Goal: Information Seeking & Learning: Learn about a topic

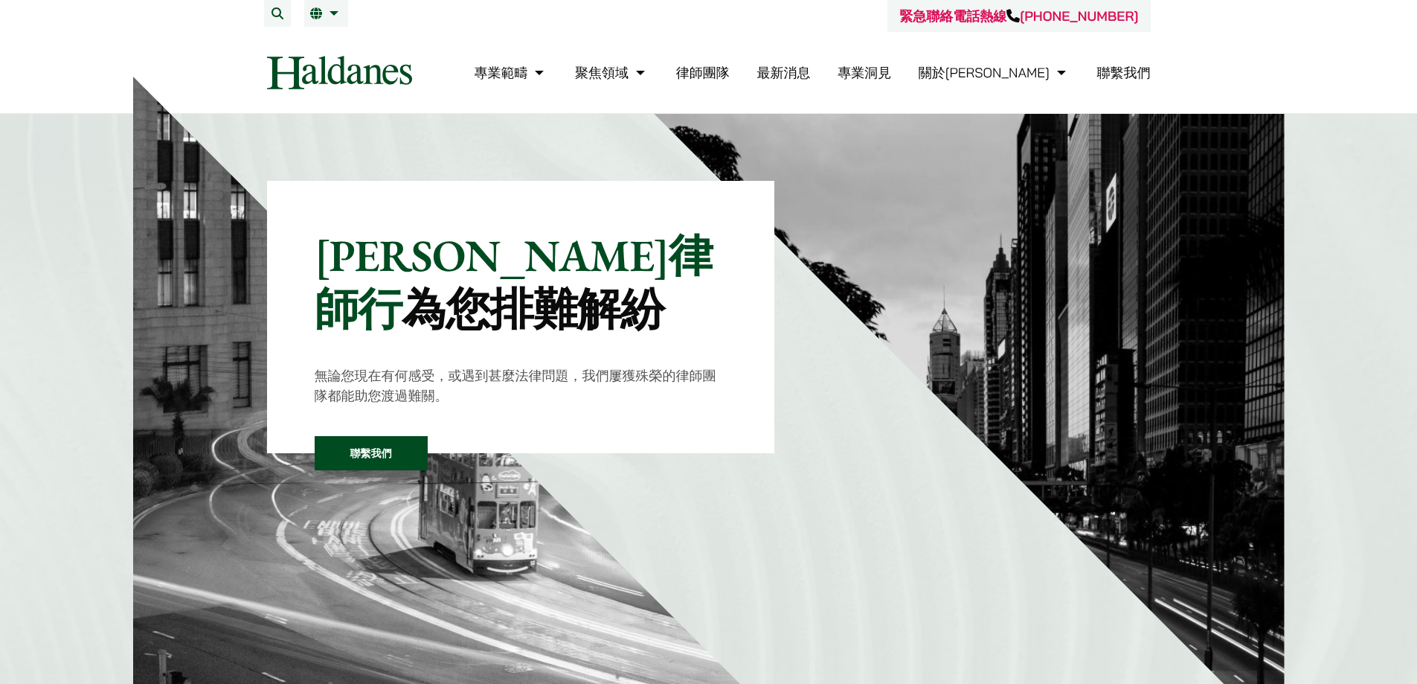
click at [730, 74] on link "律師團隊" at bounding box center [703, 72] width 54 height 17
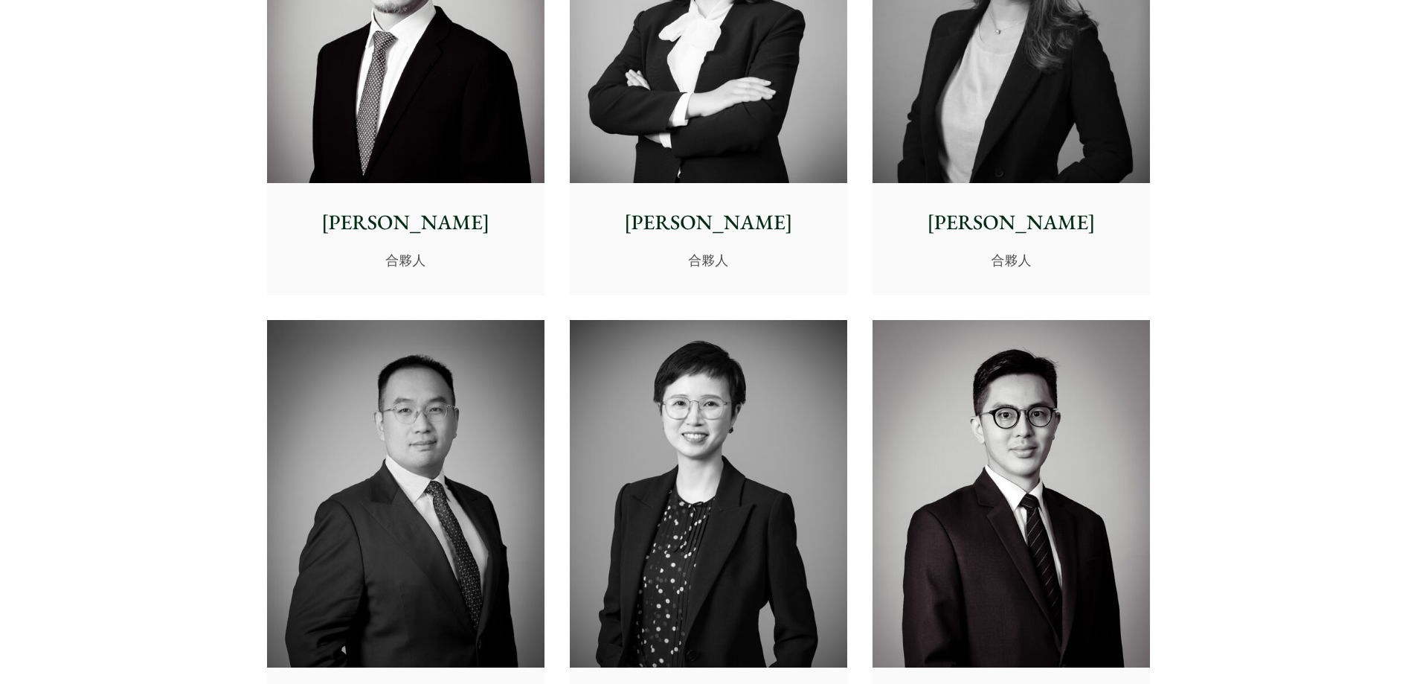
scroll to position [2752, 0]
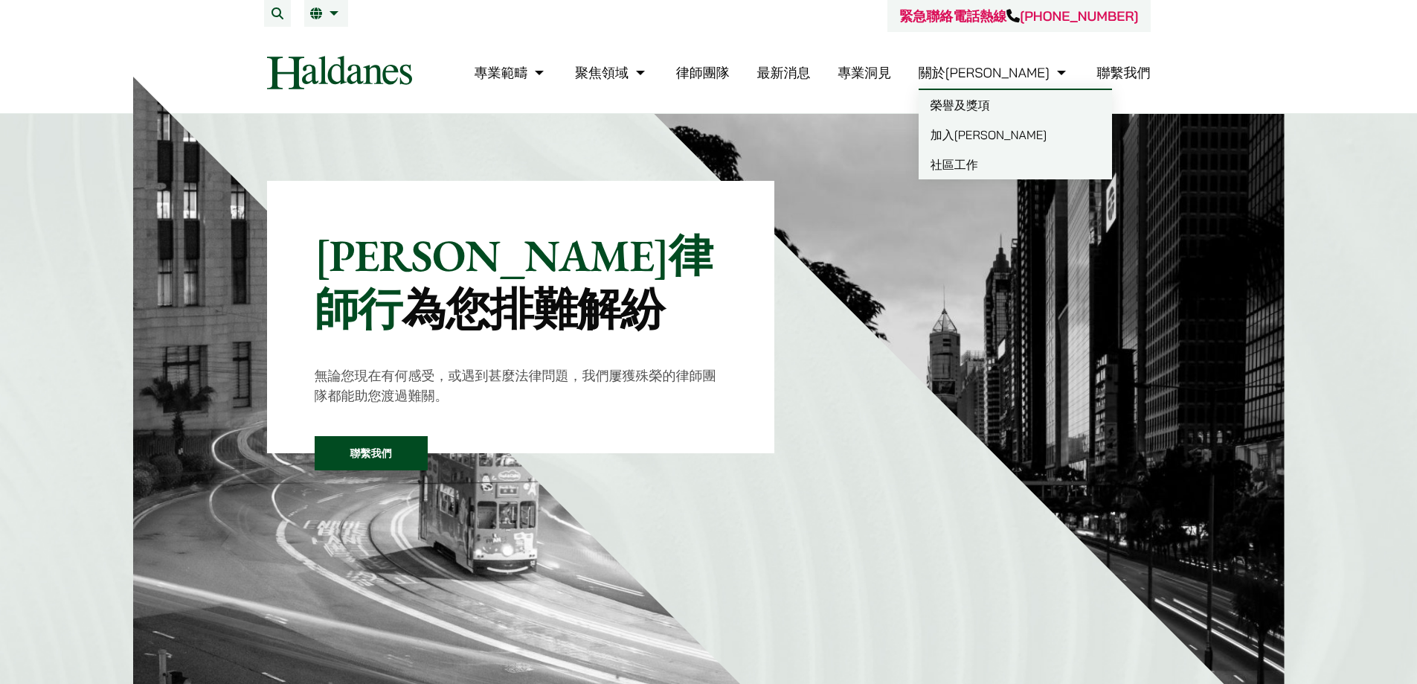
click at [1125, 71] on link "聯繫我們" at bounding box center [1124, 72] width 54 height 17
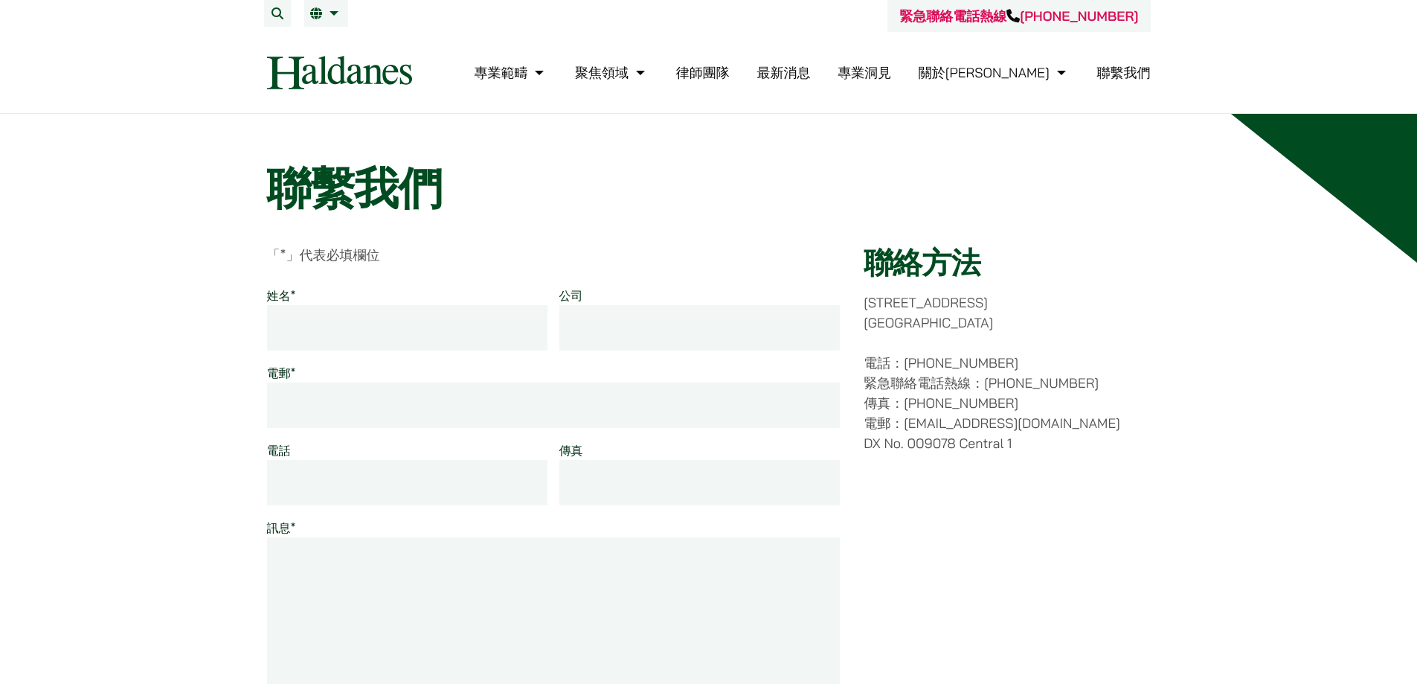
click at [730, 65] on link "律師團隊" at bounding box center [703, 72] width 54 height 17
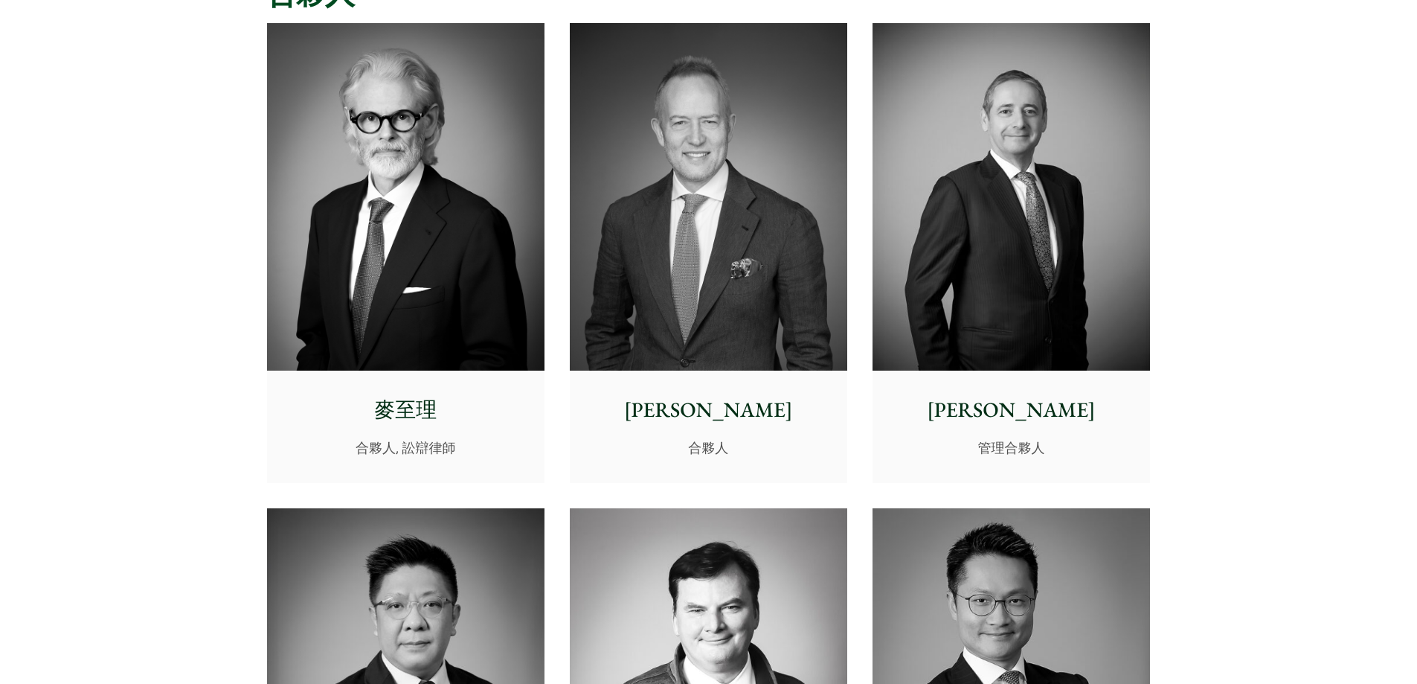
scroll to position [372, 0]
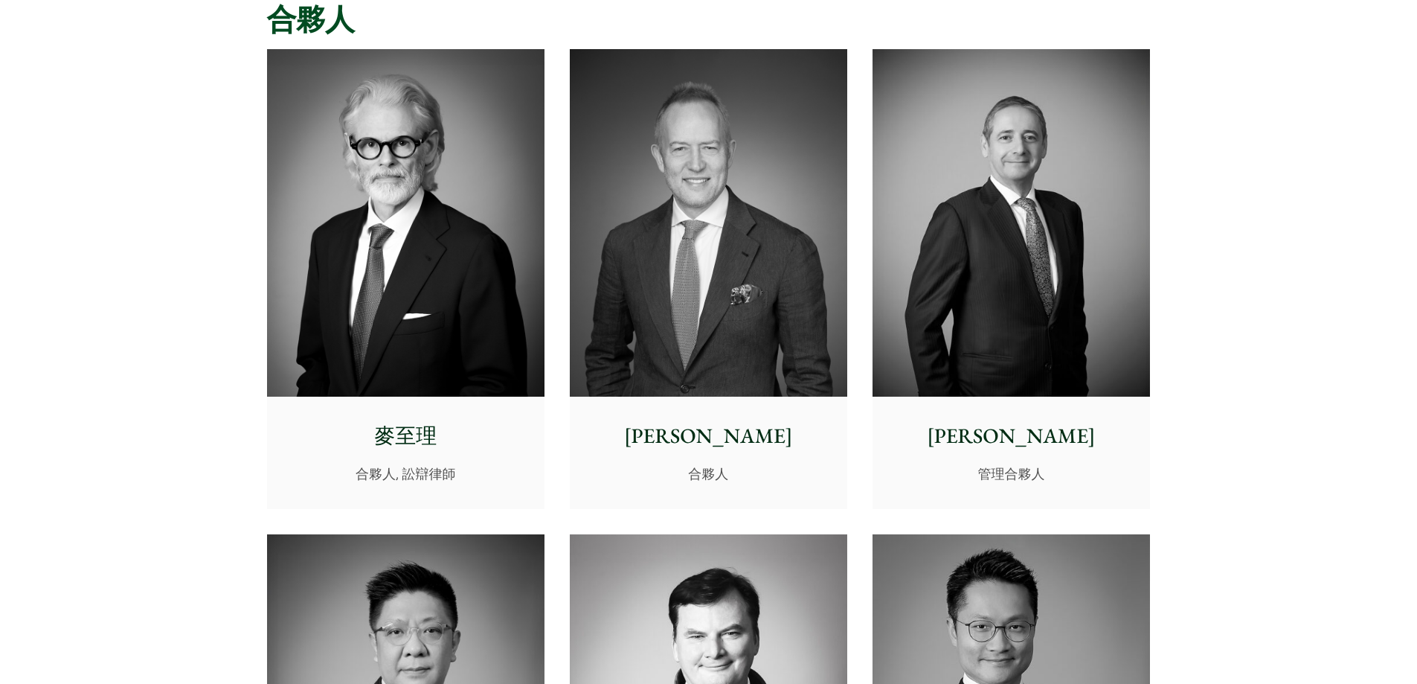
click at [689, 196] on img at bounding box center [708, 222] width 277 height 347
click at [931, 183] on img at bounding box center [1010, 222] width 277 height 347
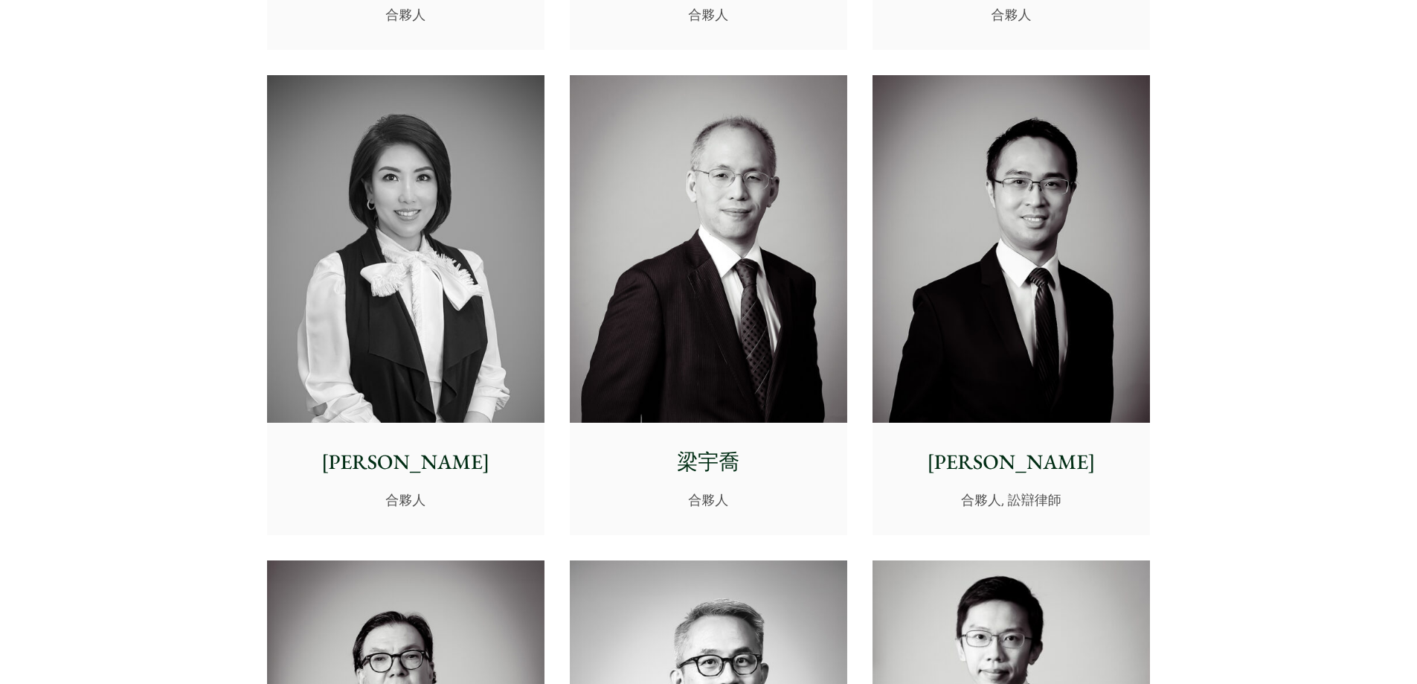
scroll to position [1339, 0]
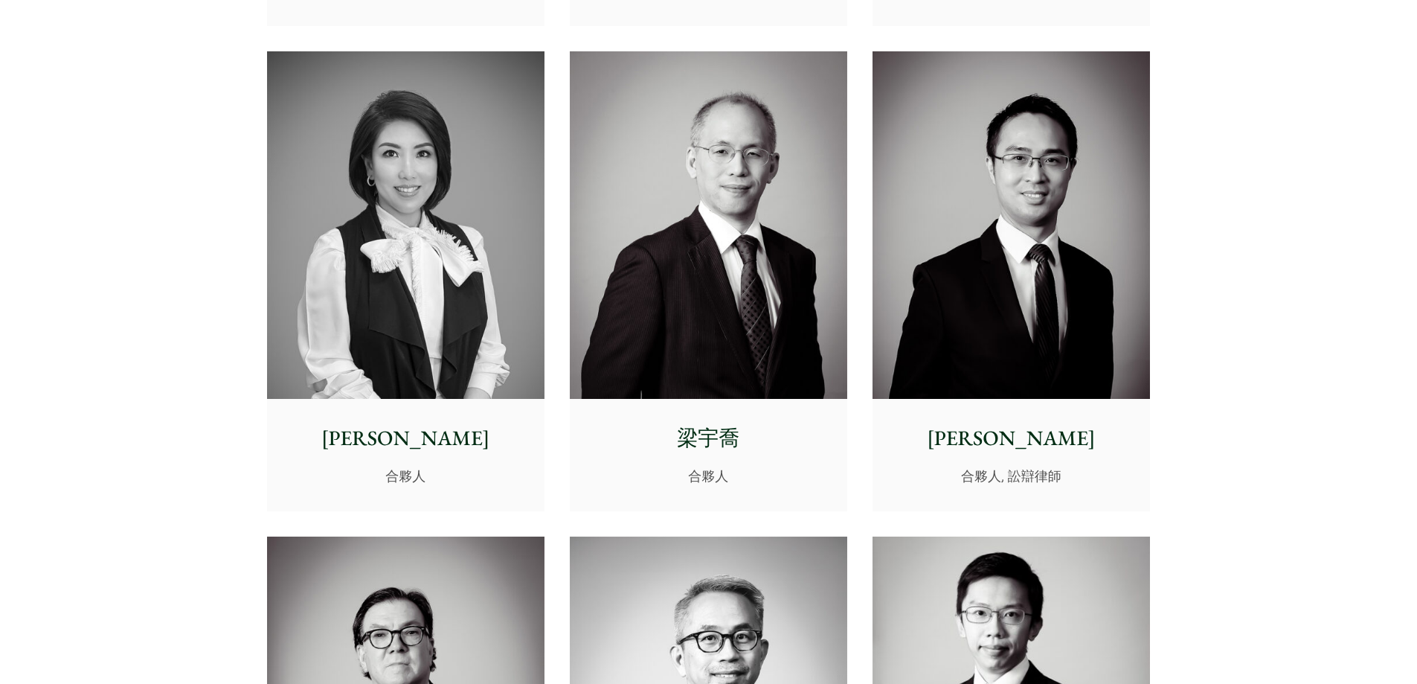
click at [388, 219] on img at bounding box center [405, 224] width 277 height 347
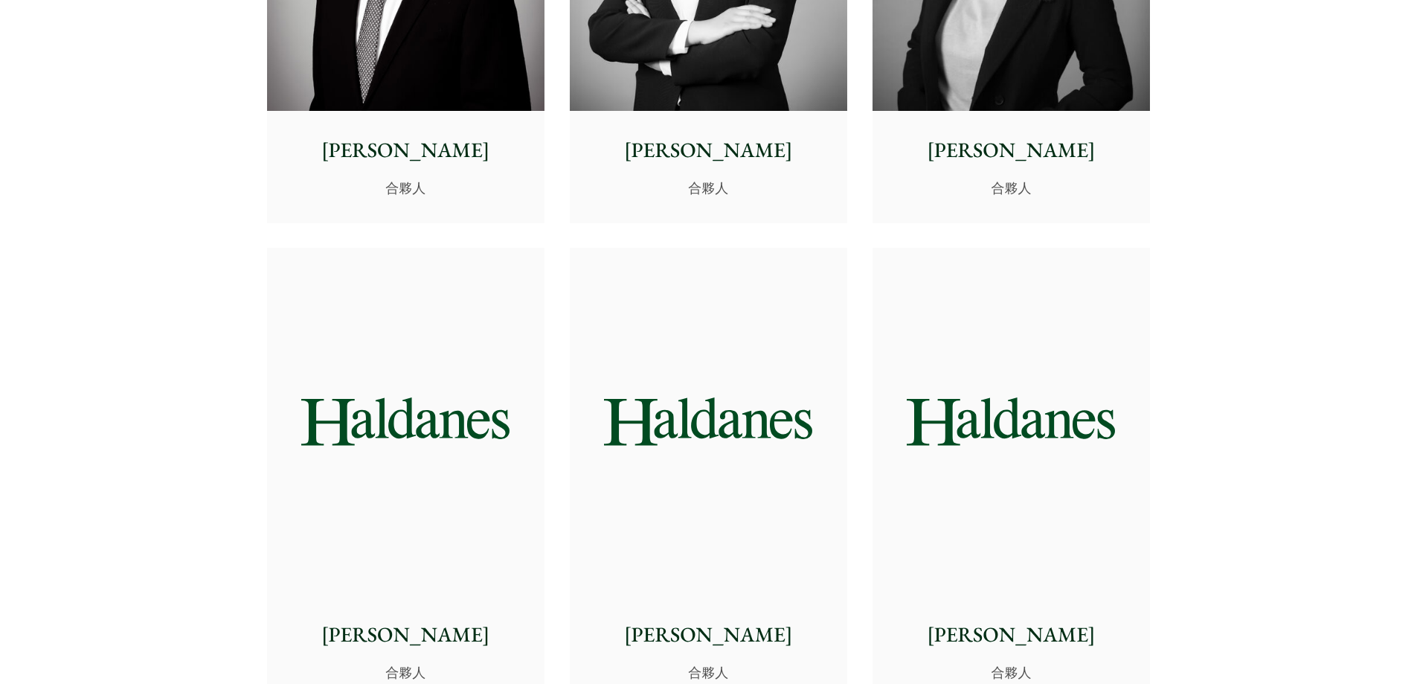
scroll to position [2826, 0]
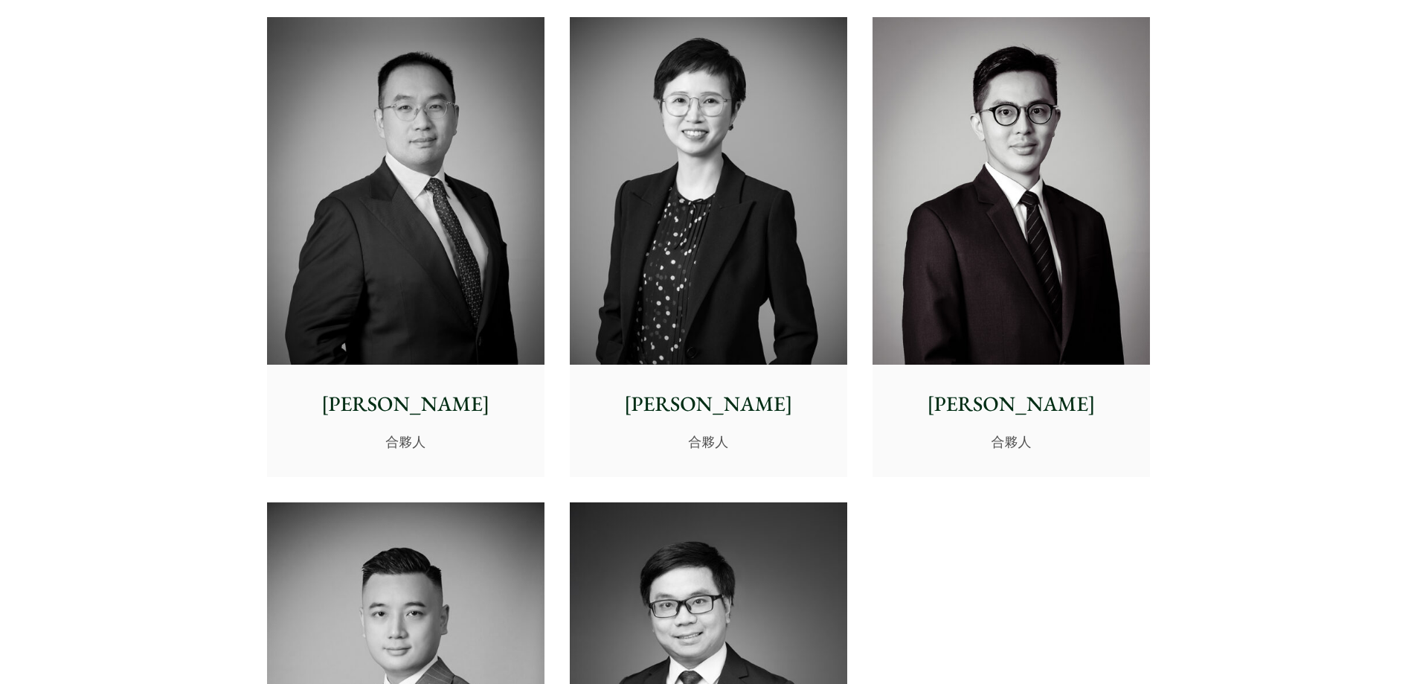
click at [696, 94] on img at bounding box center [708, 190] width 277 height 347
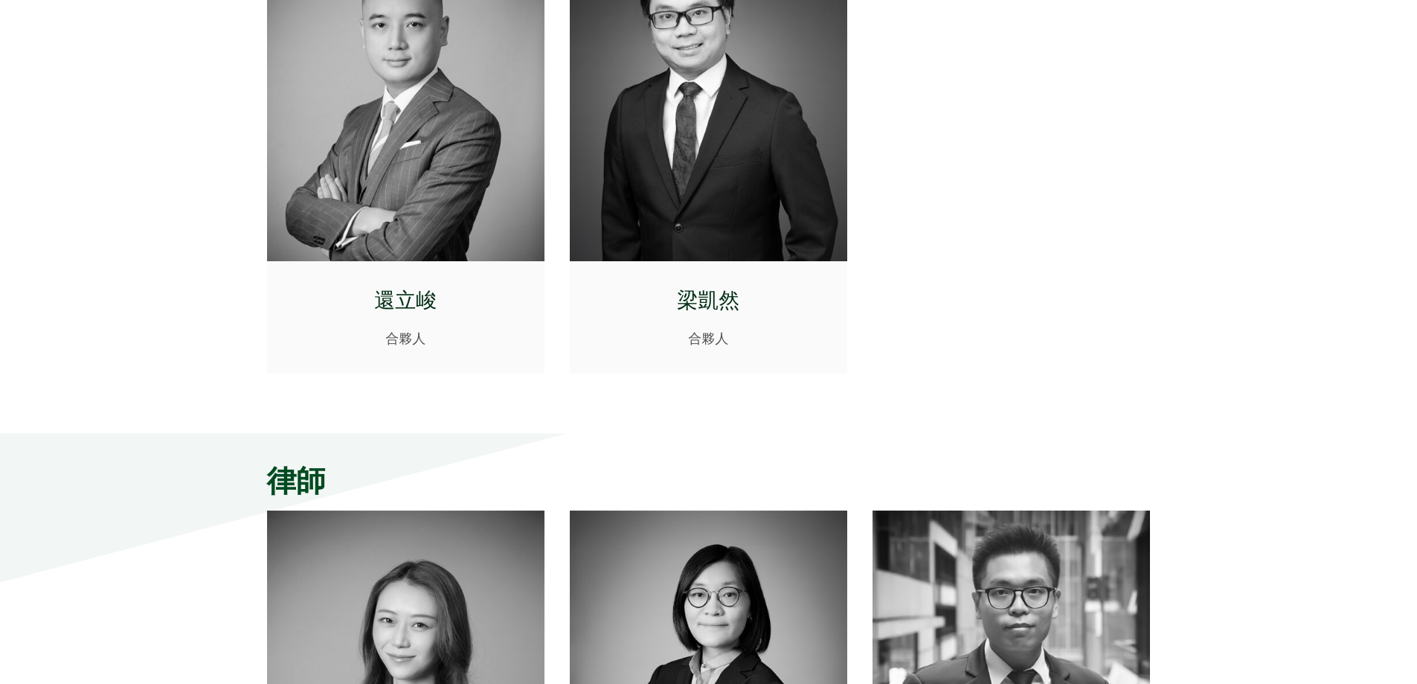
scroll to position [3793, 0]
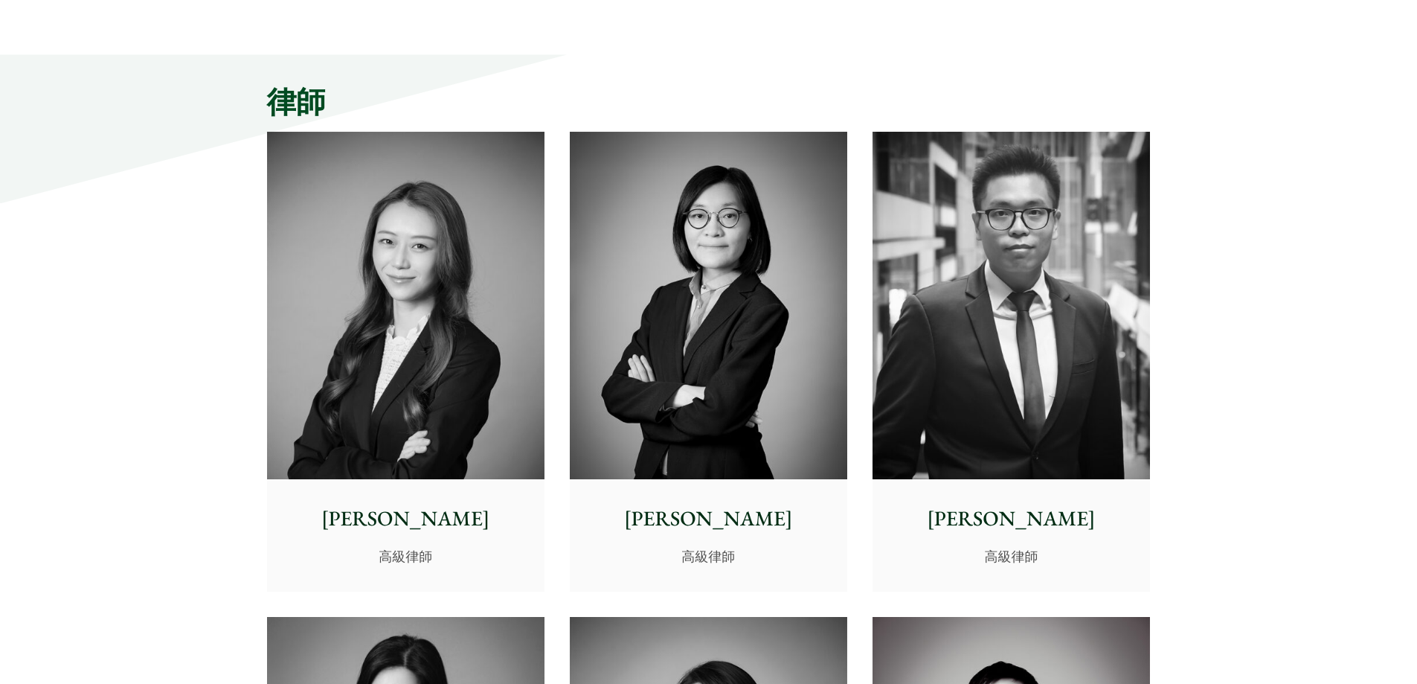
click at [370, 295] on img at bounding box center [405, 305] width 277 height 347
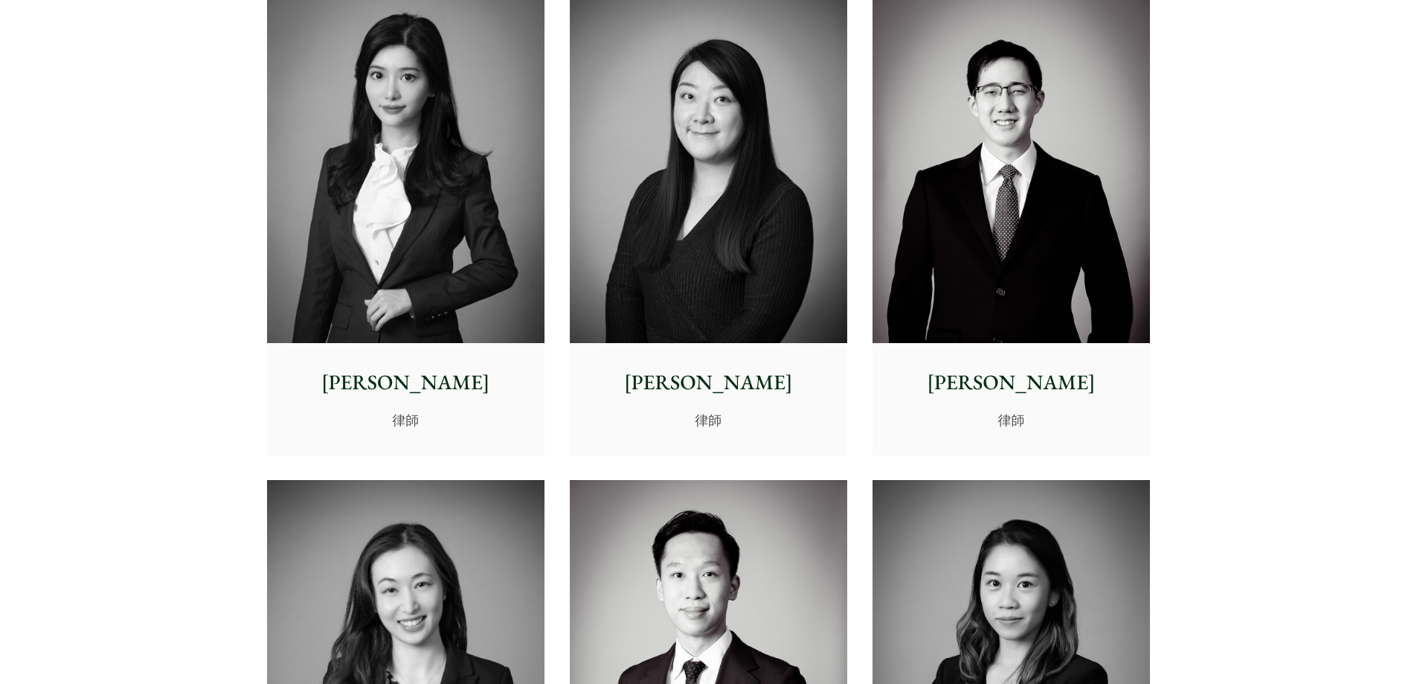
scroll to position [4314, 0]
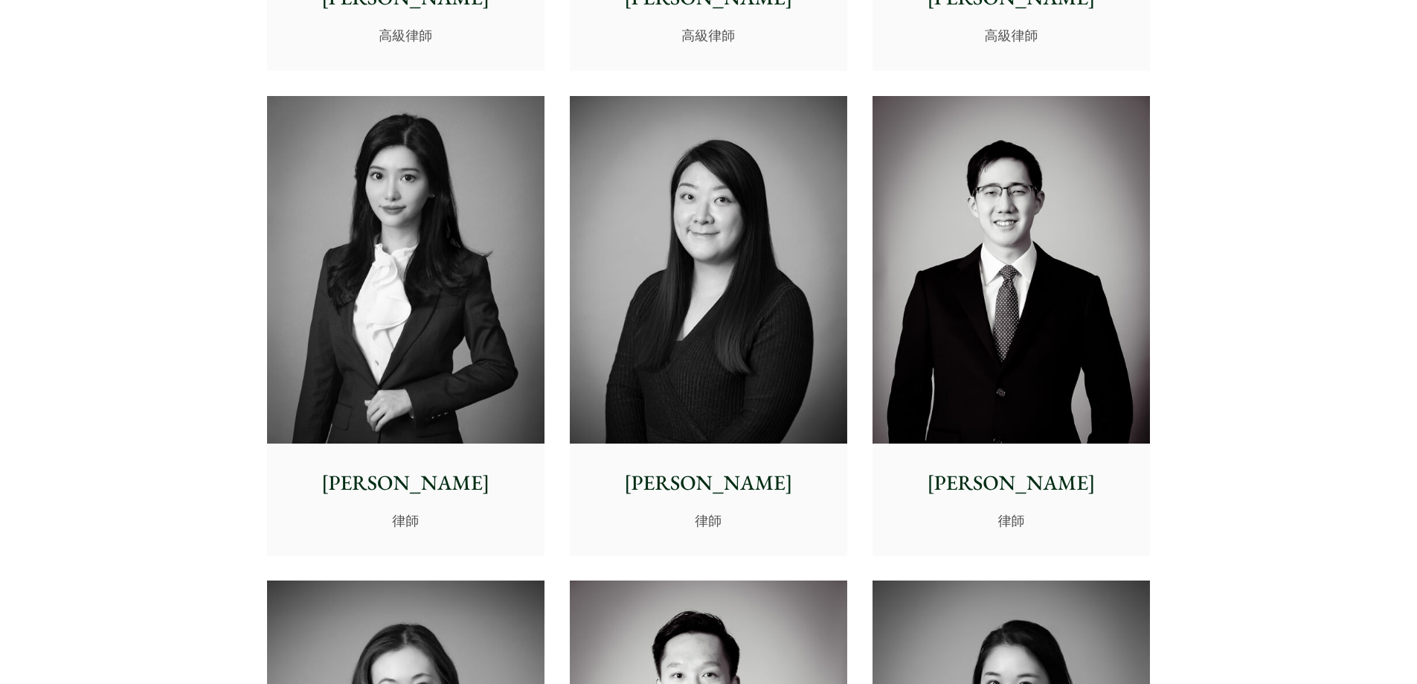
click at [420, 239] on img at bounding box center [405, 269] width 277 height 347
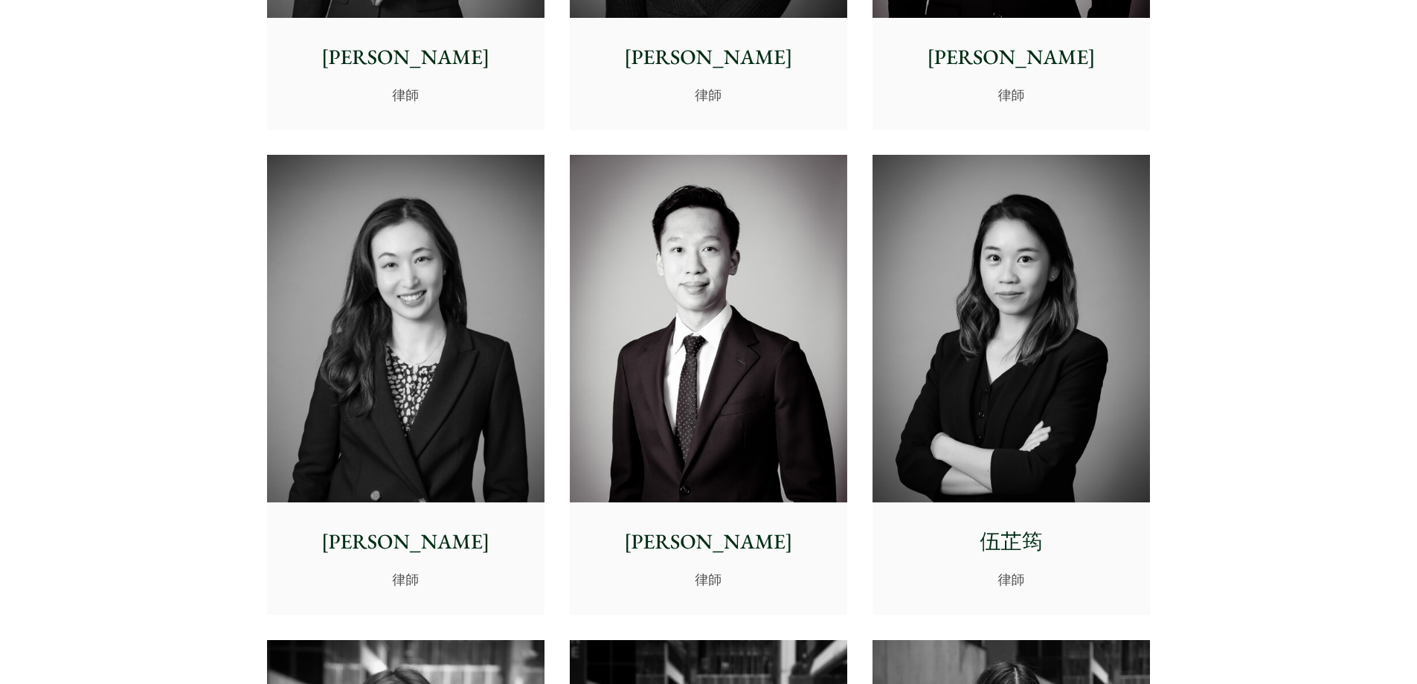
scroll to position [4760, 0]
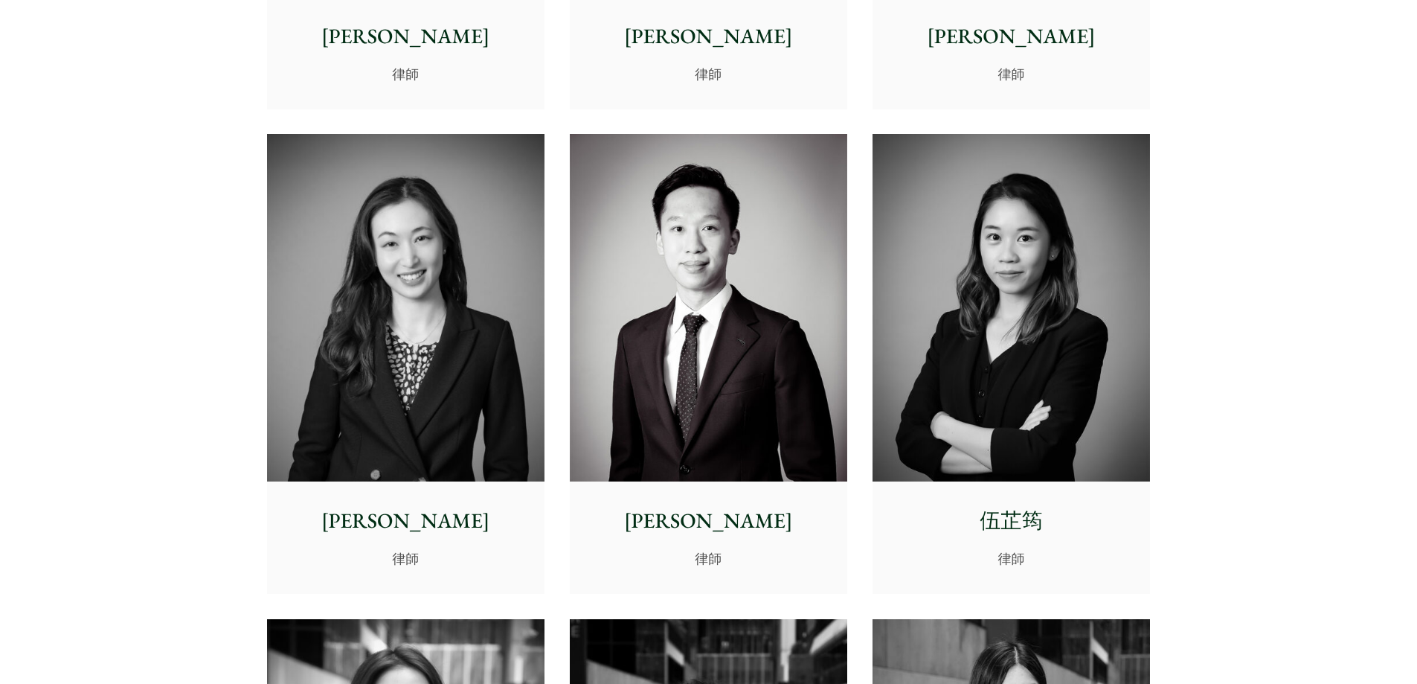
click at [922, 339] on img at bounding box center [1010, 307] width 277 height 347
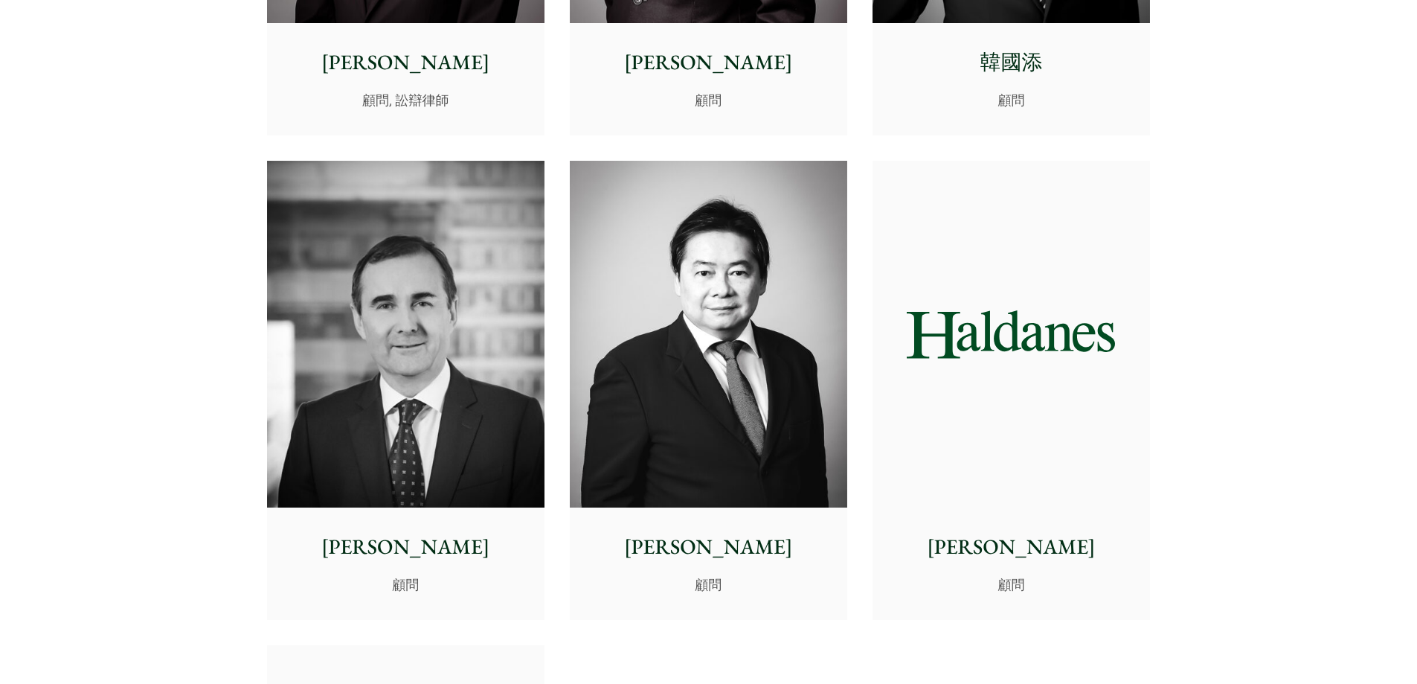
scroll to position [7289, 0]
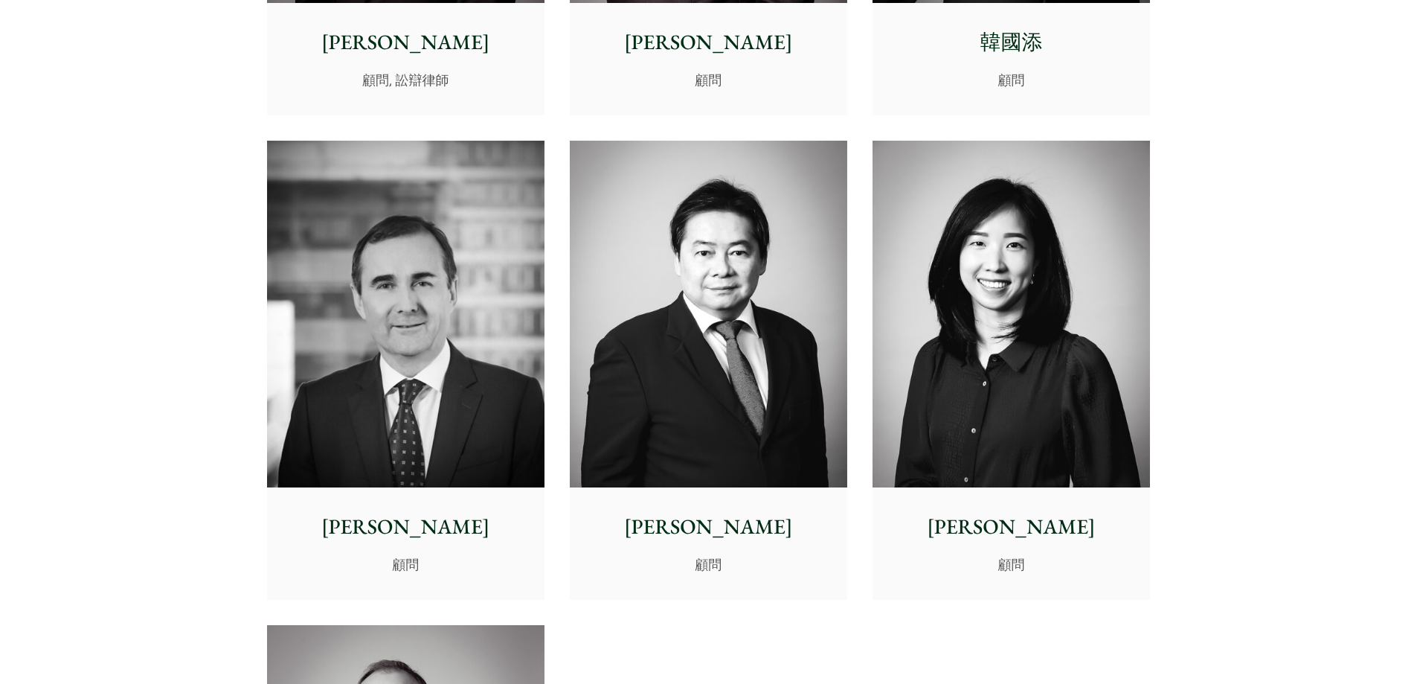
click at [989, 309] on img at bounding box center [1010, 314] width 277 height 347
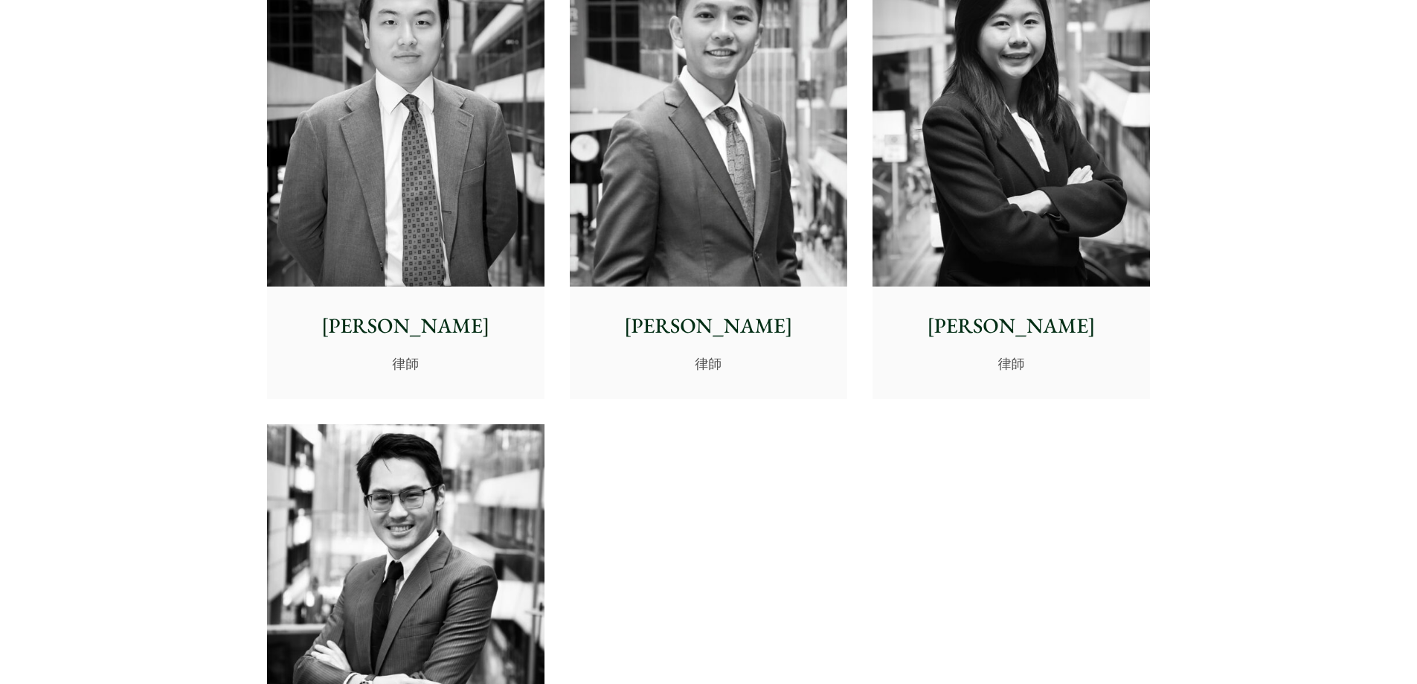
scroll to position [5876, 0]
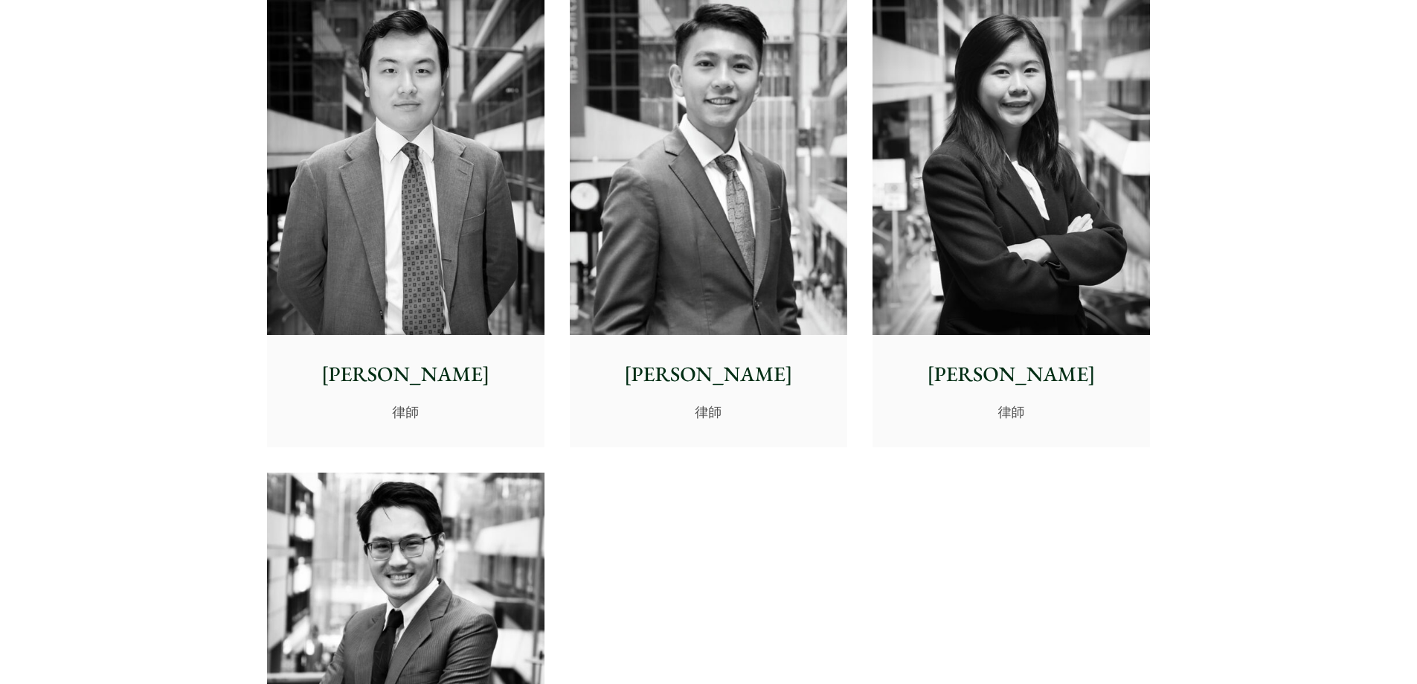
click at [1005, 94] on img at bounding box center [1010, 160] width 277 height 347
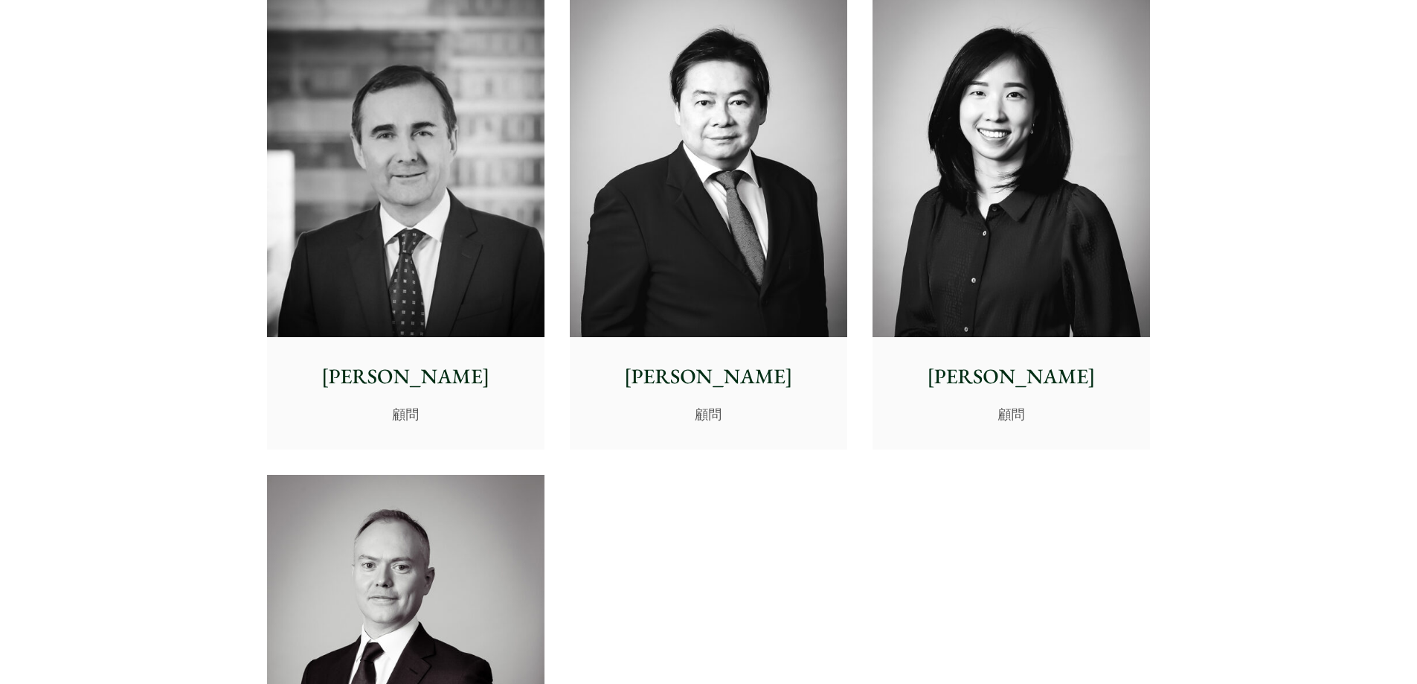
scroll to position [7810, 0]
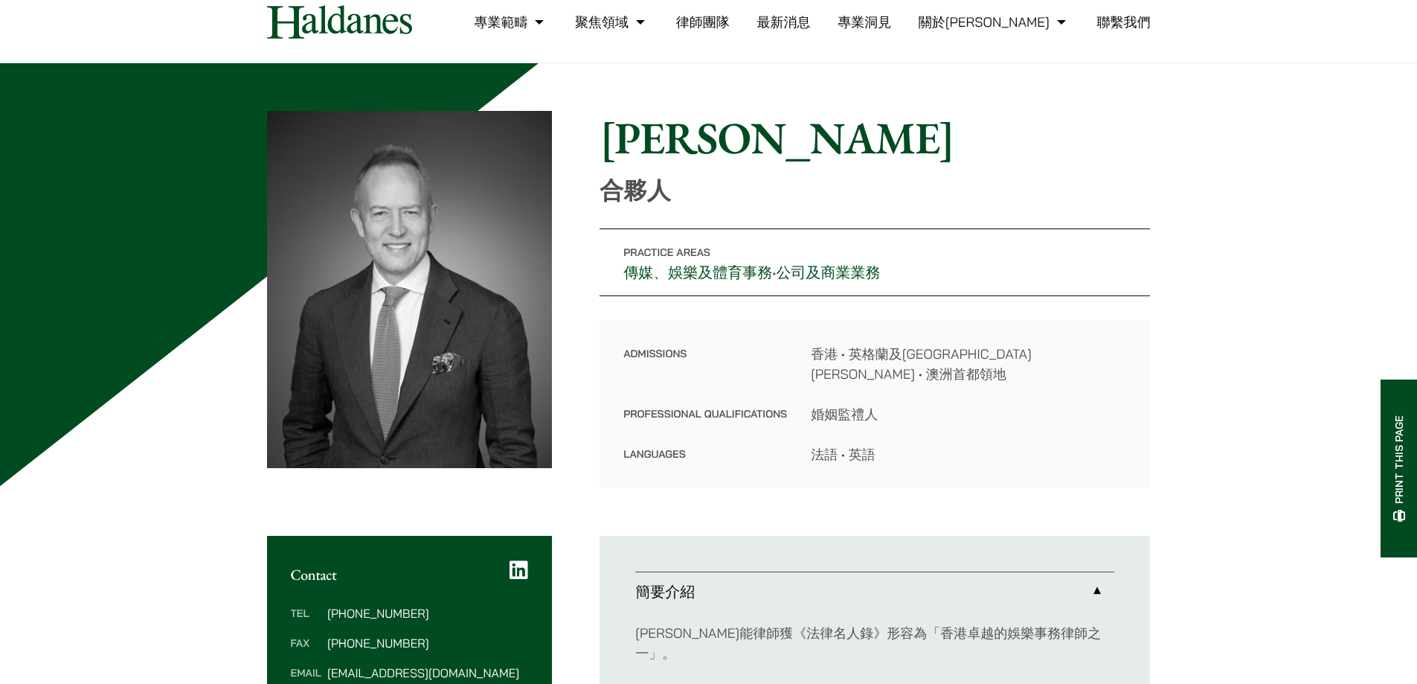
scroll to position [74, 0]
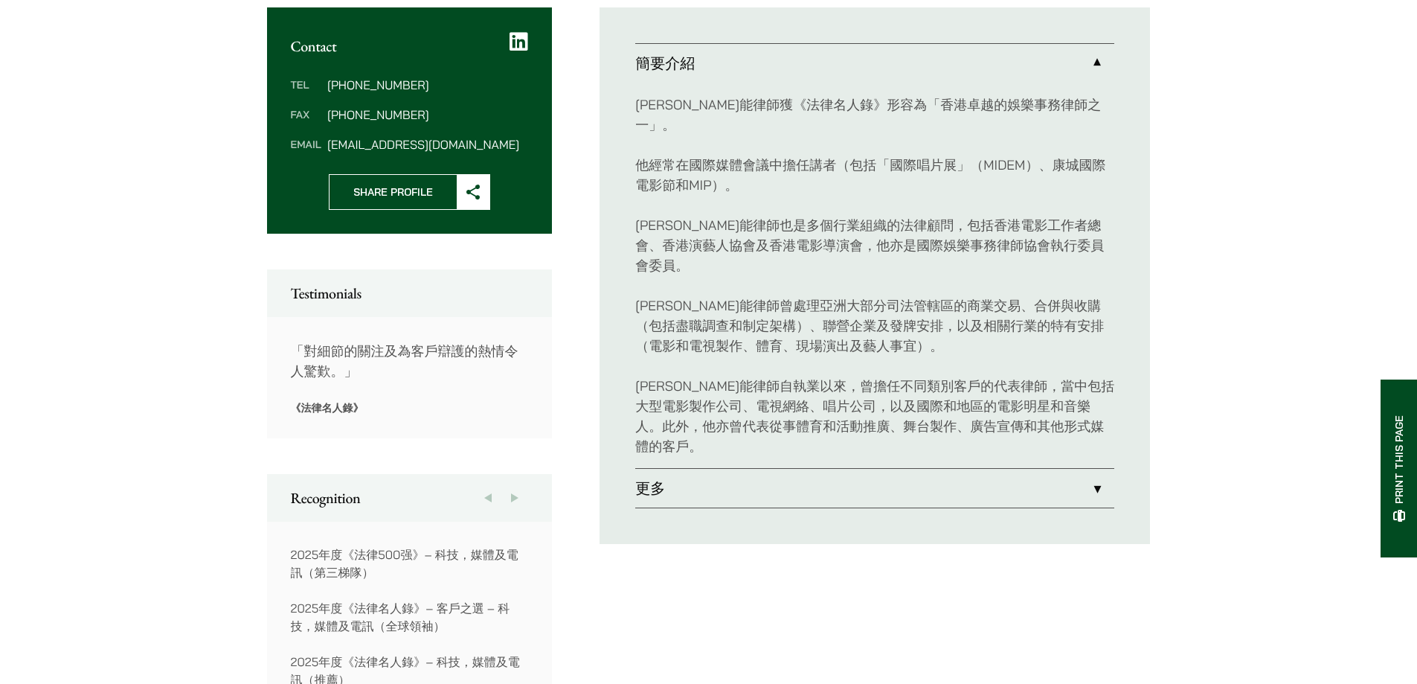
scroll to position [595, 0]
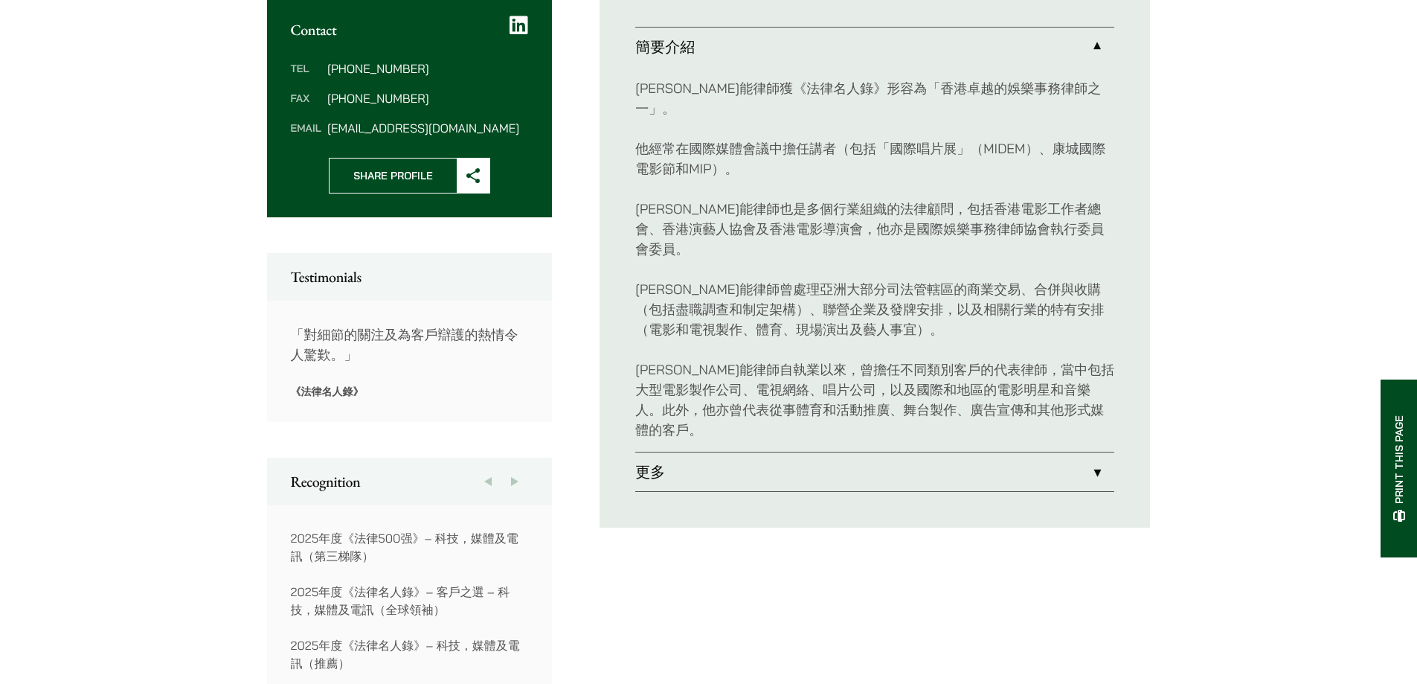
click at [685, 452] on link "更多" at bounding box center [874, 471] width 479 height 39
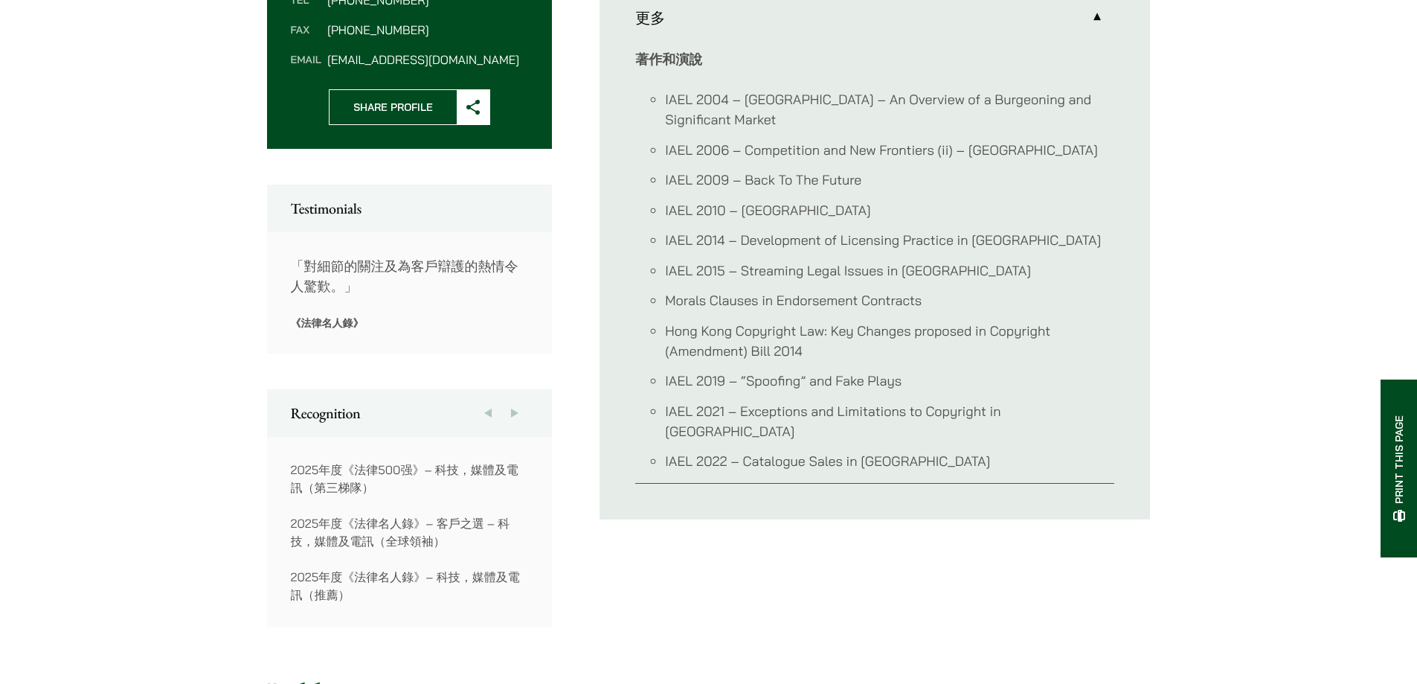
scroll to position [68, 0]
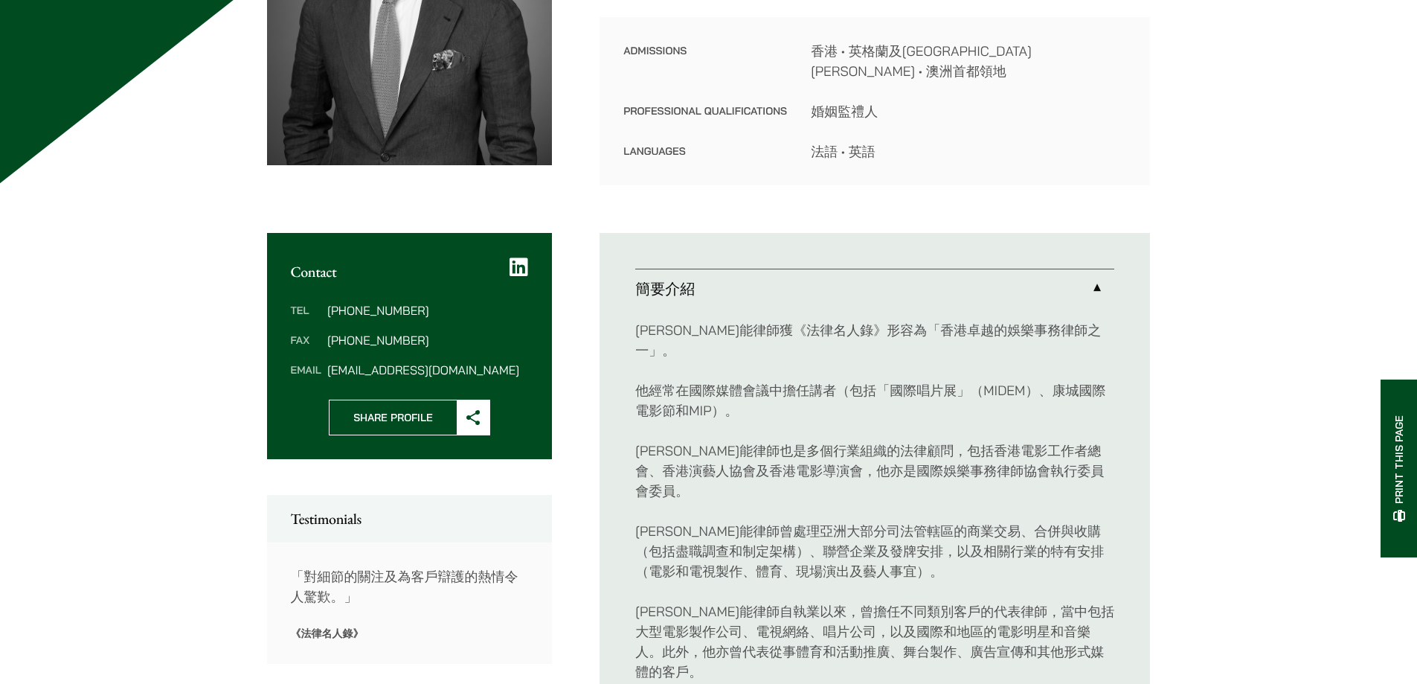
scroll to position [571, 0]
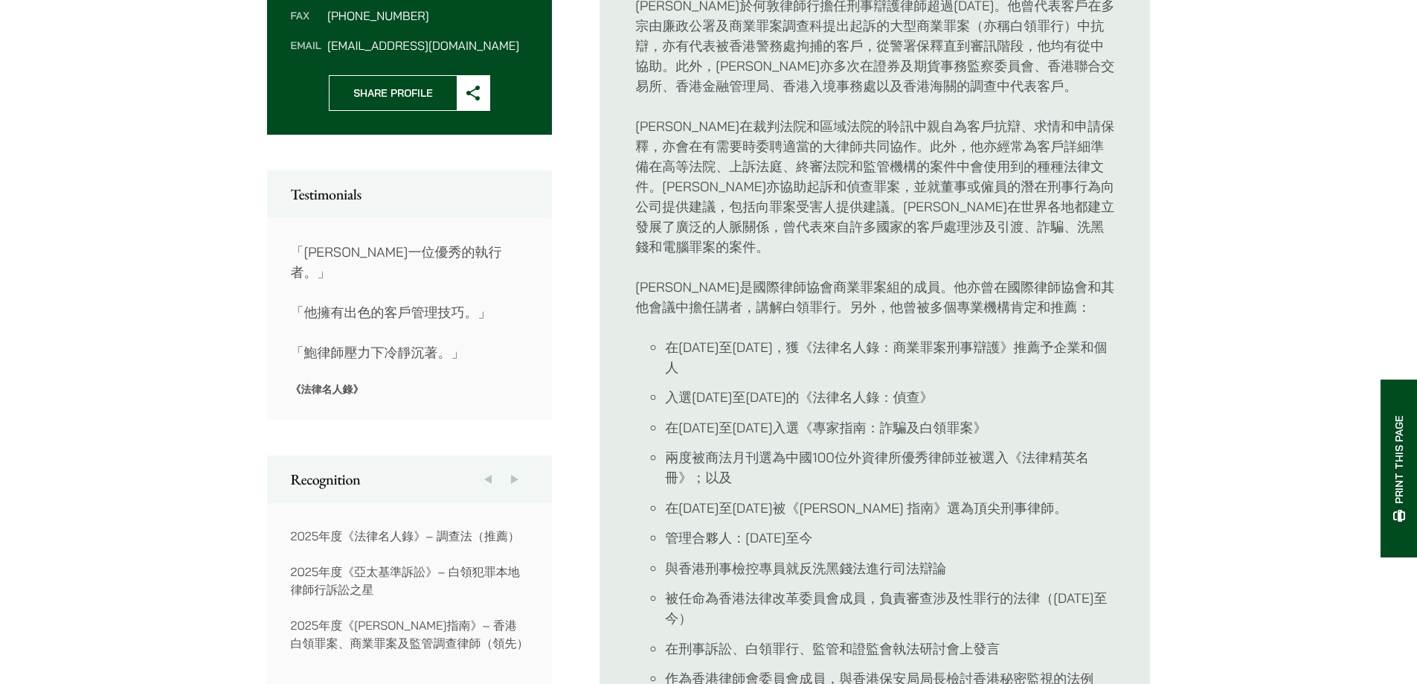
scroll to position [456, 0]
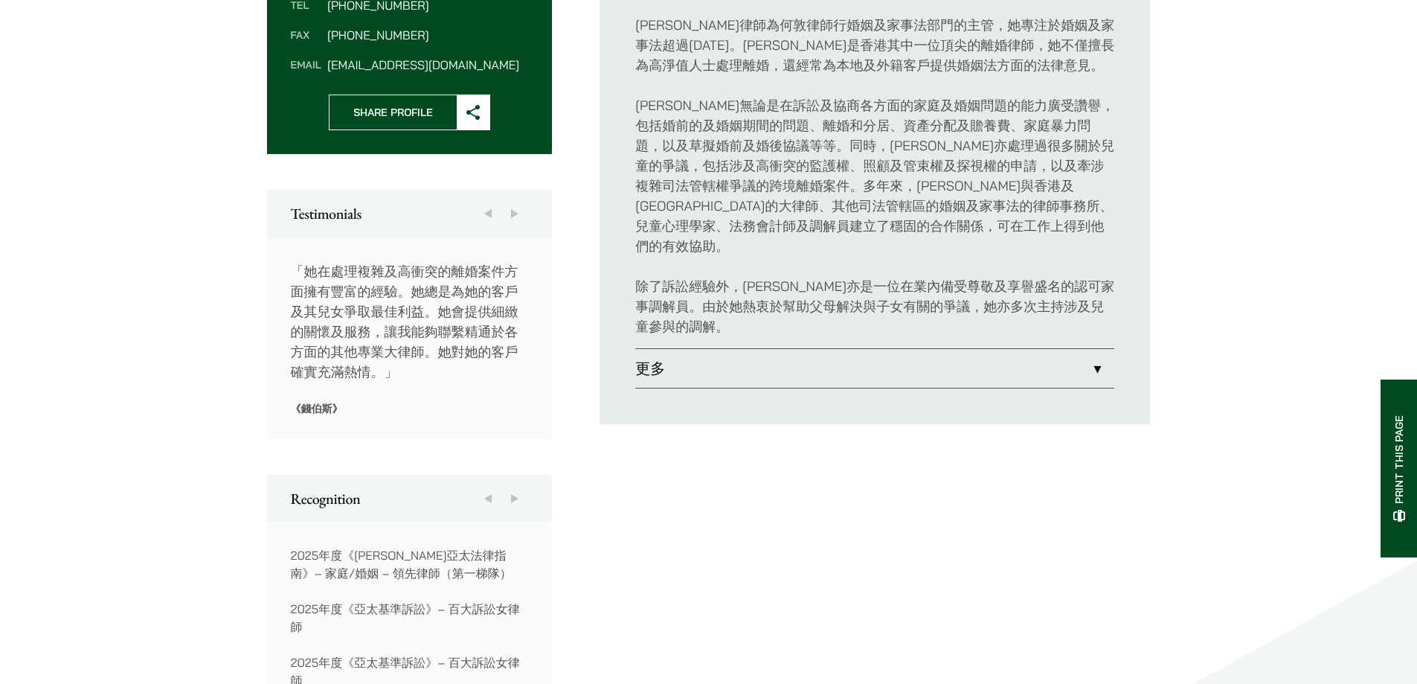
scroll to position [669, 0]
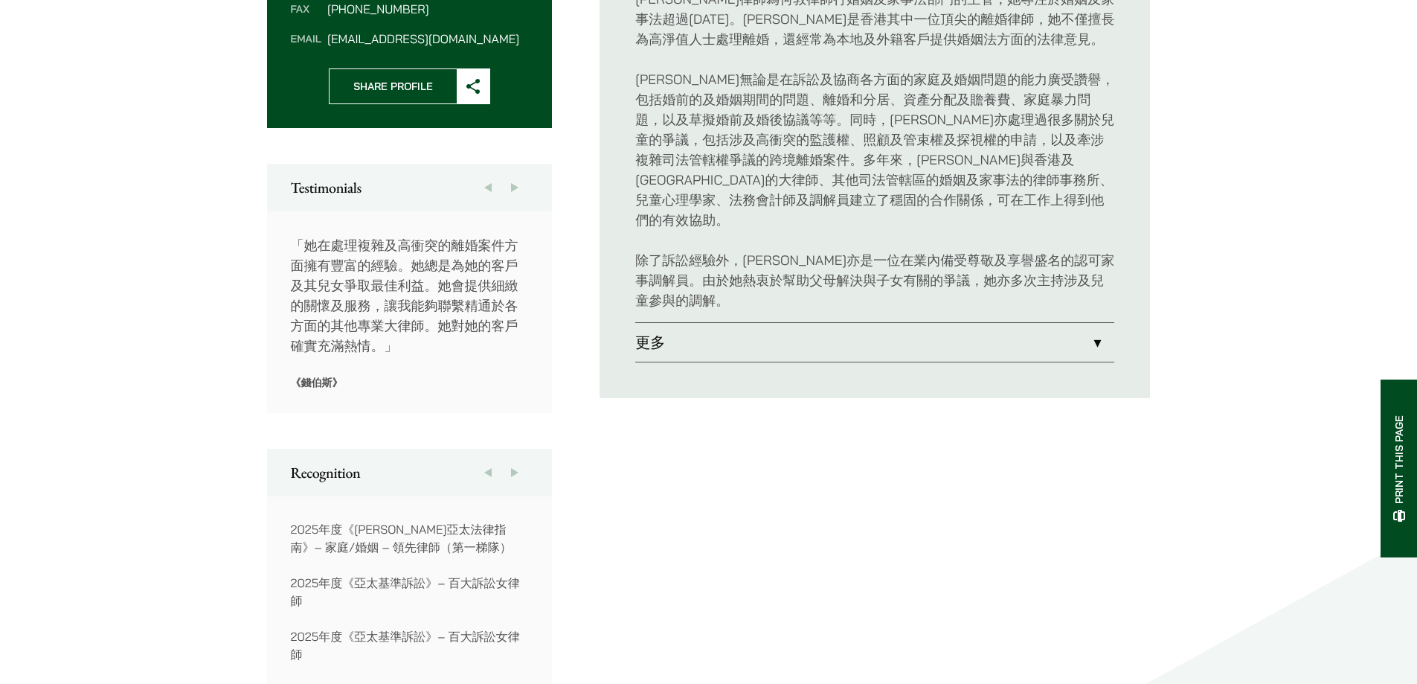
click at [708, 338] on link "更多" at bounding box center [874, 342] width 479 height 39
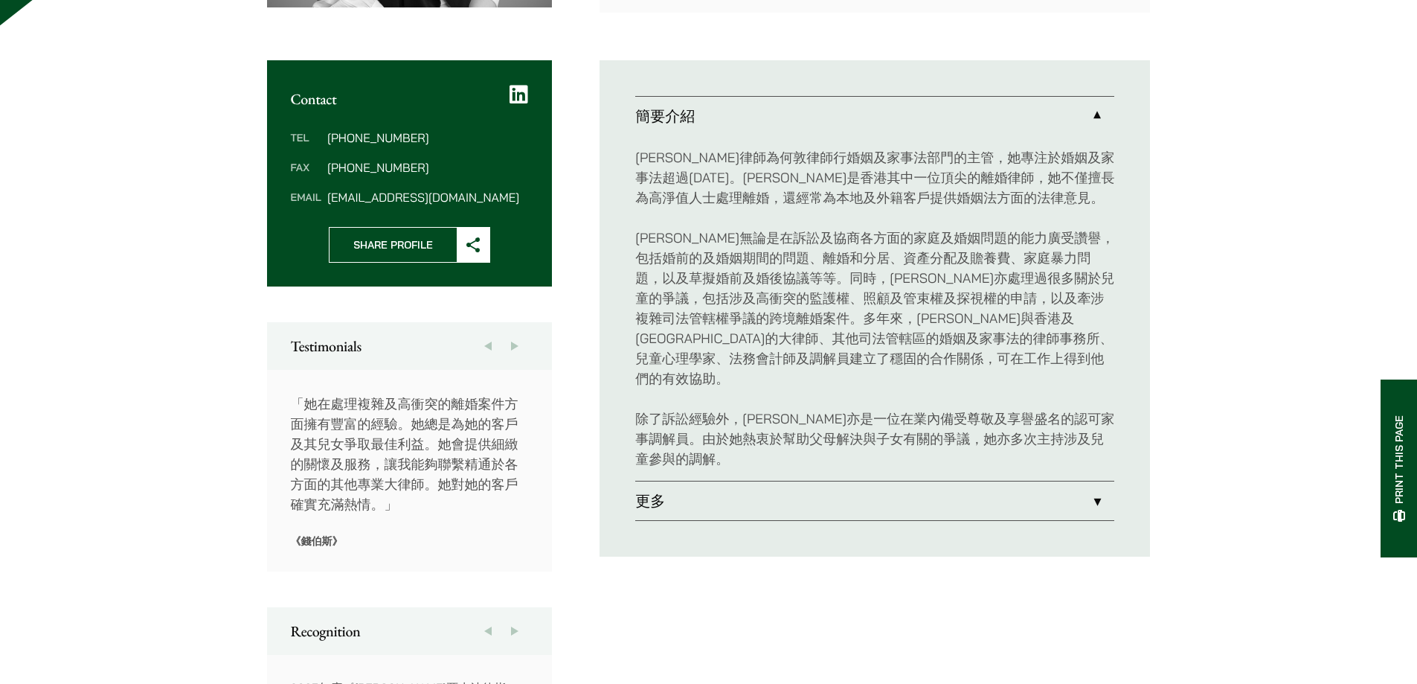
scroll to position [571, 0]
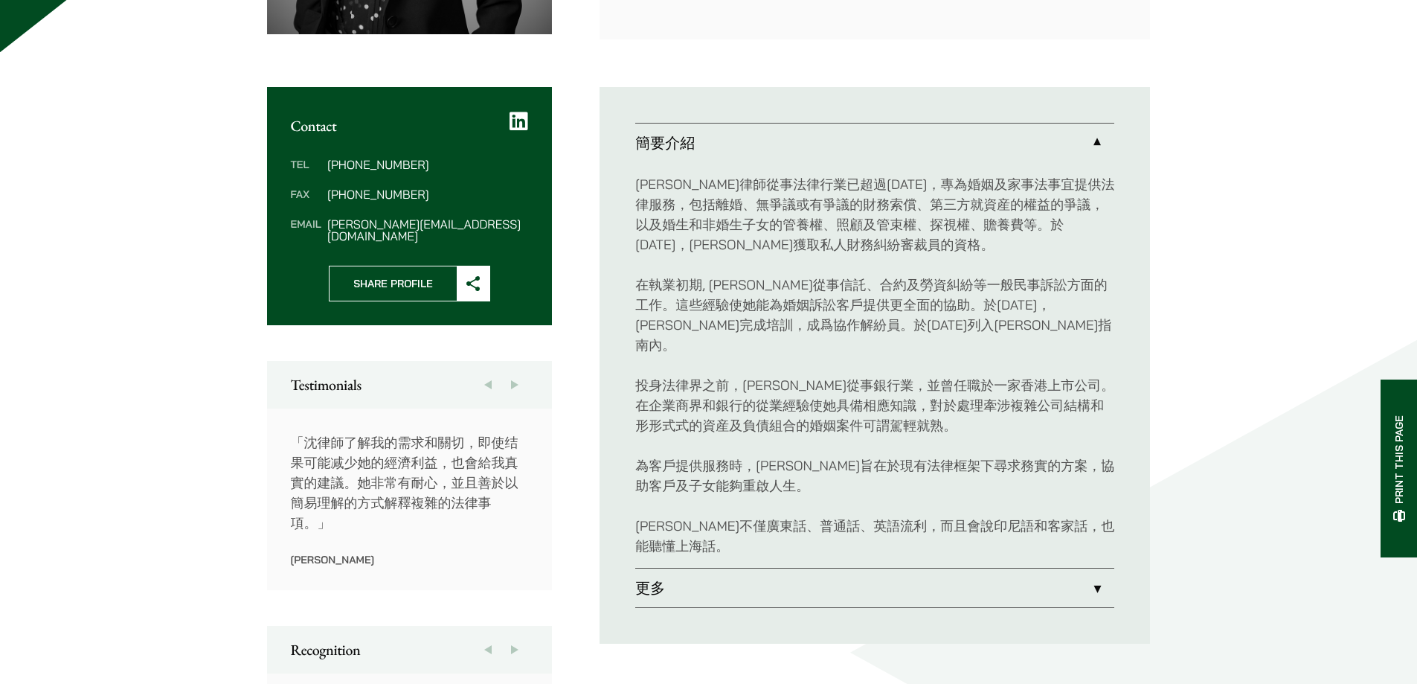
scroll to position [744, 0]
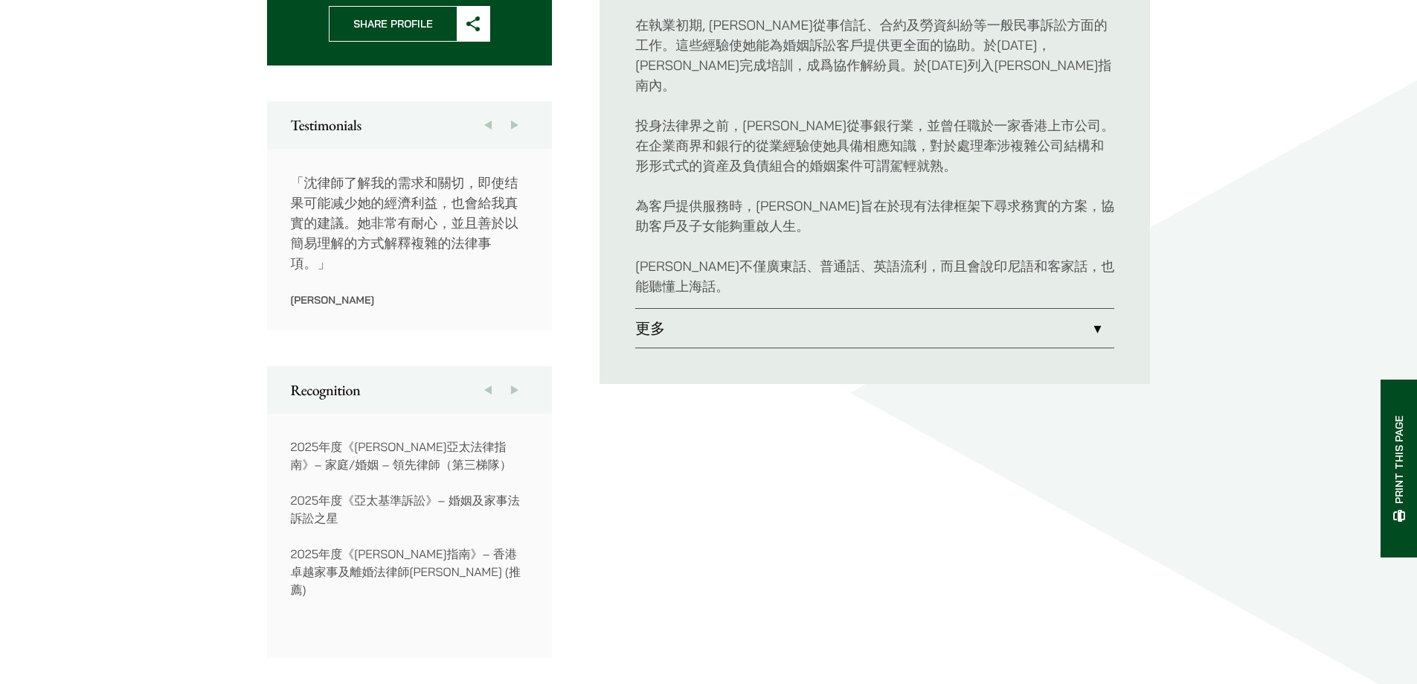
click at [675, 309] on link "更多" at bounding box center [874, 328] width 479 height 39
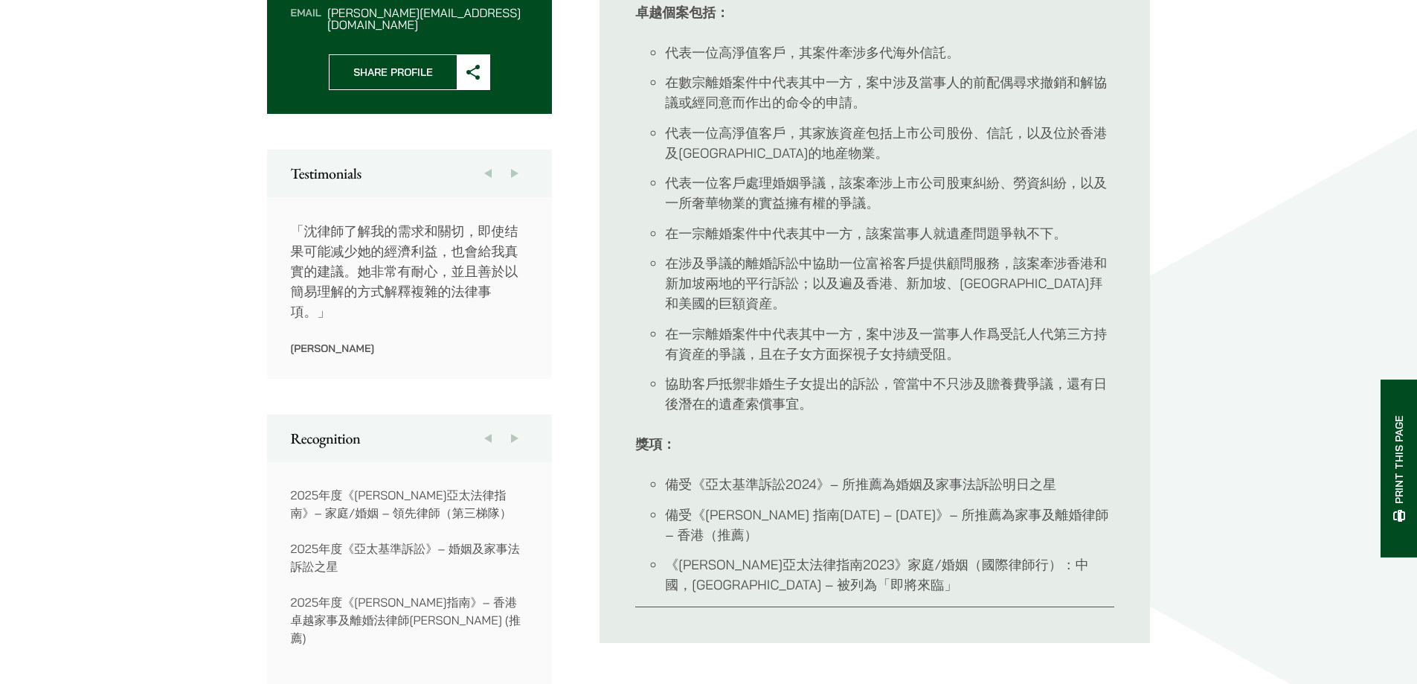
scroll to position [669, 0]
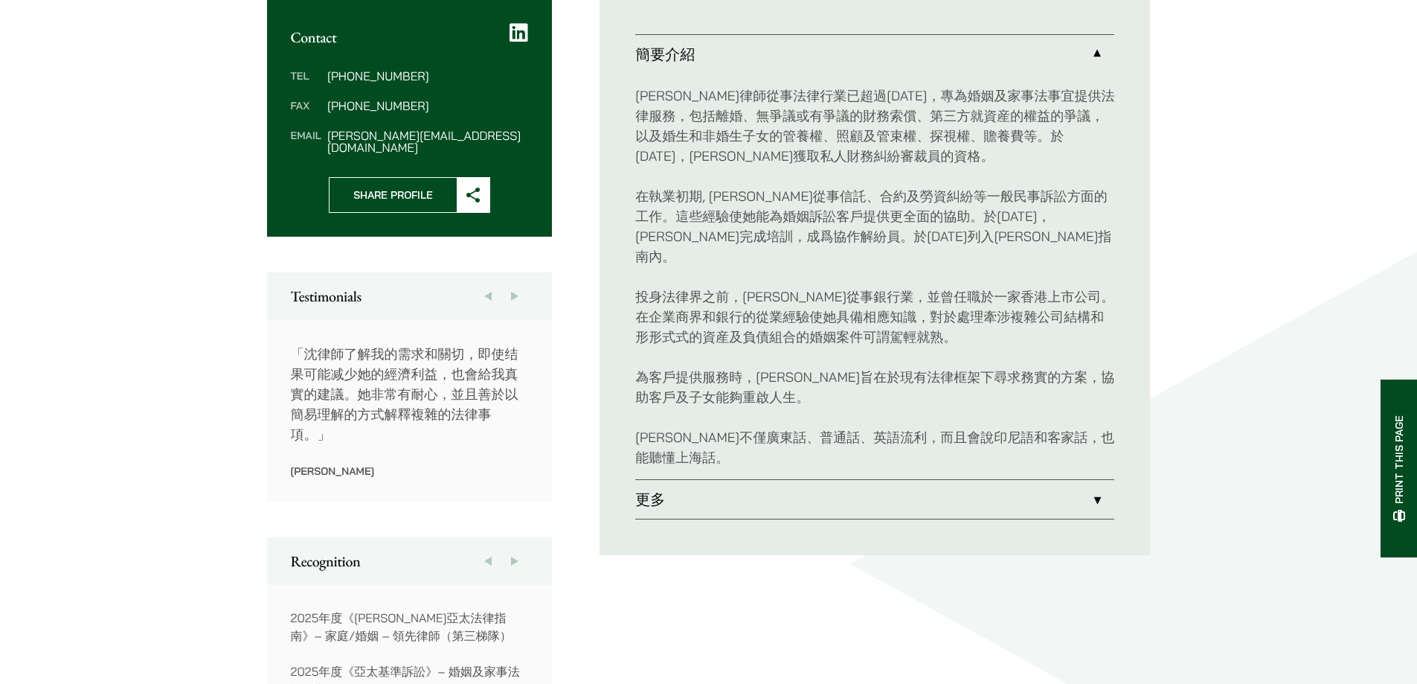
scroll to position [571, 0]
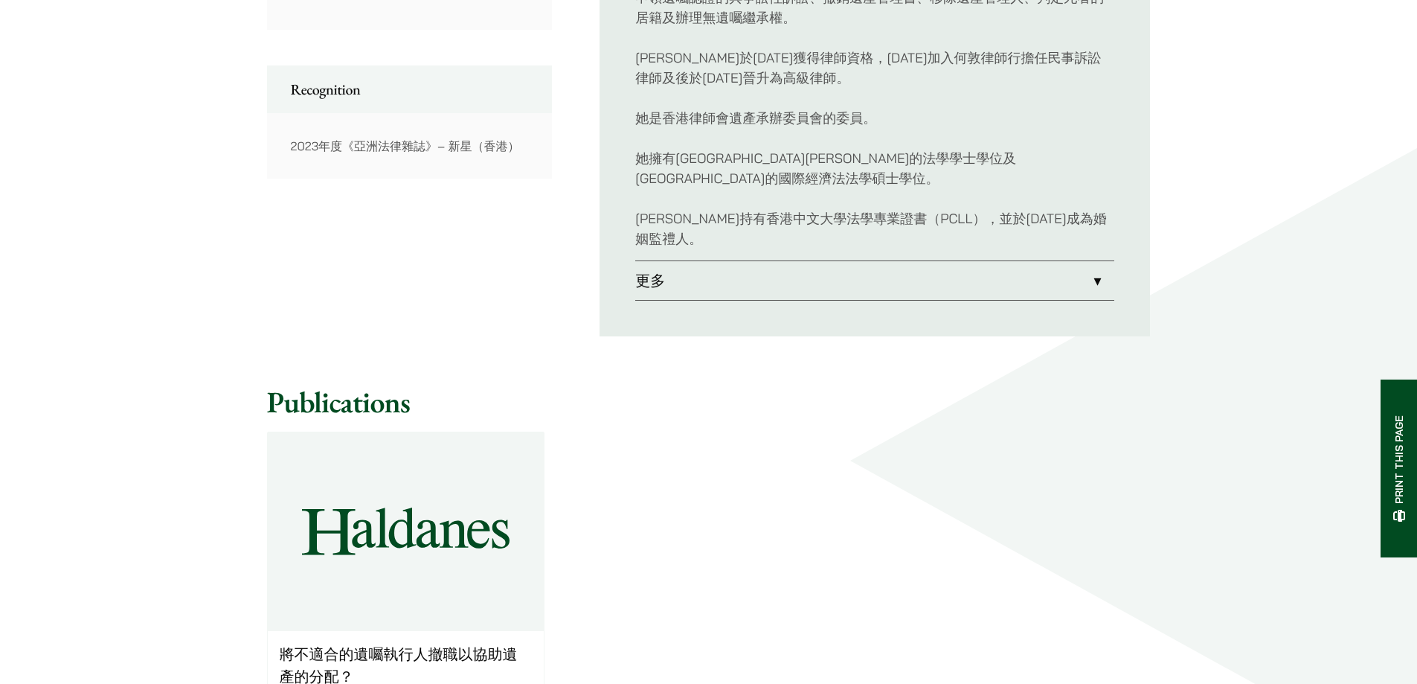
scroll to position [1339, 0]
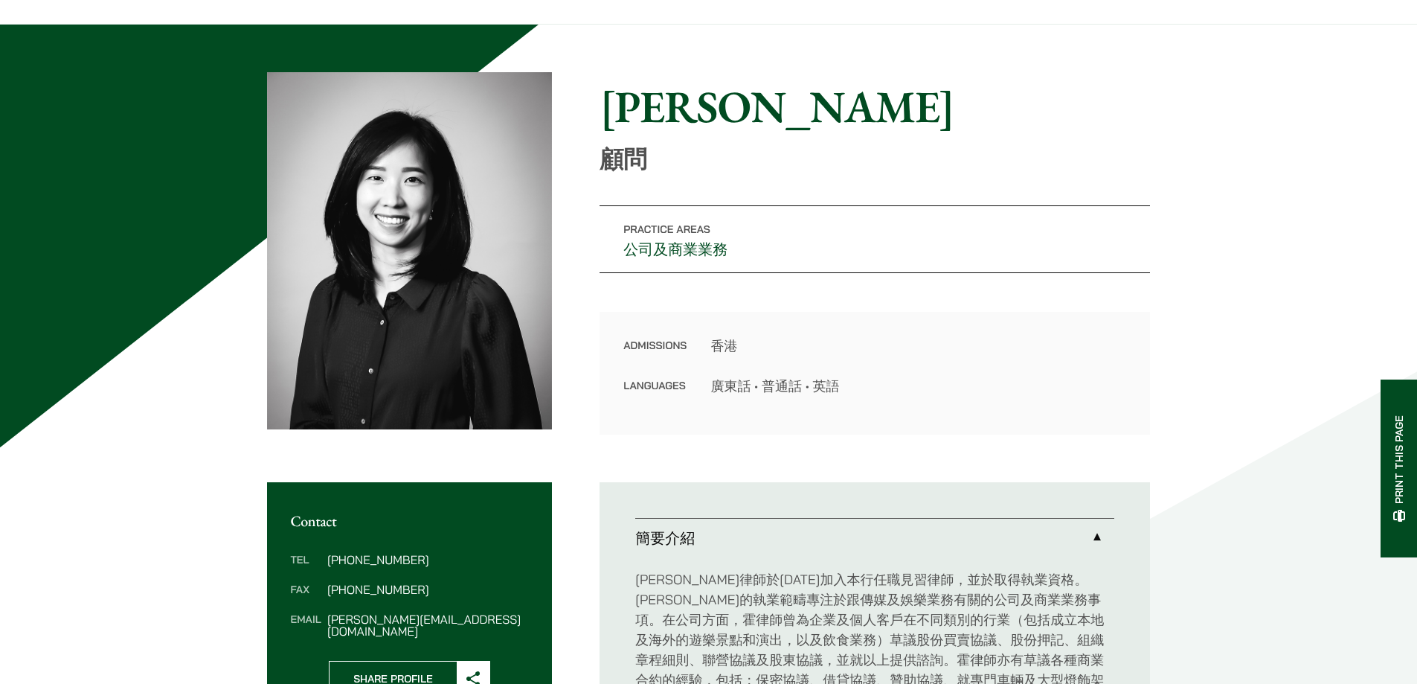
scroll to position [74, 0]
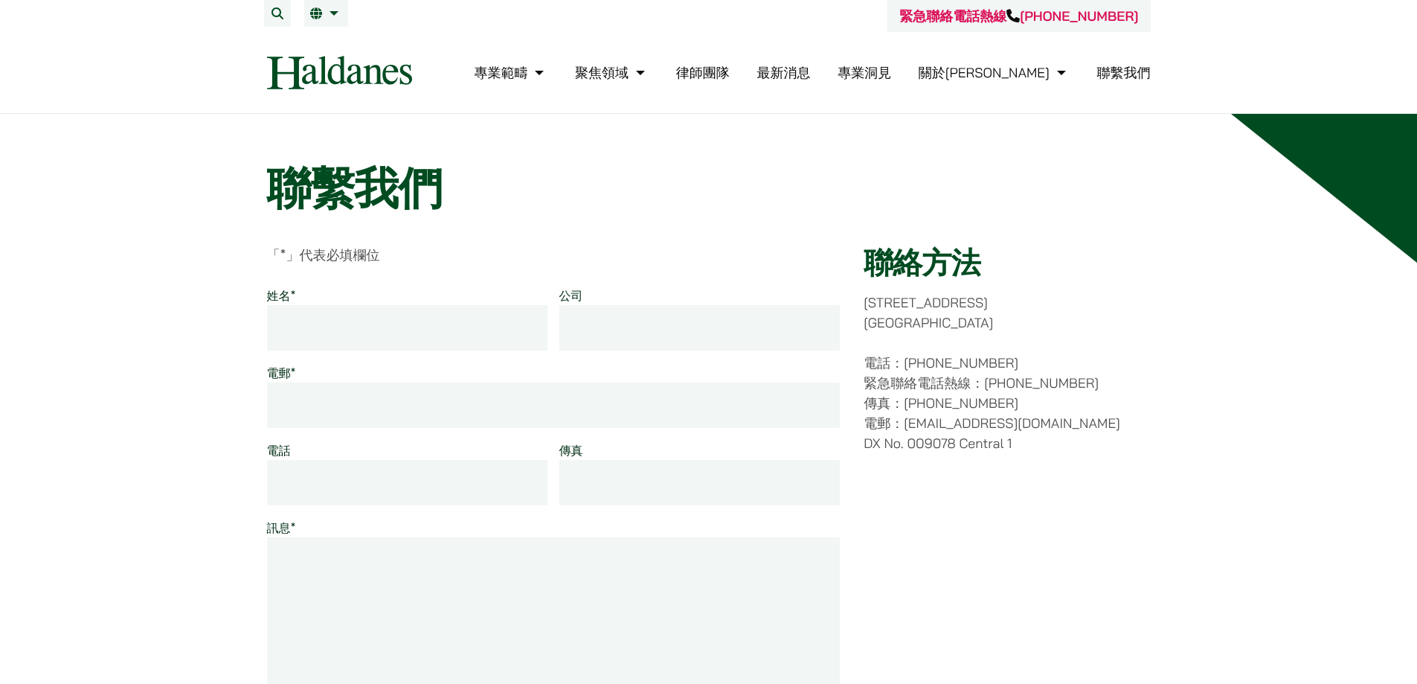
click at [810, 72] on link "最新消息" at bounding box center [783, 72] width 54 height 17
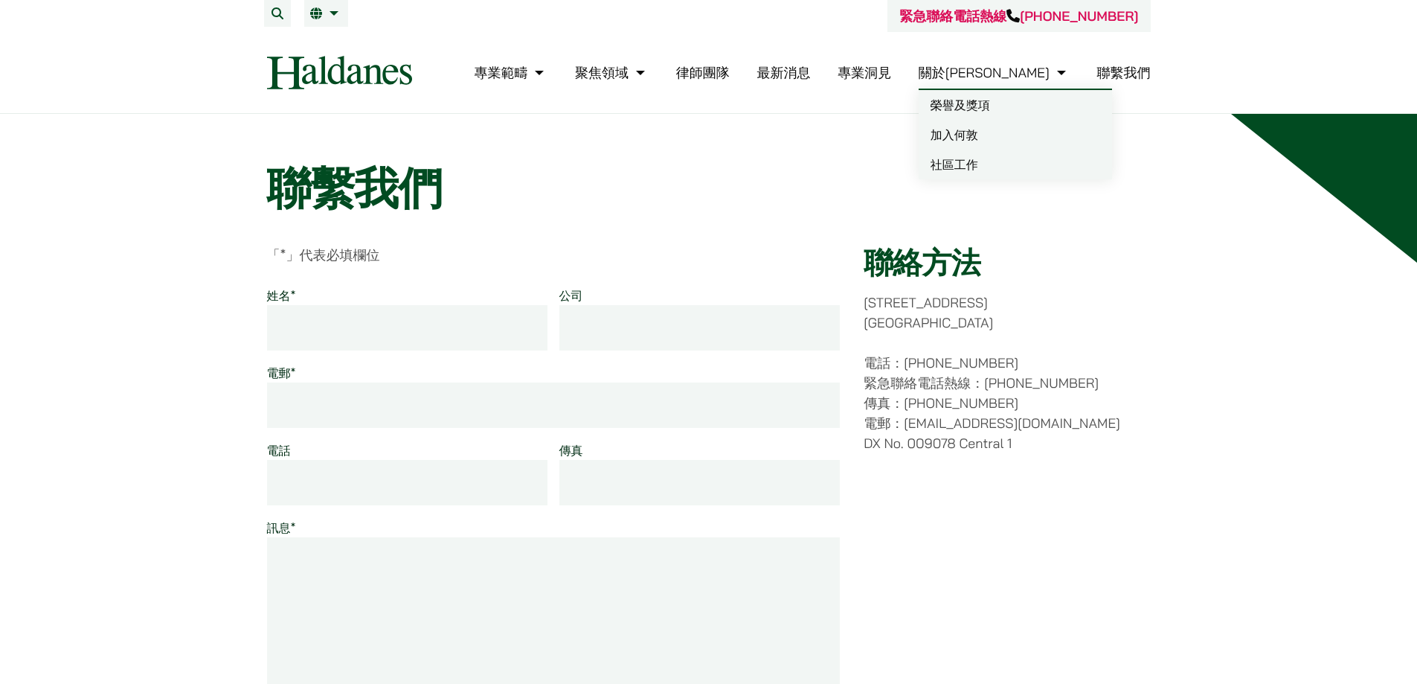
click at [1035, 101] on link "榮譽及獎項" at bounding box center [1015, 105] width 193 height 30
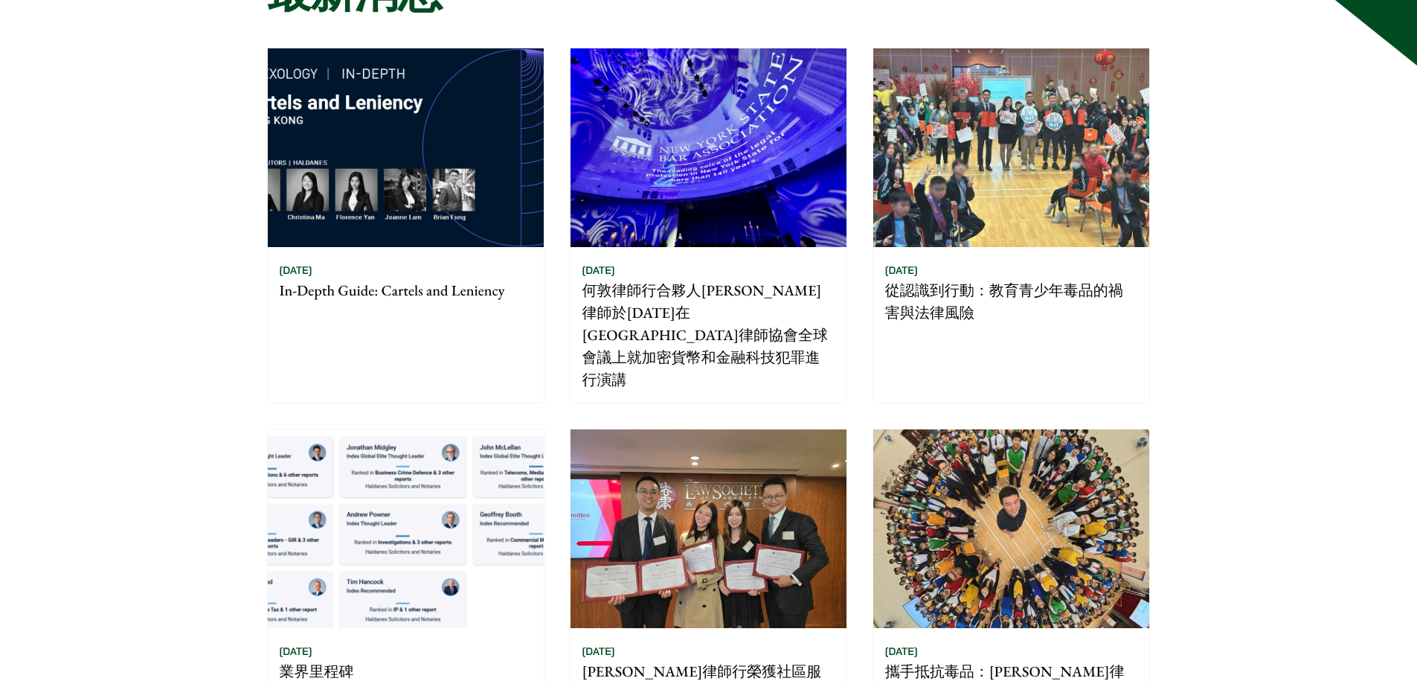
scroll to position [223, 0]
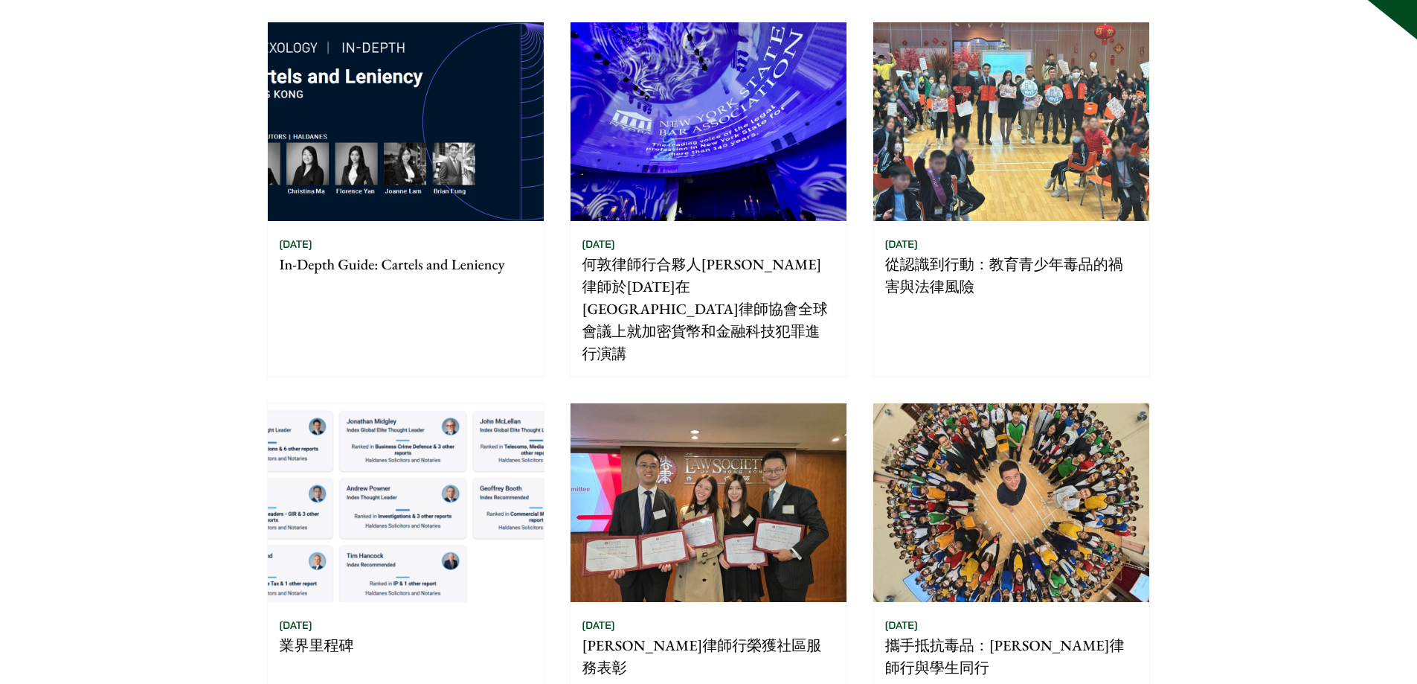
click at [688, 451] on img at bounding box center [709, 502] width 276 height 199
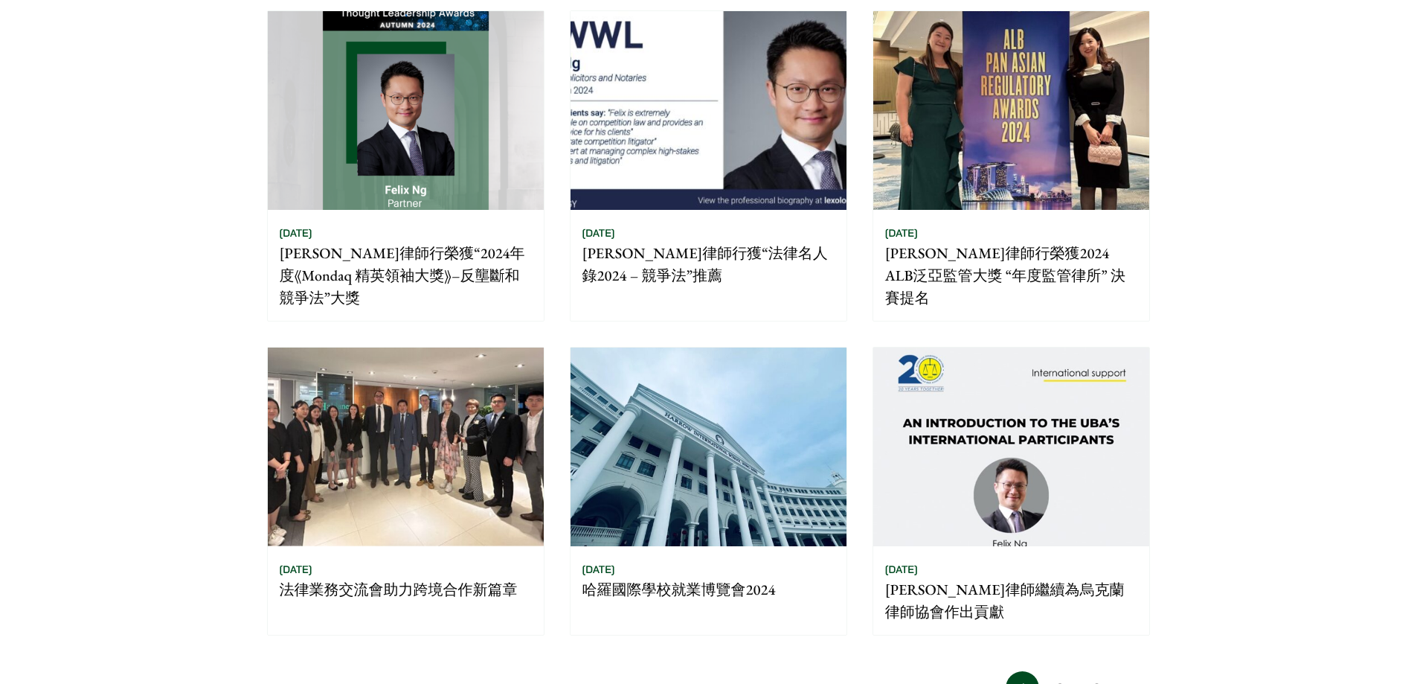
scroll to position [967, 0]
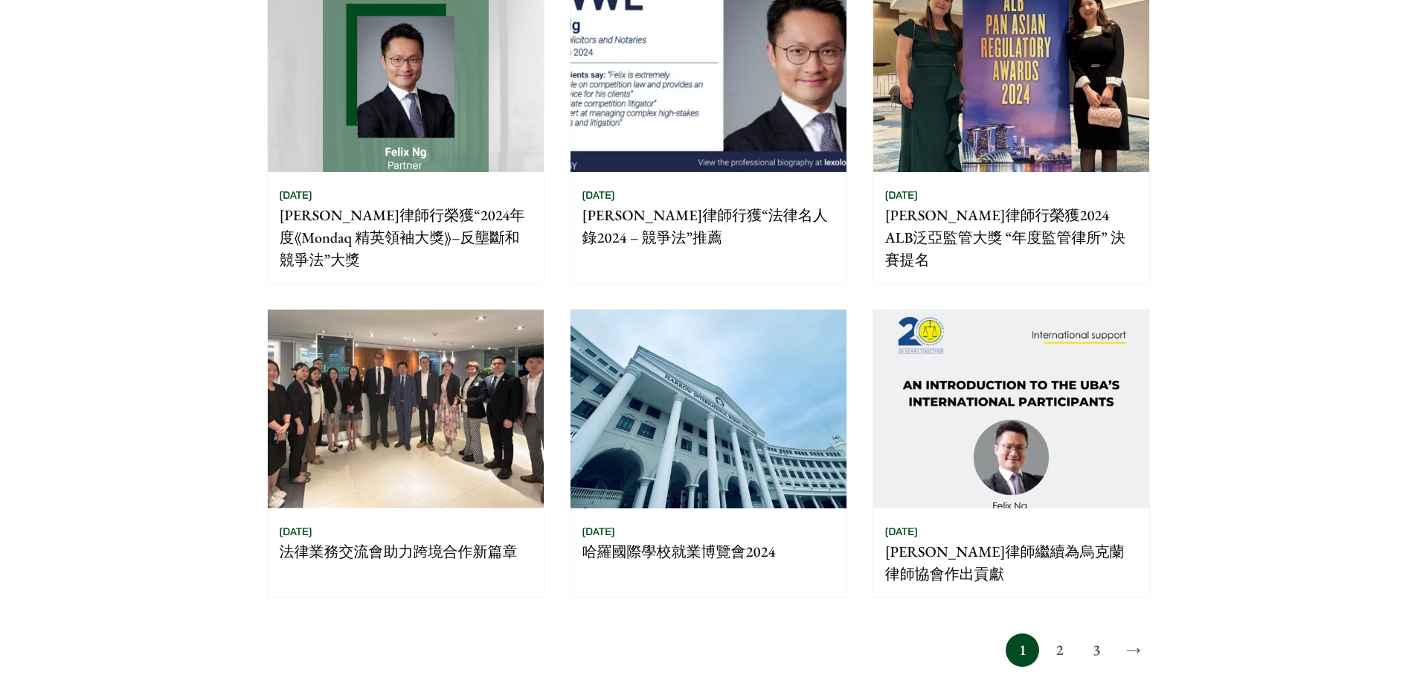
click at [692, 413] on img at bounding box center [709, 408] width 276 height 199
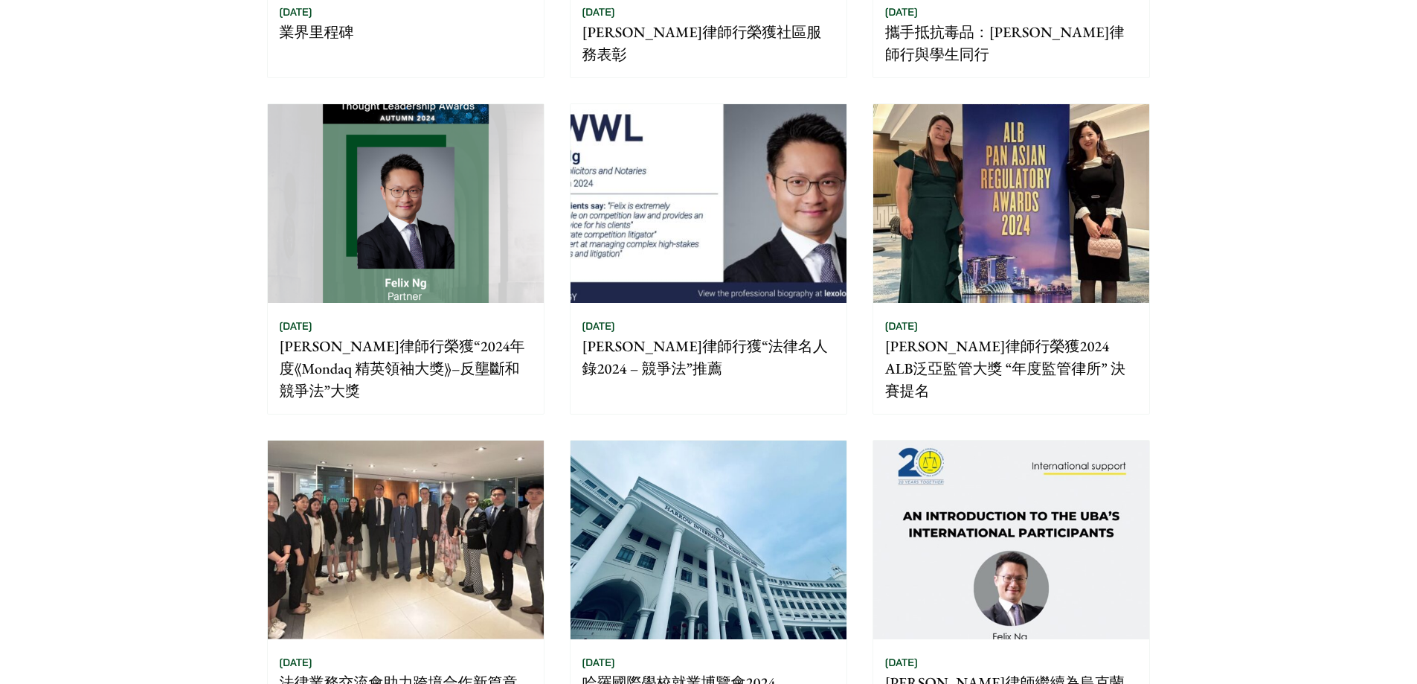
scroll to position [1190, 0]
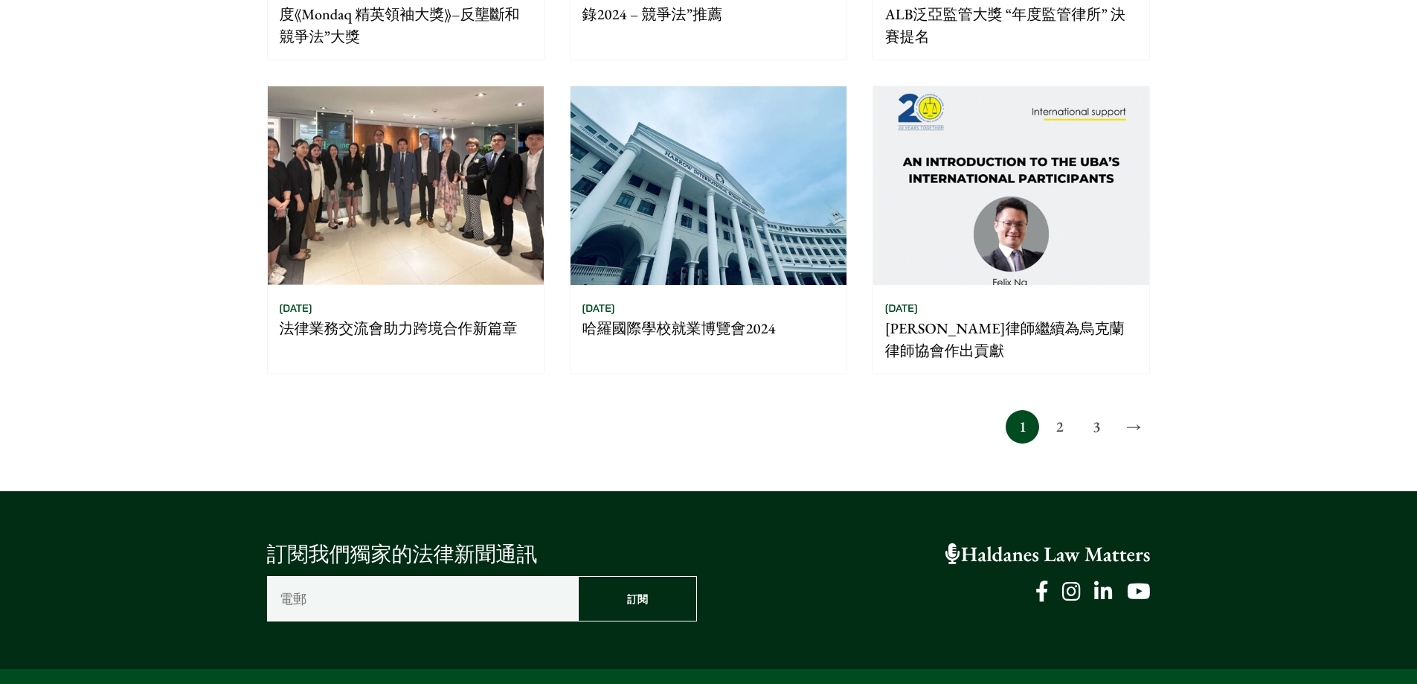
click at [1064, 410] on link "2" at bounding box center [1059, 426] width 33 height 33
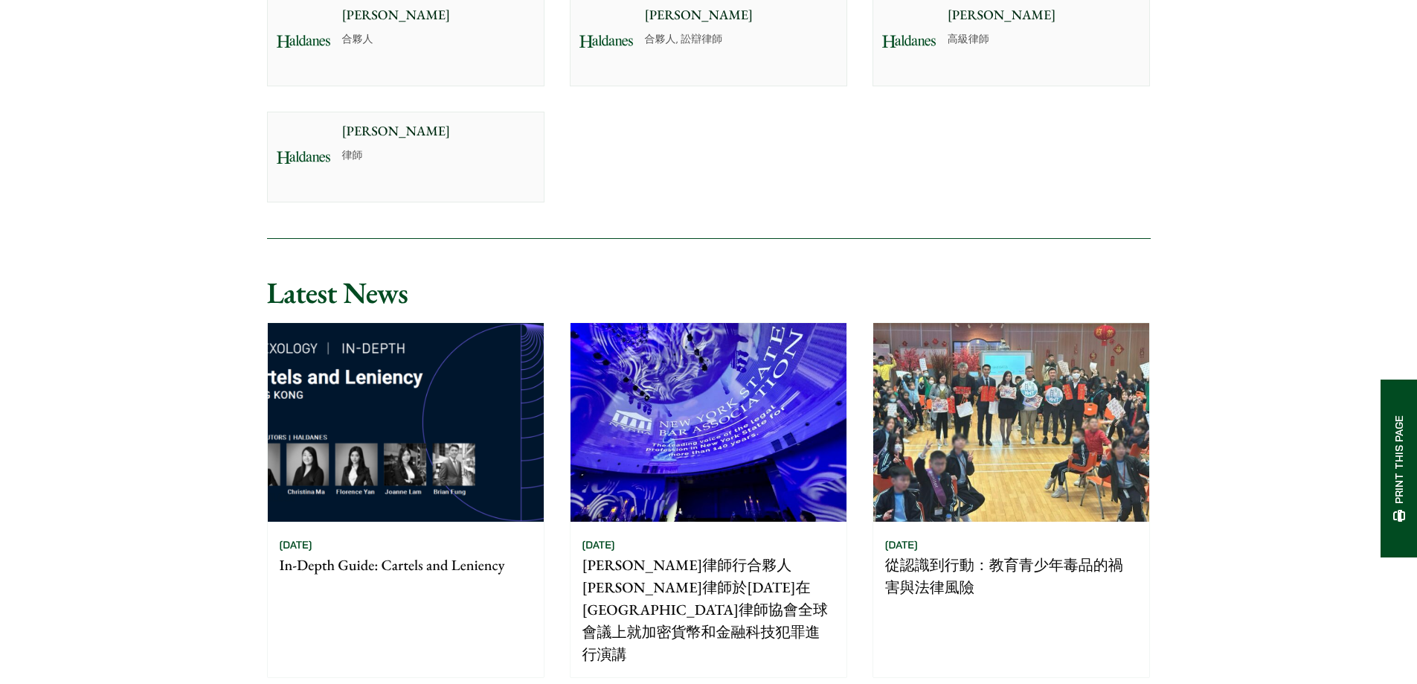
scroll to position [1413, 0]
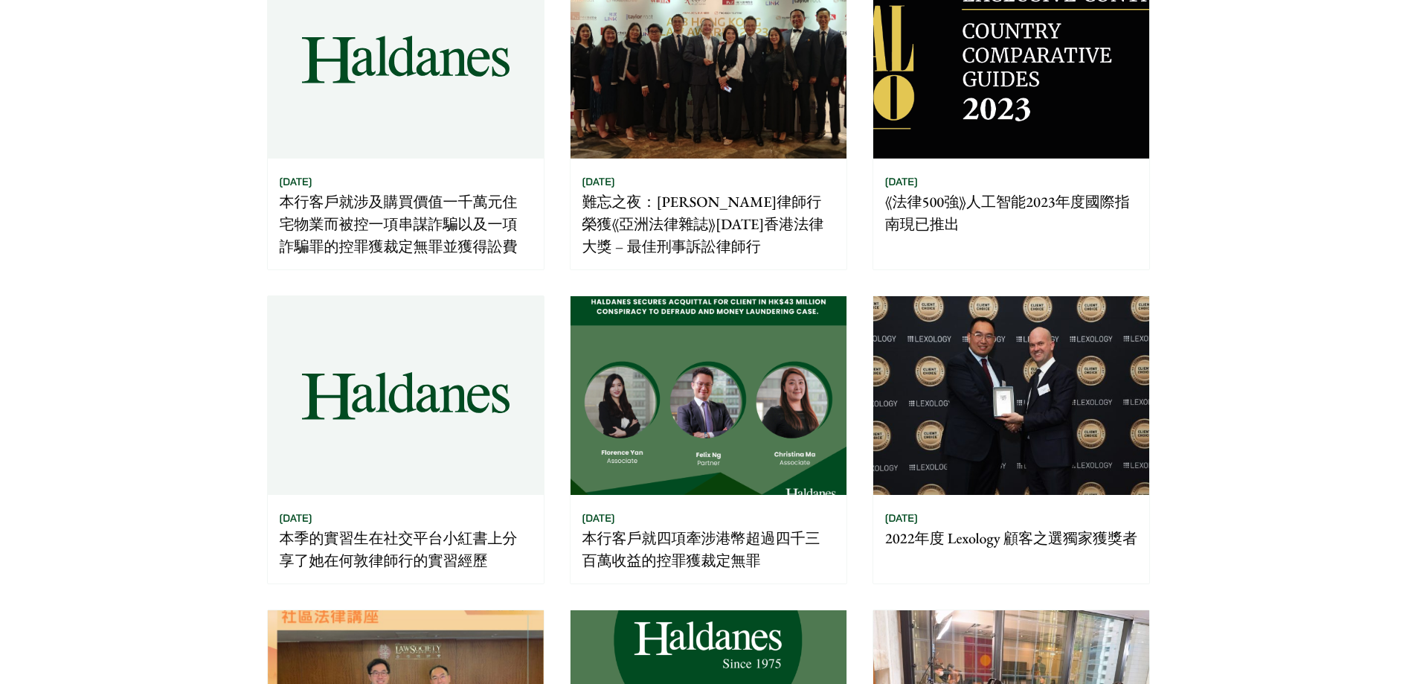
scroll to position [372, 0]
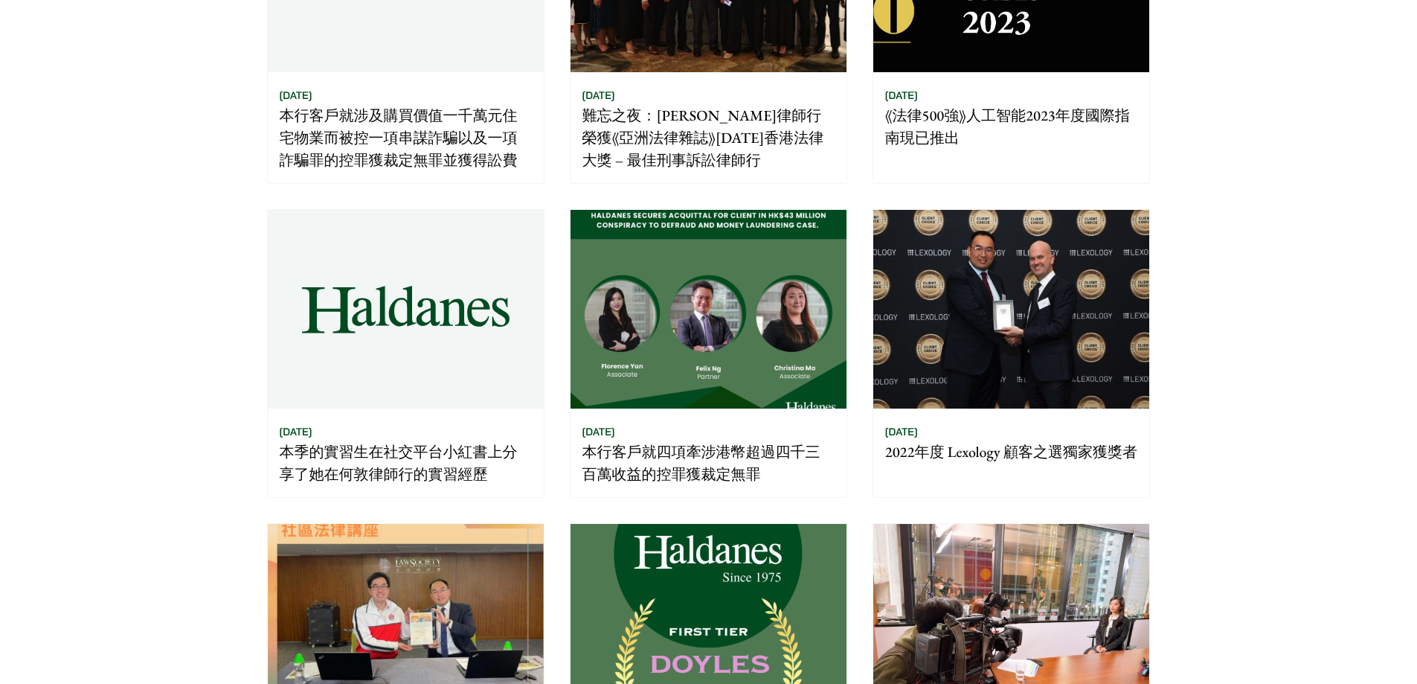
click at [306, 436] on time "[DATE]" at bounding box center [296, 431] width 33 height 13
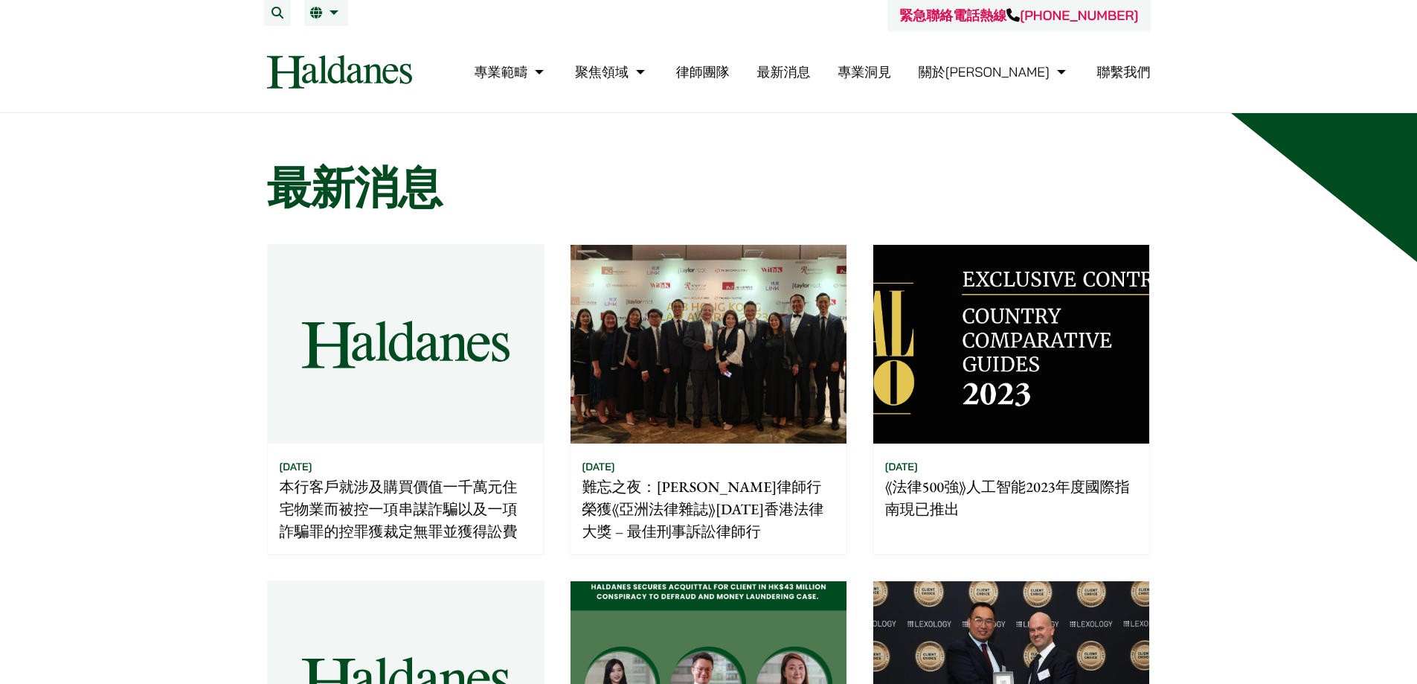
scroll to position [0, 0]
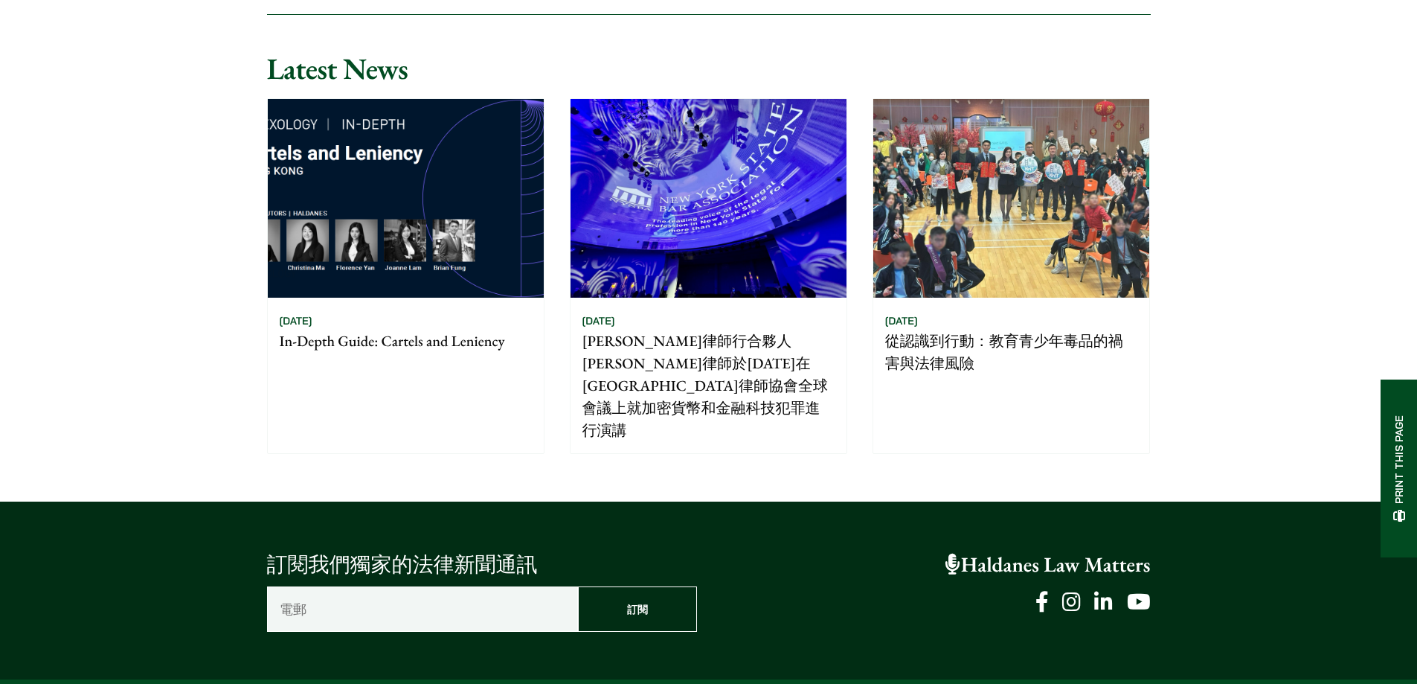
scroll to position [669, 0]
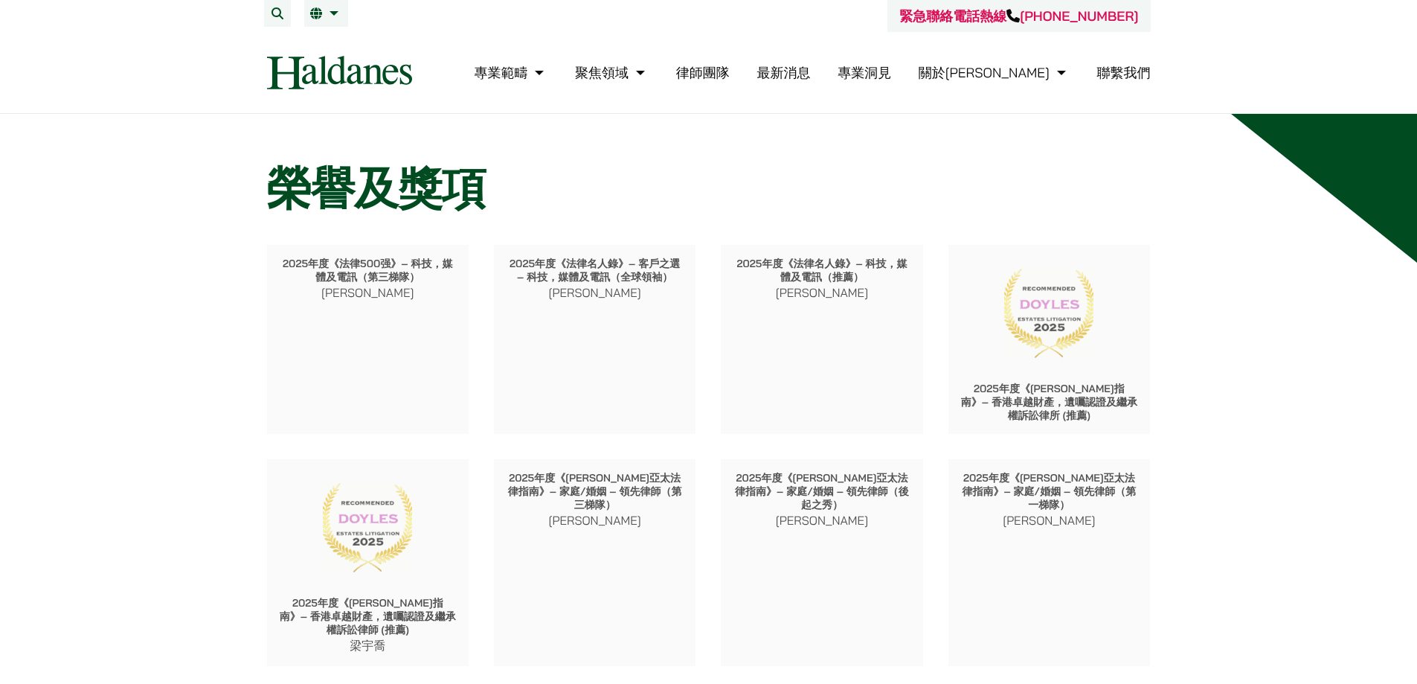
click at [730, 70] on link "律師團隊" at bounding box center [703, 72] width 54 height 17
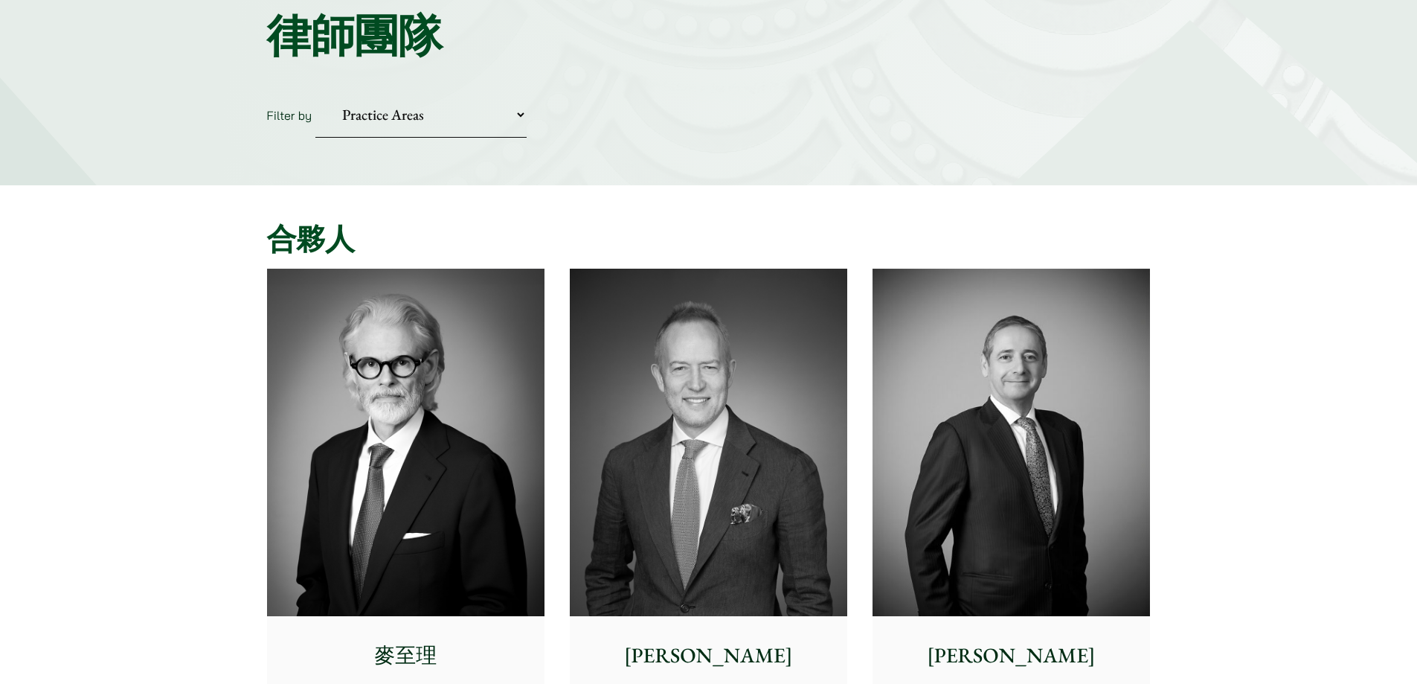
scroll to position [149, 0]
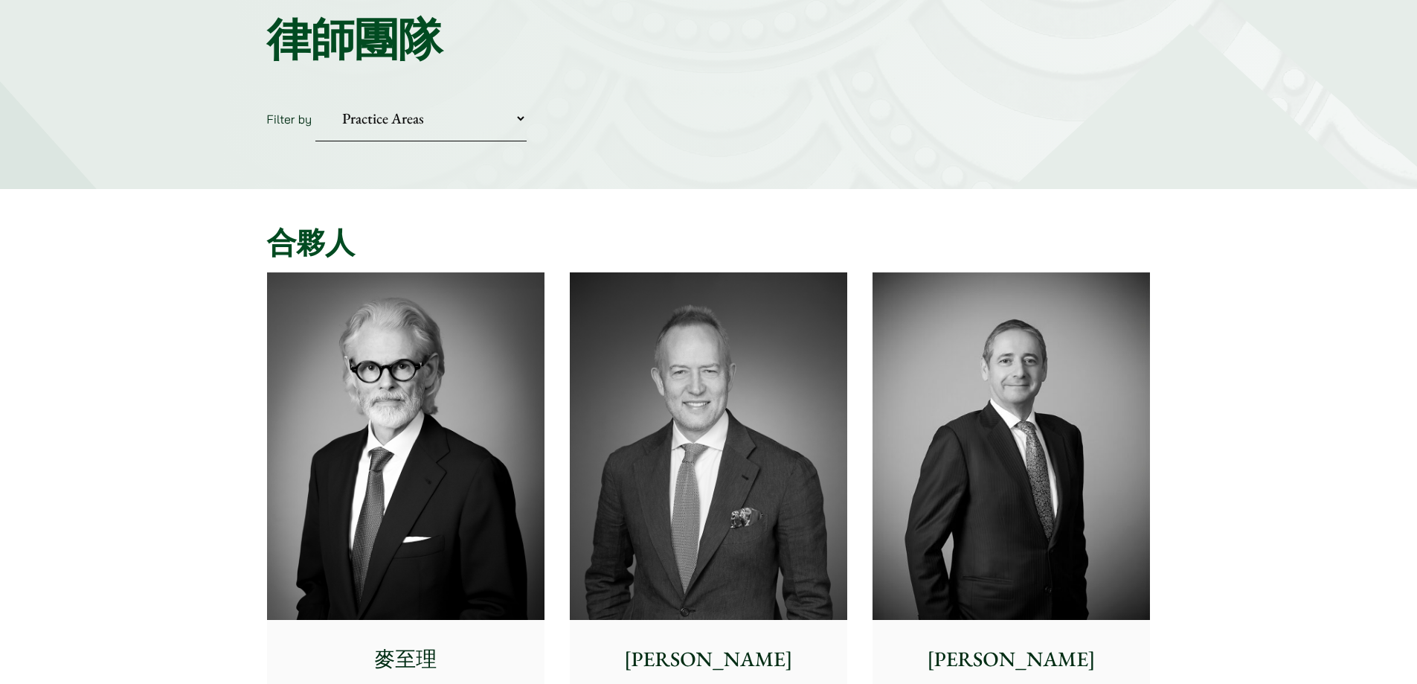
click at [669, 308] on img at bounding box center [708, 445] width 277 height 347
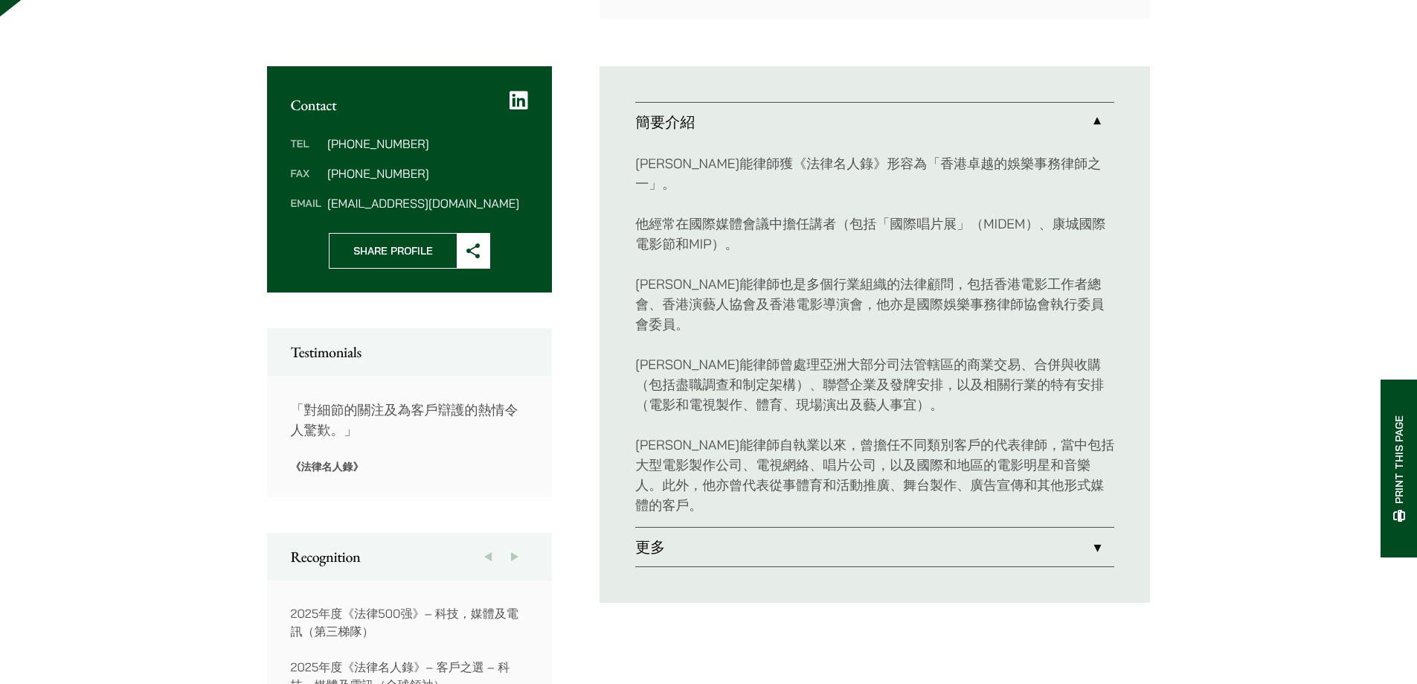
scroll to position [521, 0]
click at [733, 527] on link "更多" at bounding box center [874, 546] width 479 height 39
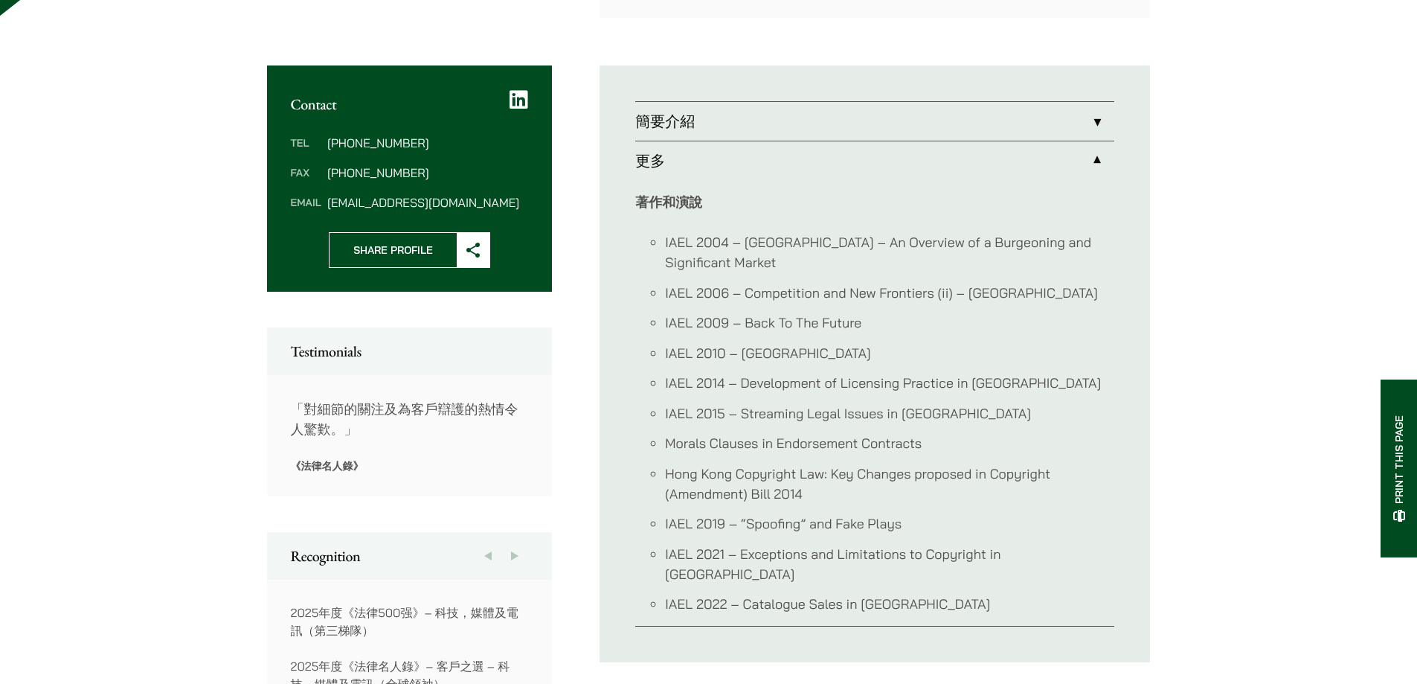
click at [1096, 141] on link "更多" at bounding box center [874, 160] width 479 height 39
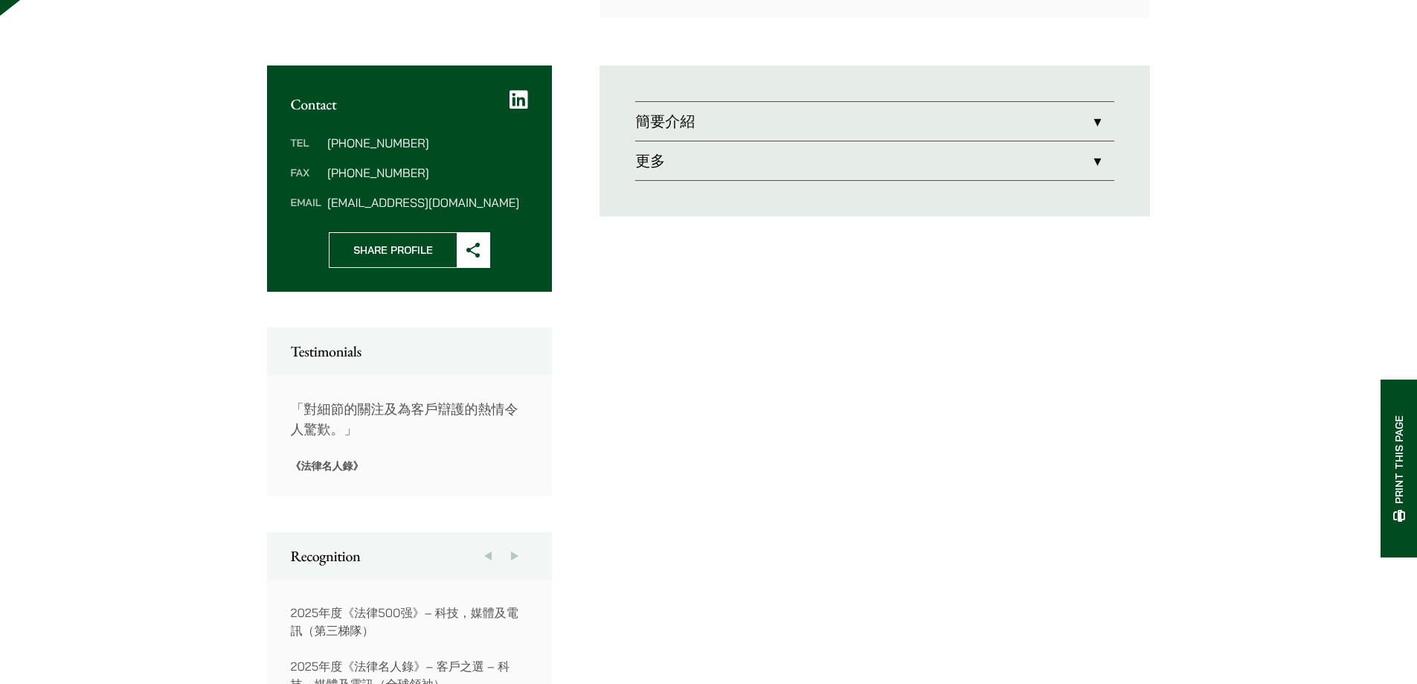
click at [1090, 108] on link "簡要介紹" at bounding box center [874, 121] width 479 height 39
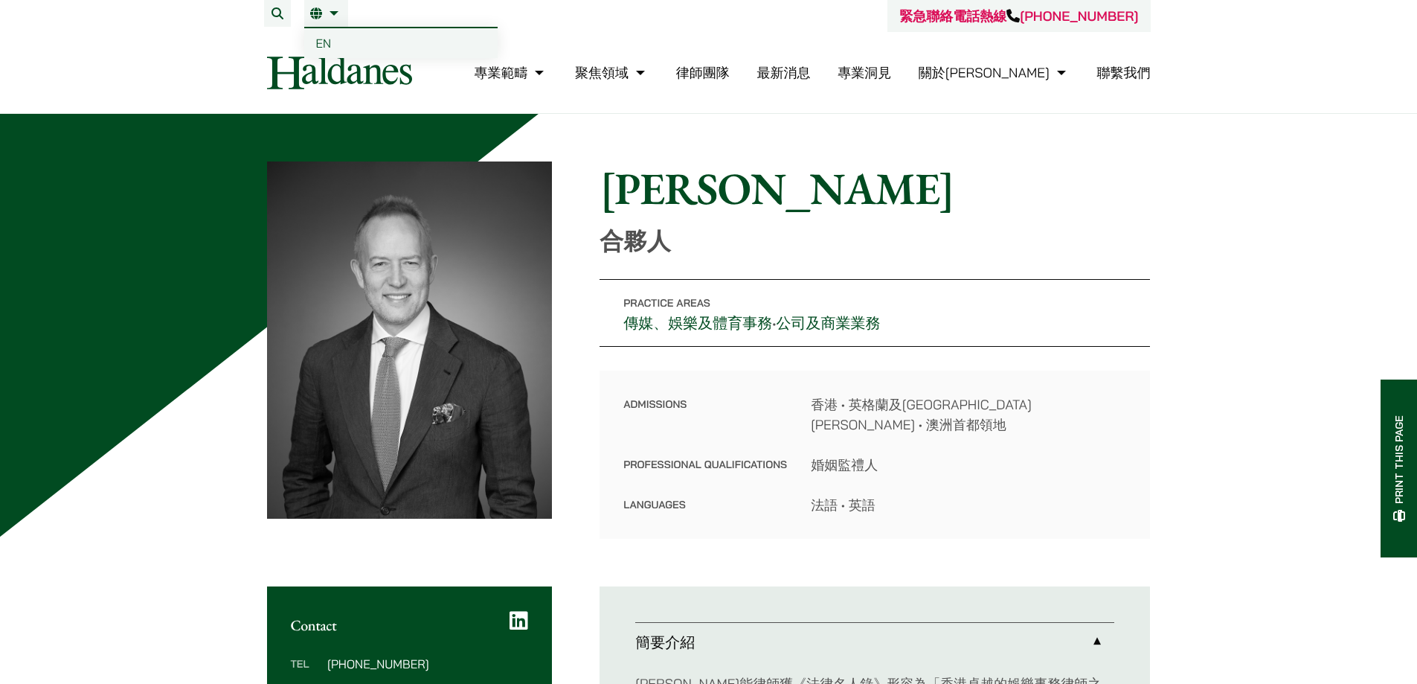
click at [324, 48] on span "EN" at bounding box center [324, 43] width 16 height 15
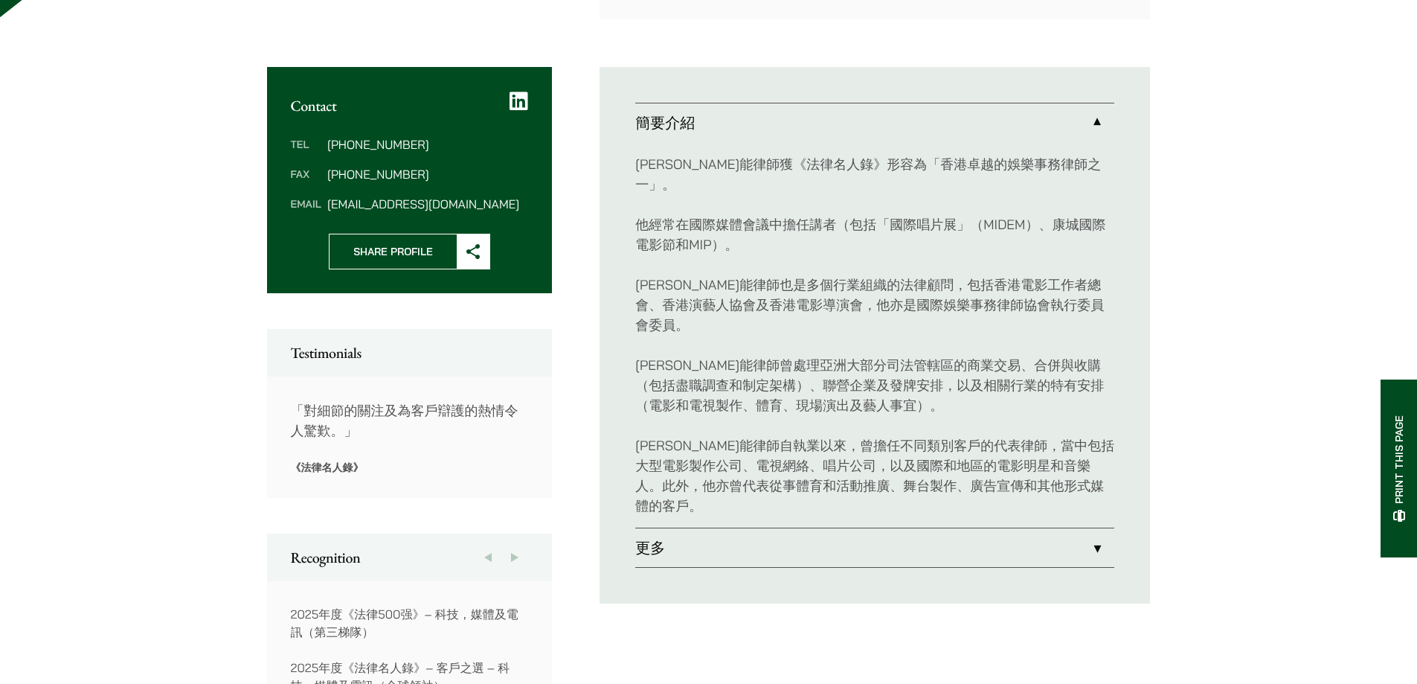
scroll to position [521, 0]
click at [701, 527] on link "更多" at bounding box center [874, 546] width 479 height 39
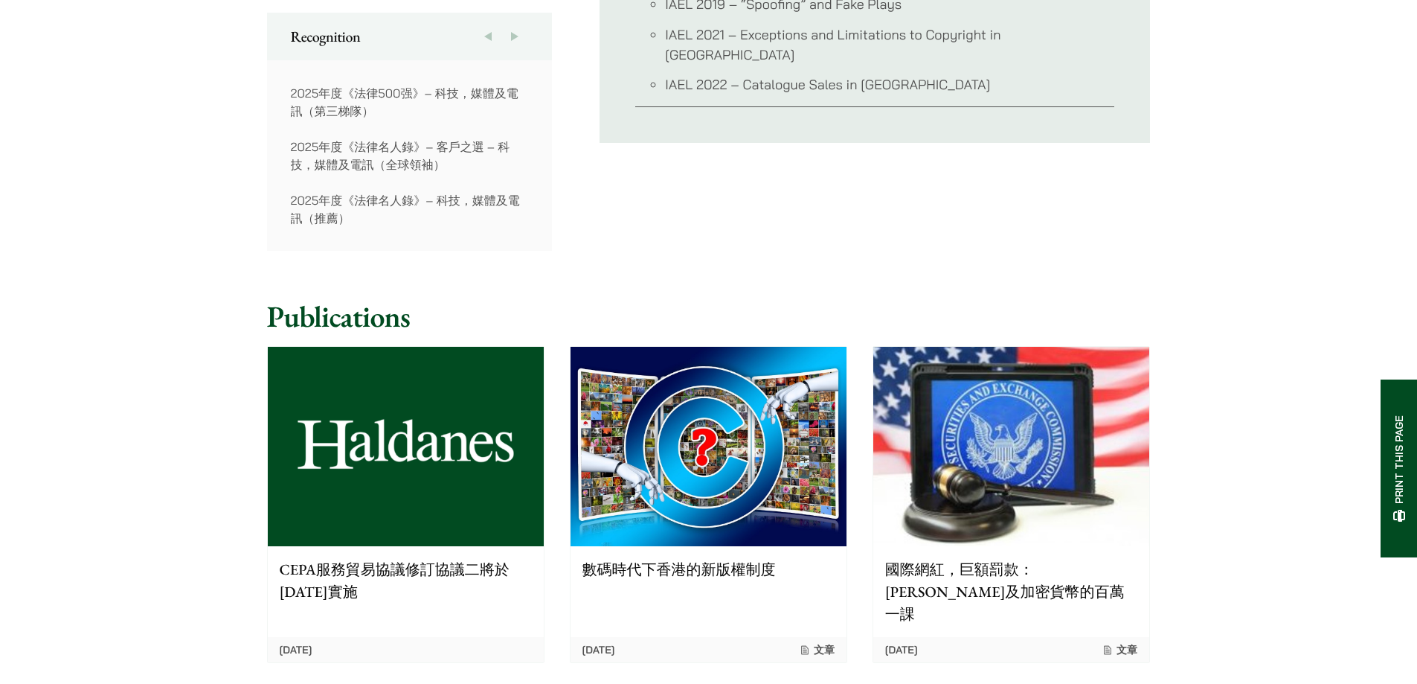
scroll to position [1041, 0]
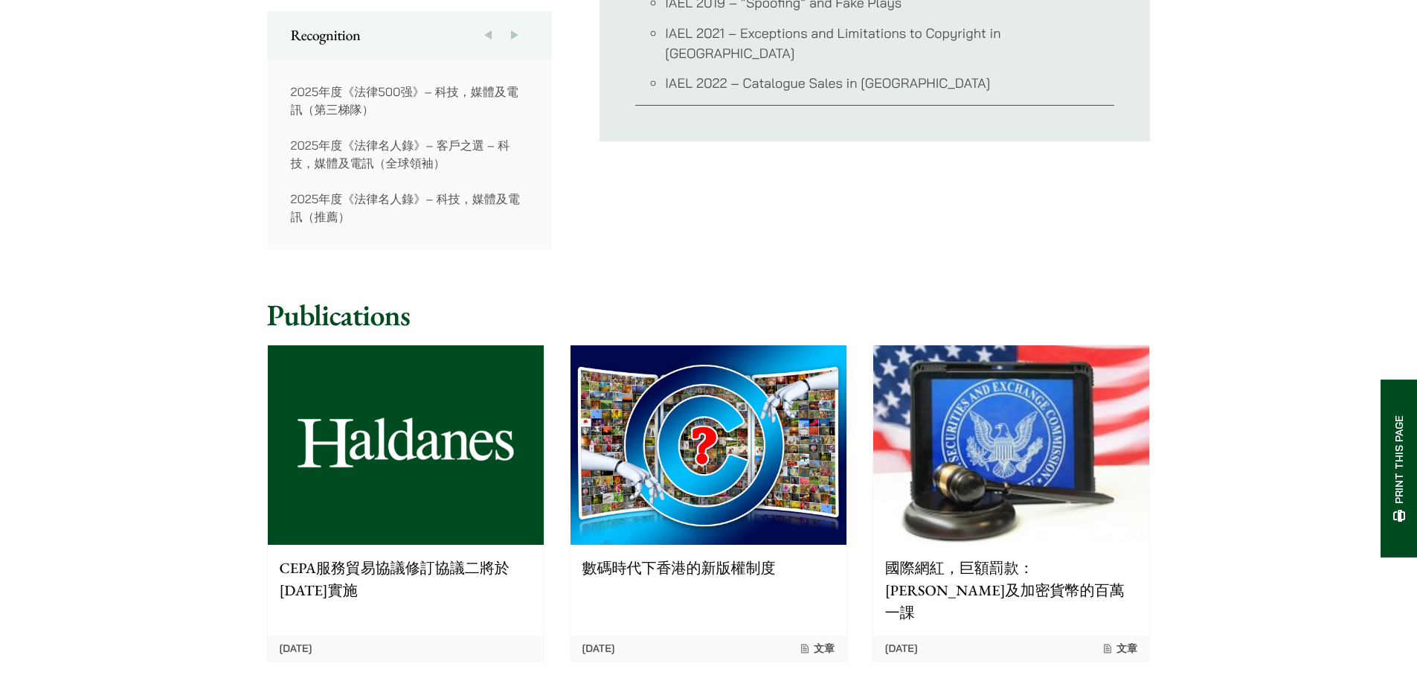
drag, startPoint x: 28, startPoint y: 1, endPoint x: 71, endPoint y: 368, distance: 370.1
click at [71, 368] on div "Home » Lawyers » 馬健能 馬健能 合夥人 Practice Areas 傳媒、娛樂及體育事務 • 公司及商業業務 Admissions 香港 …" at bounding box center [708, 198] width 1417 height 2252
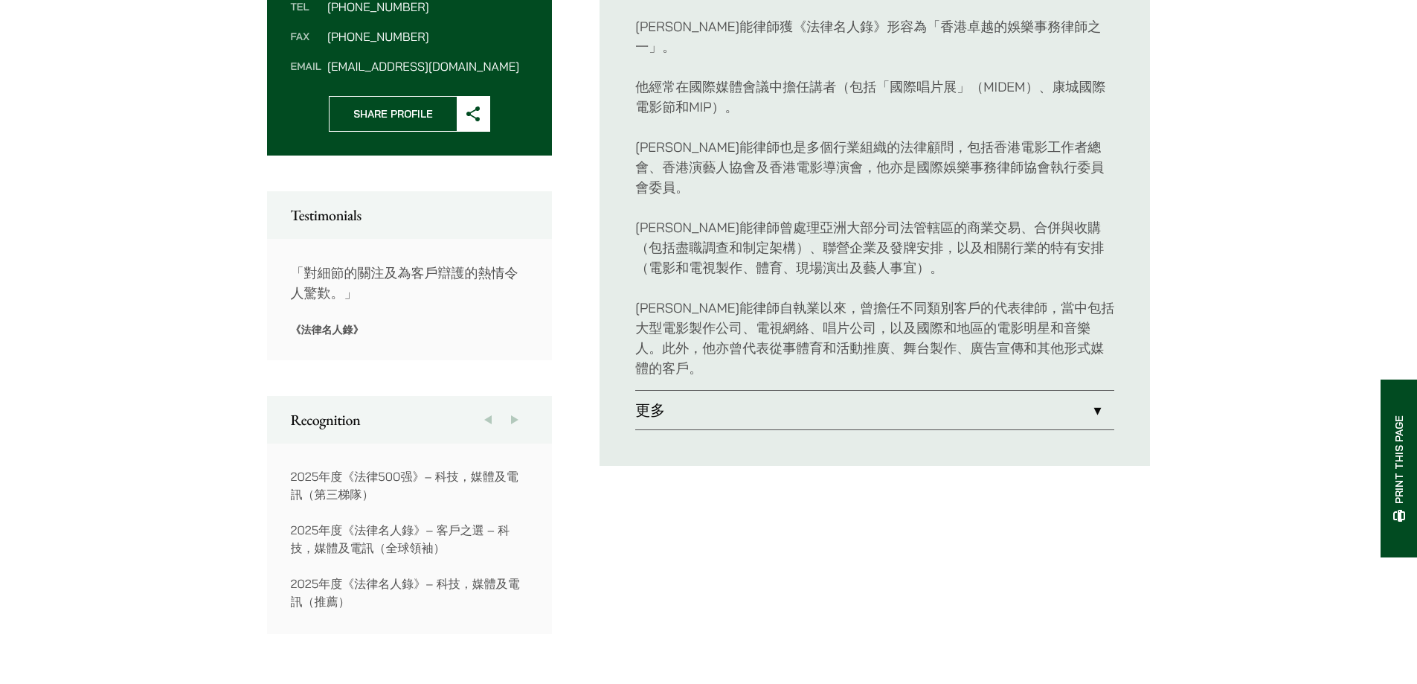
scroll to position [571, 0]
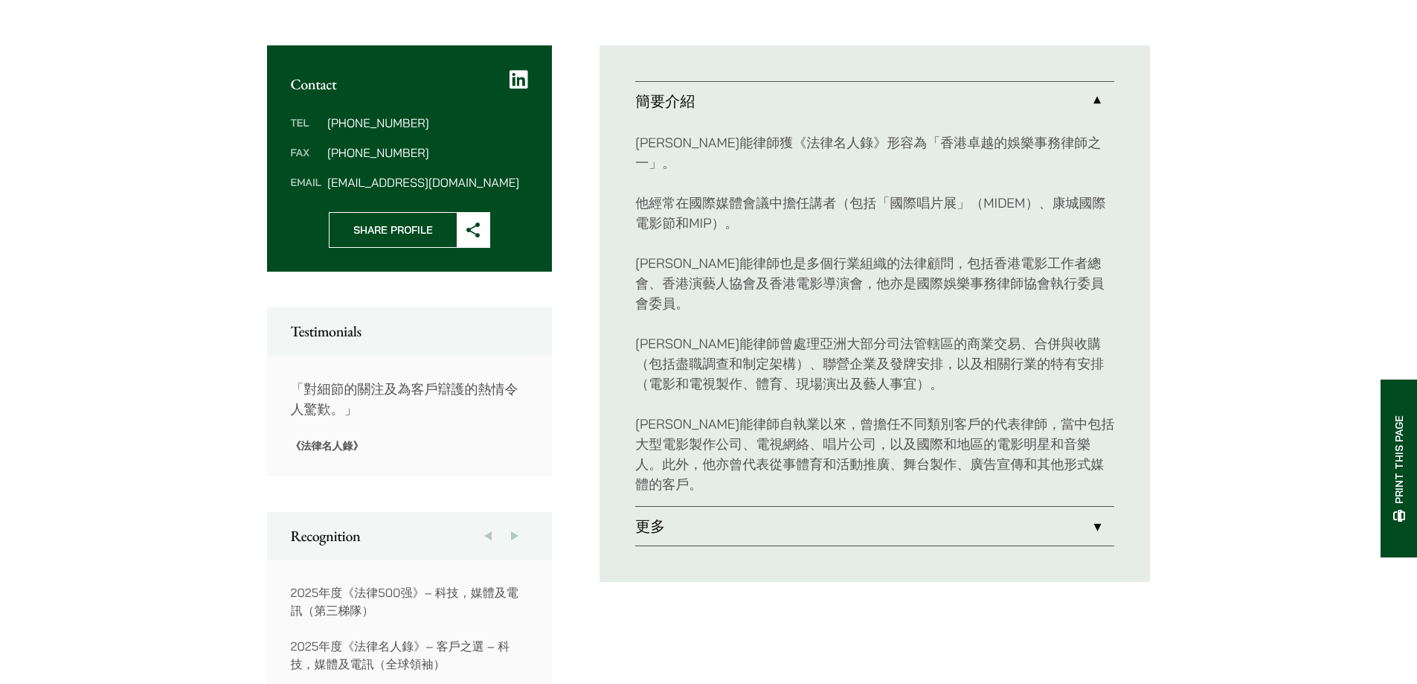
scroll to position [571, 0]
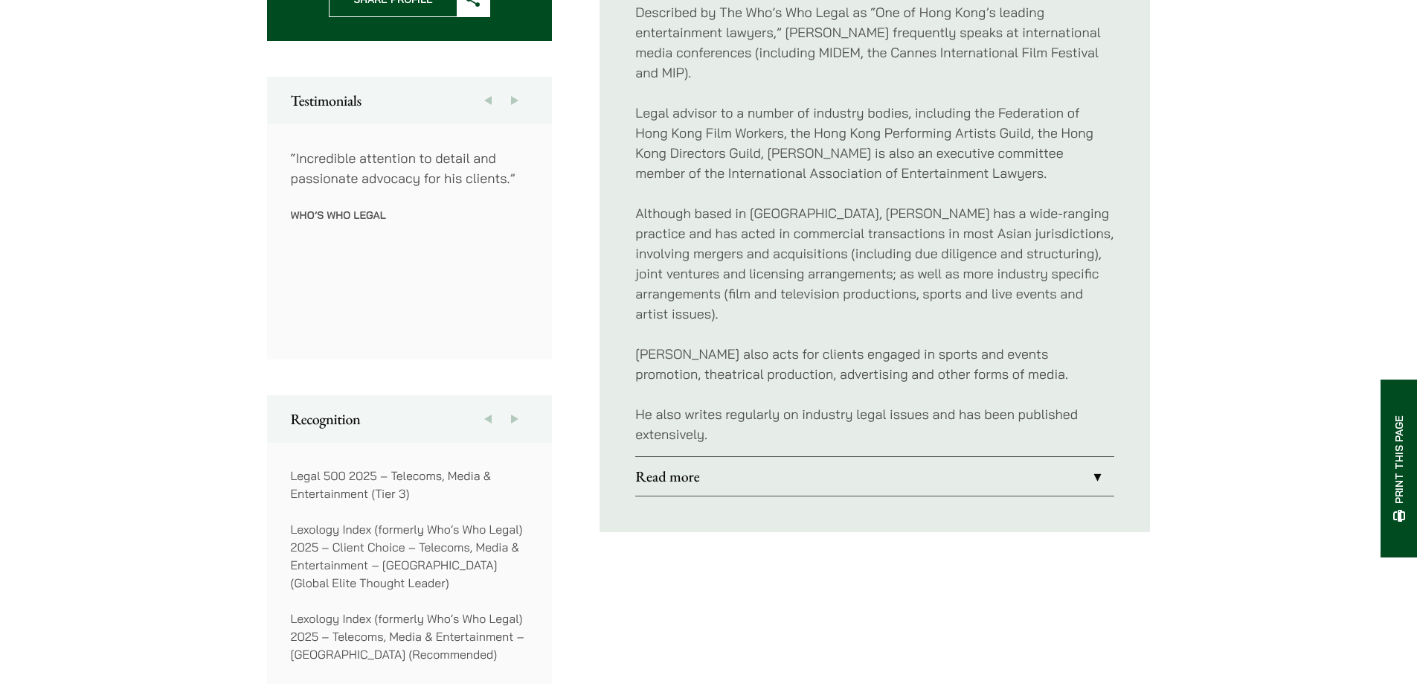
scroll to position [818, 0]
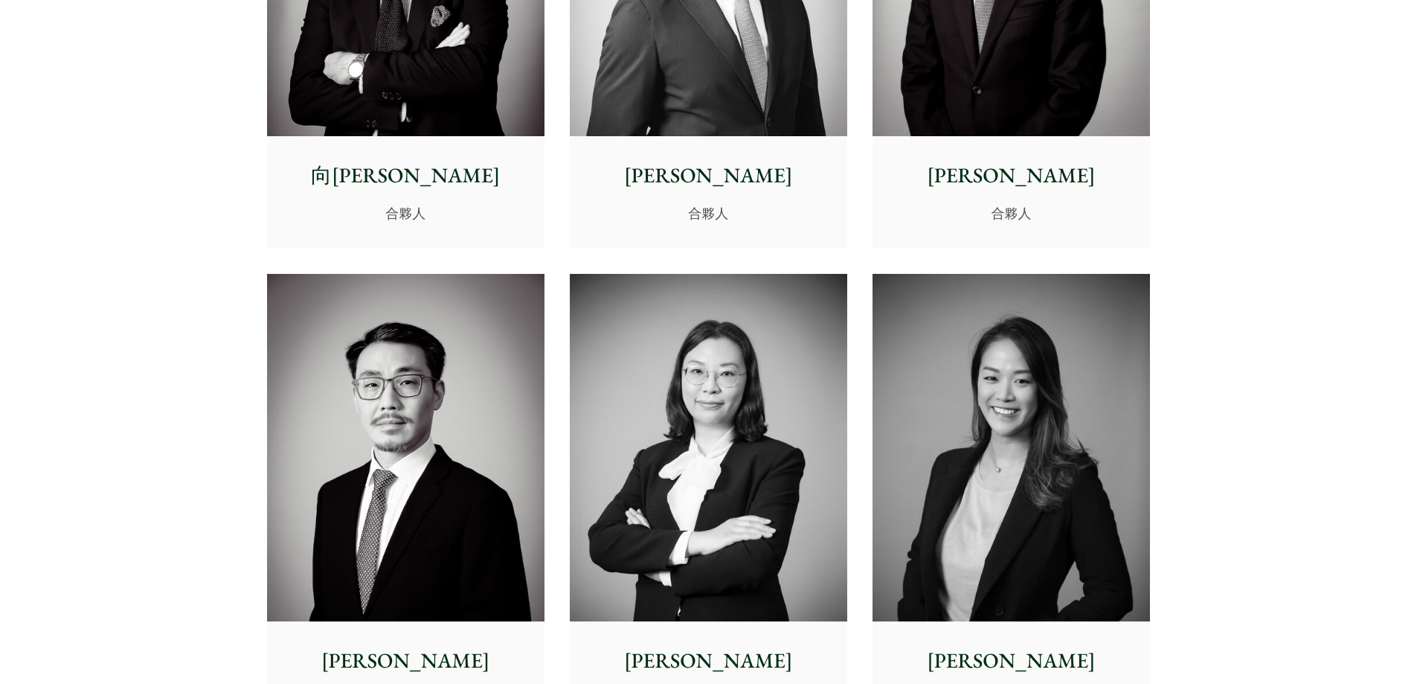
scroll to position [2306, 0]
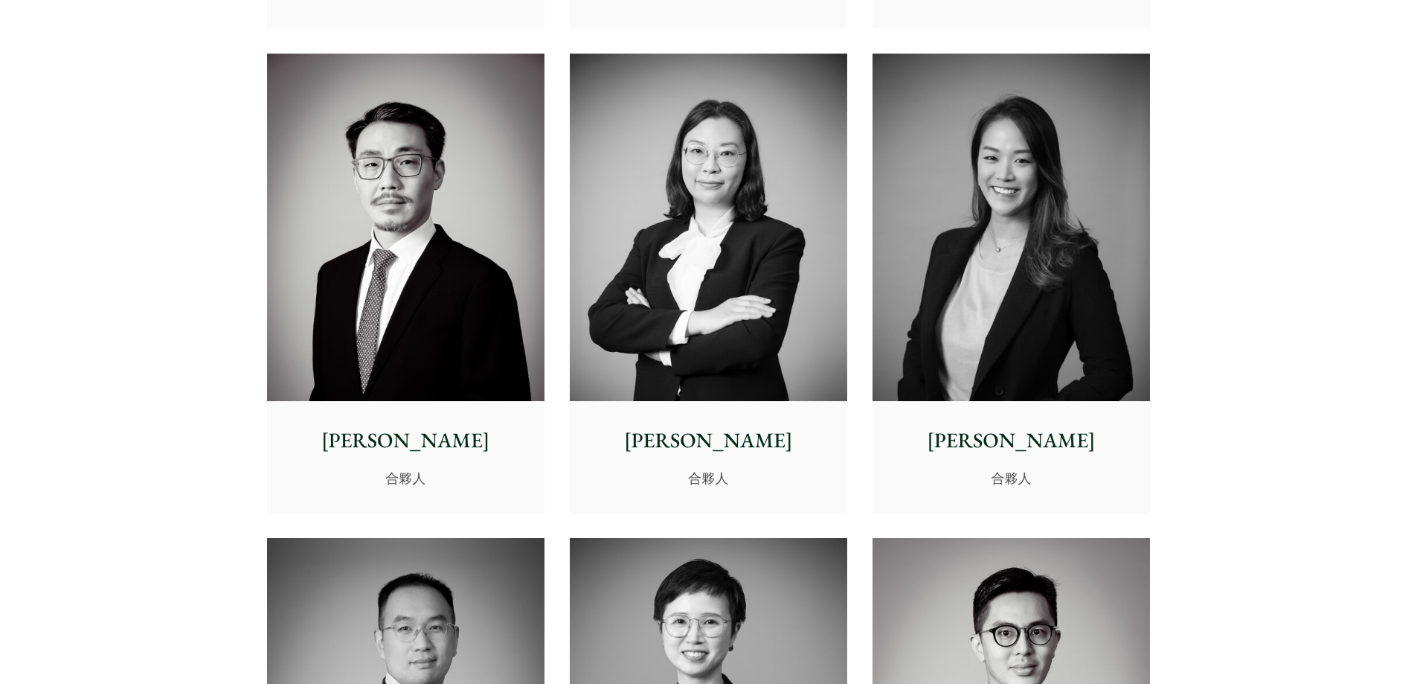
click at [994, 254] on img at bounding box center [1010, 227] width 277 height 347
click at [597, 284] on img at bounding box center [708, 227] width 277 height 347
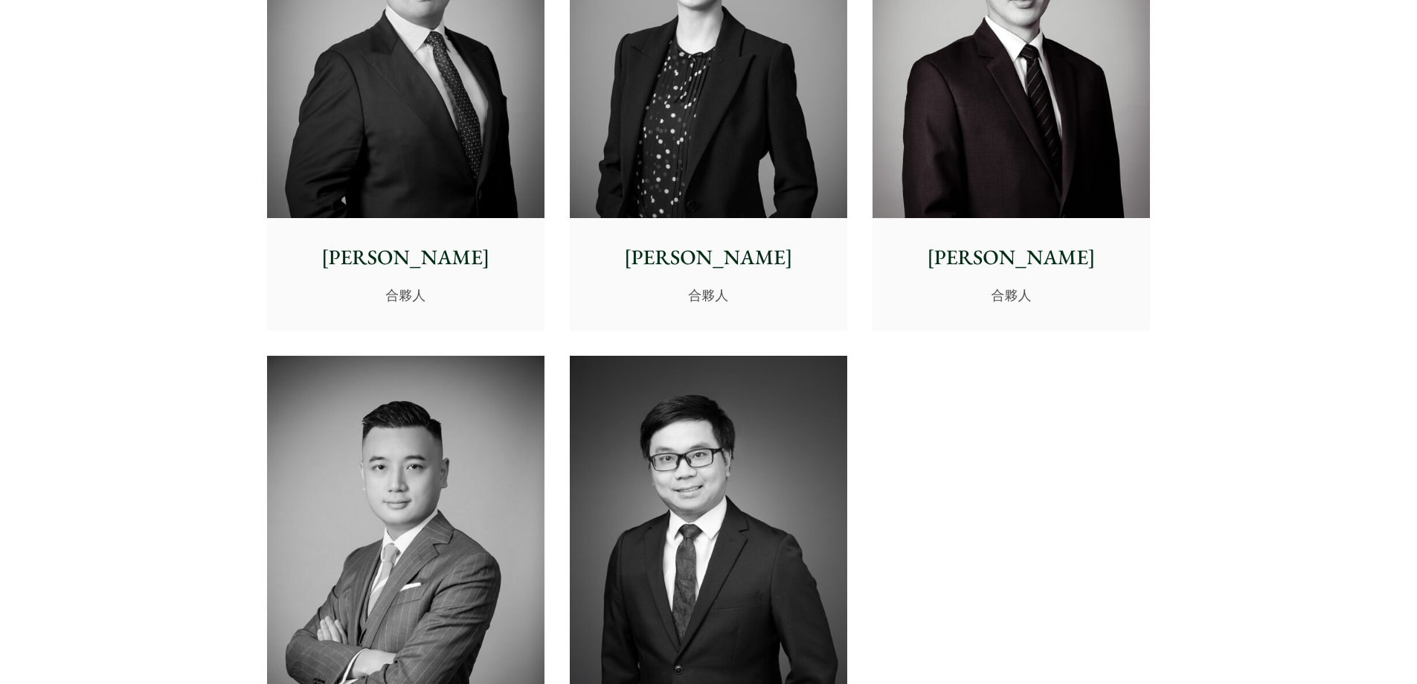
scroll to position [3198, 0]
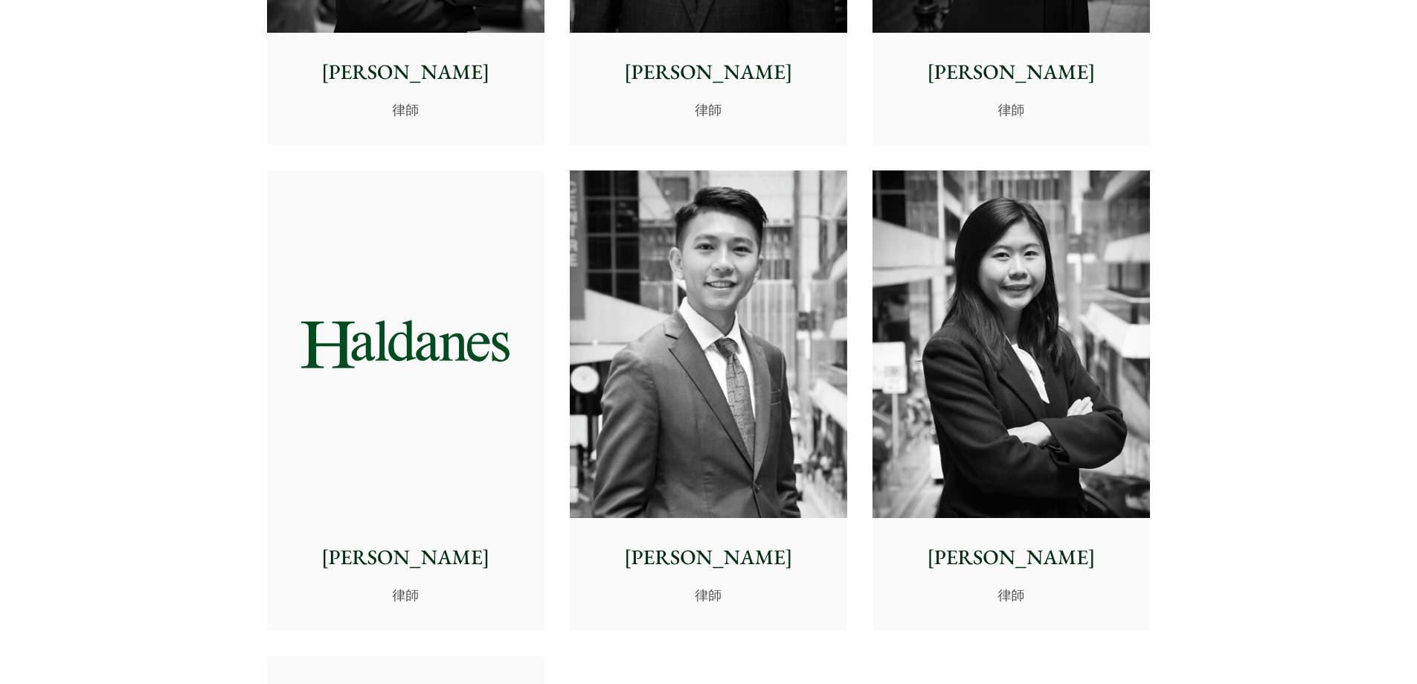
scroll to position [5727, 0]
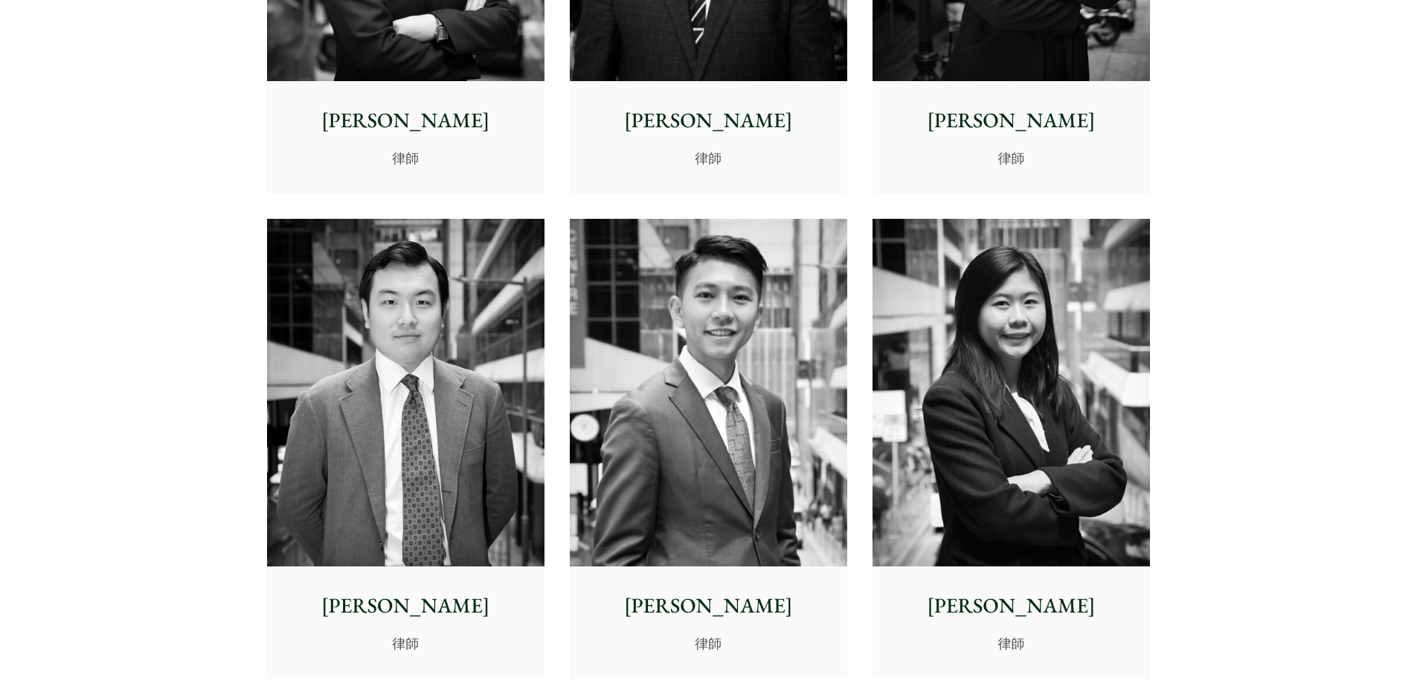
scroll to position [5653, 0]
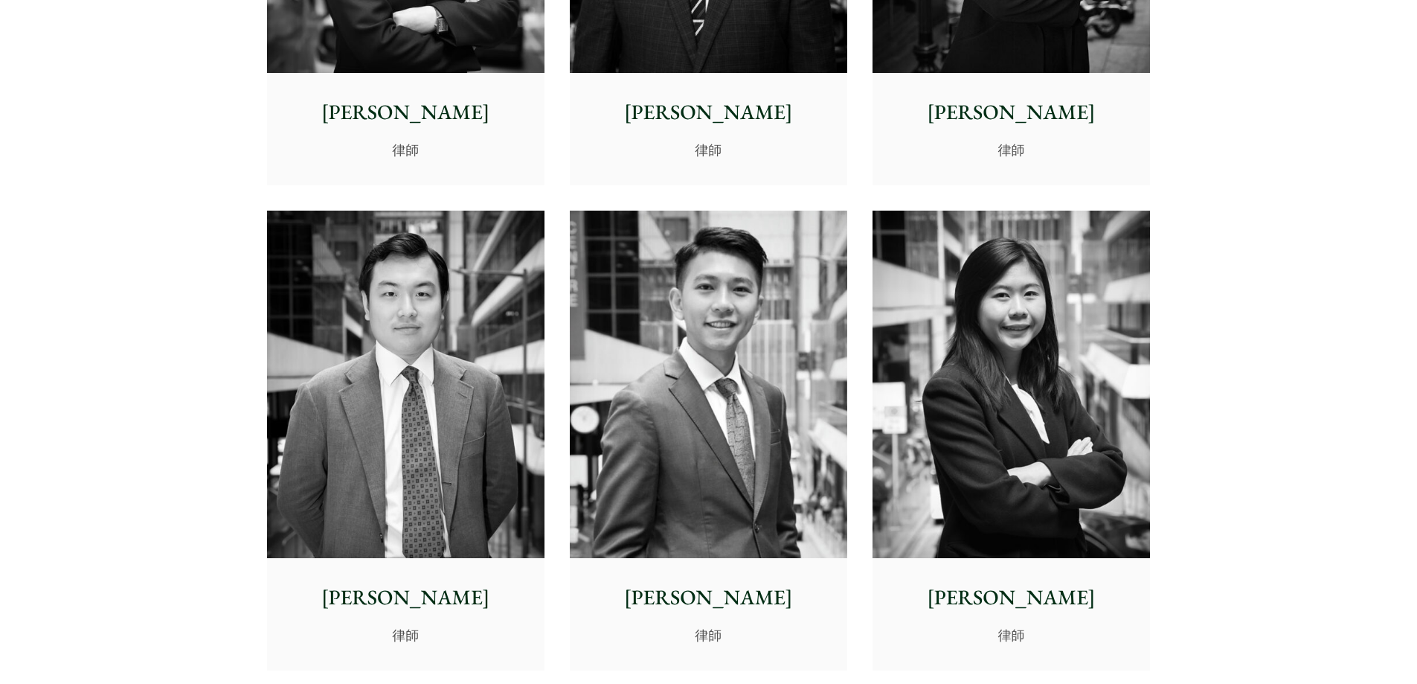
click at [950, 361] on img at bounding box center [1010, 383] width 277 height 347
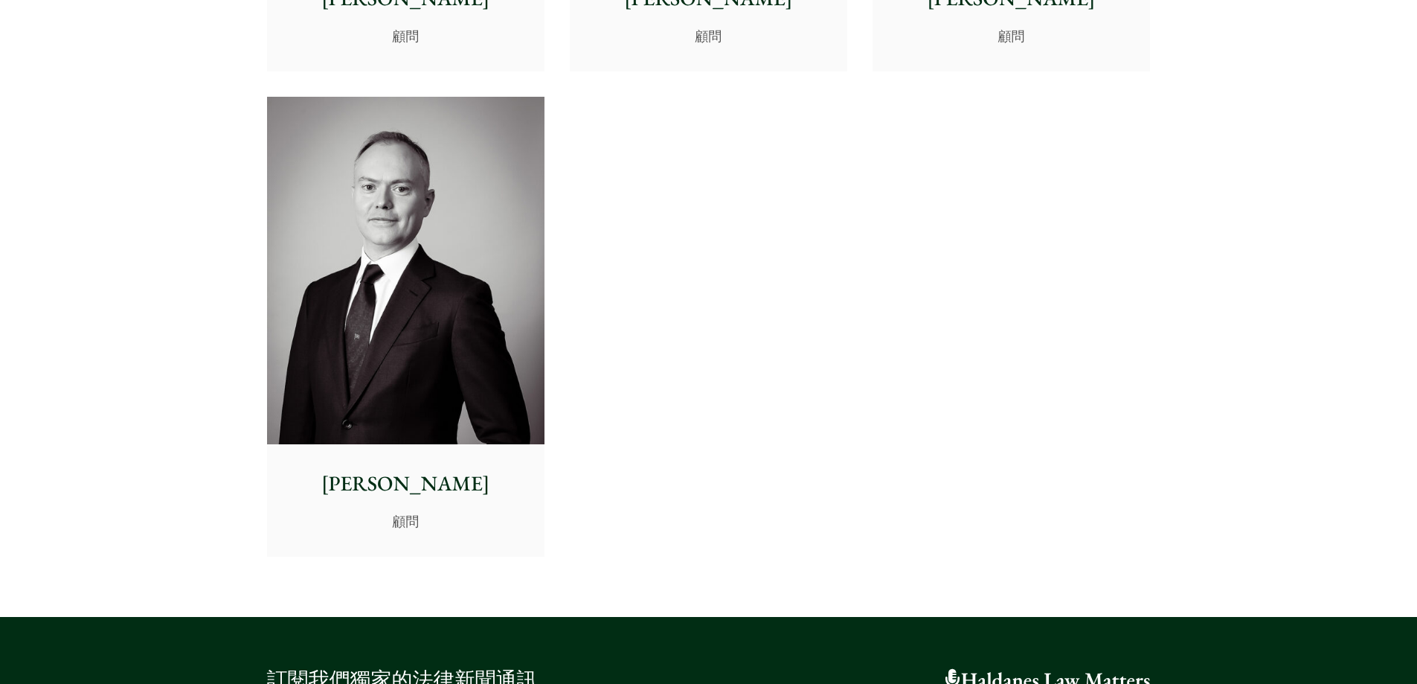
scroll to position [8108, 0]
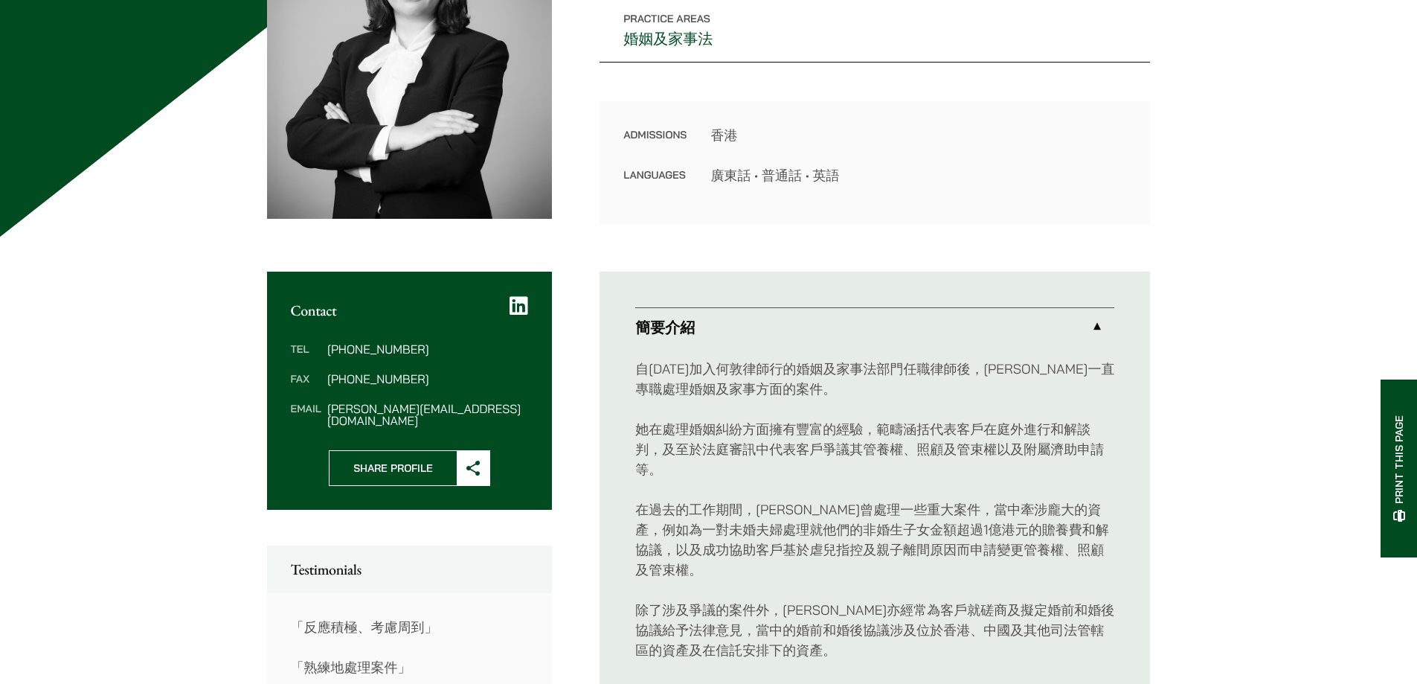
scroll to position [74, 0]
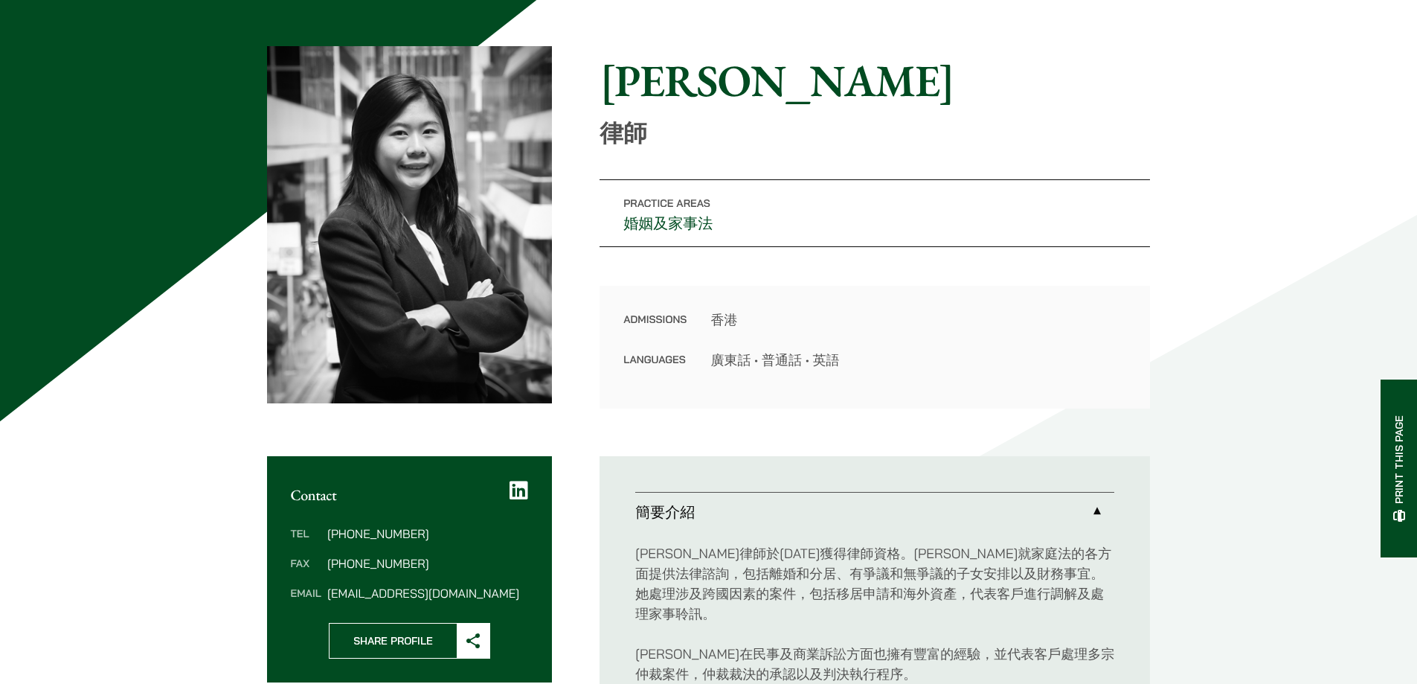
scroll to position [298, 0]
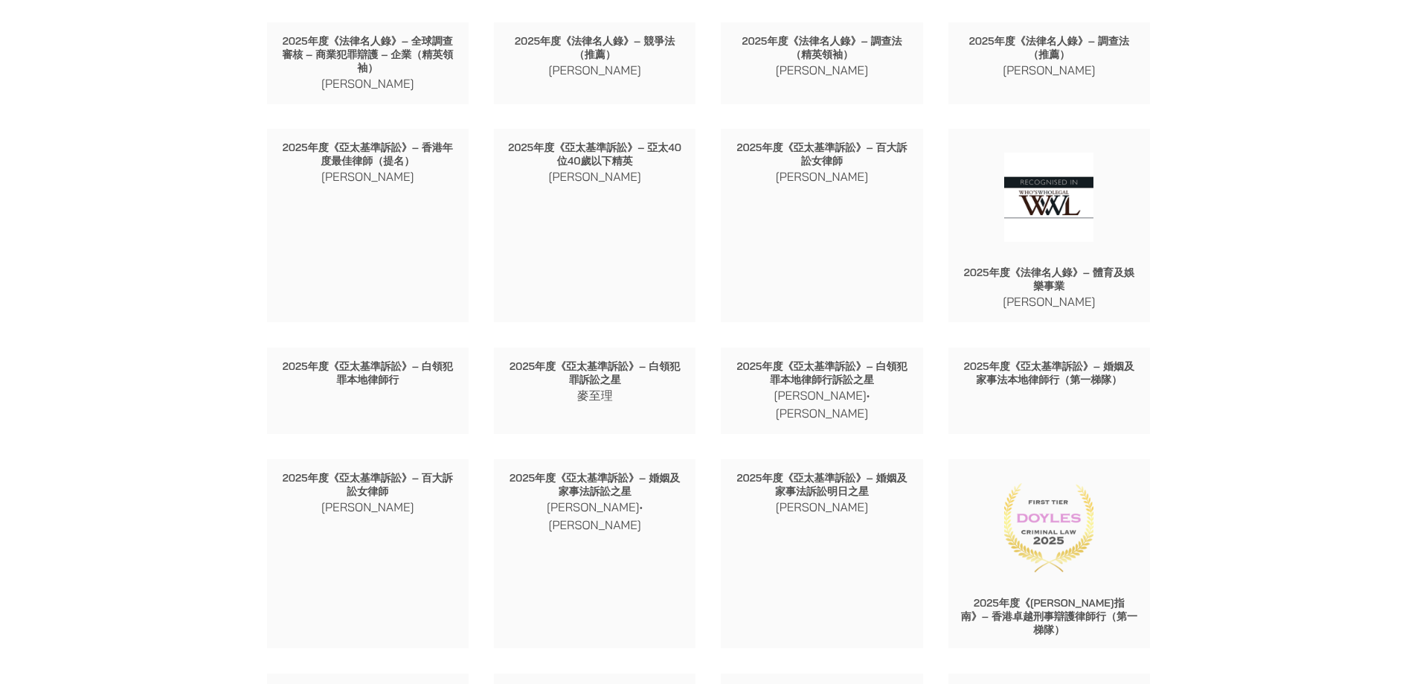
scroll to position [669, 0]
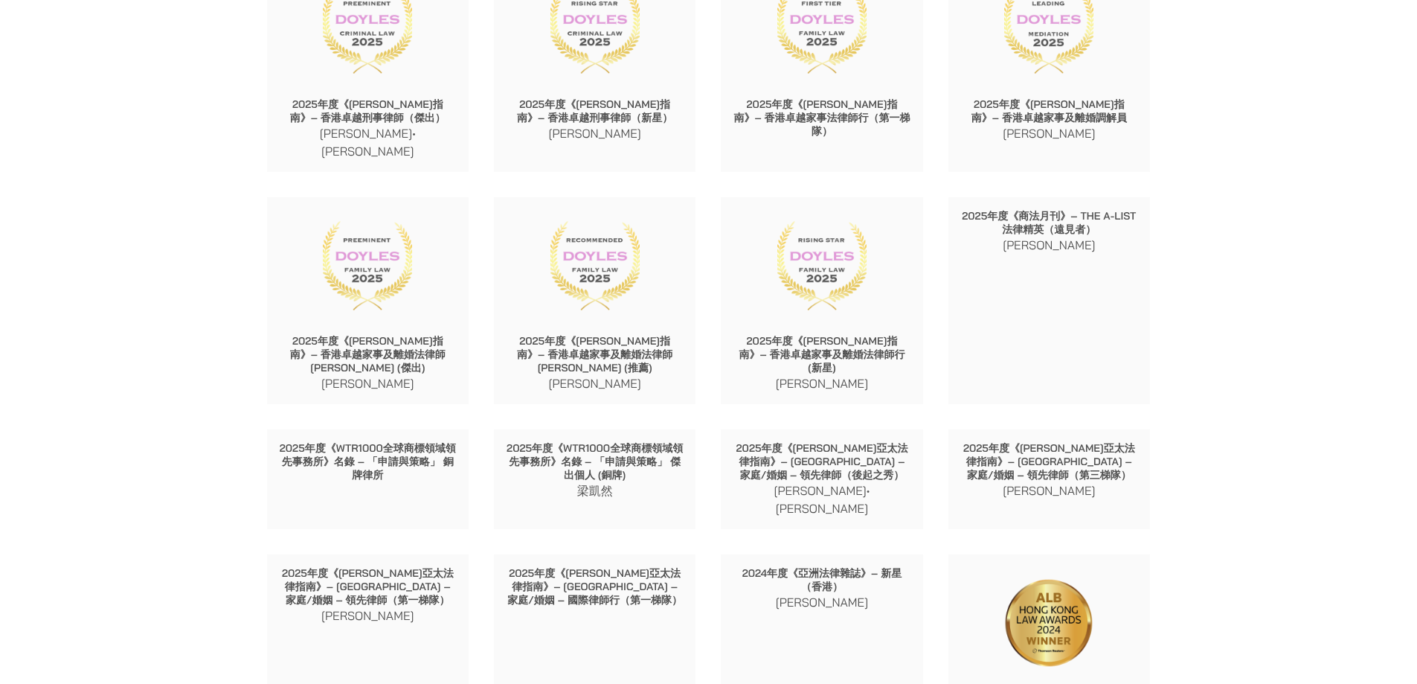
scroll to position [1636, 0]
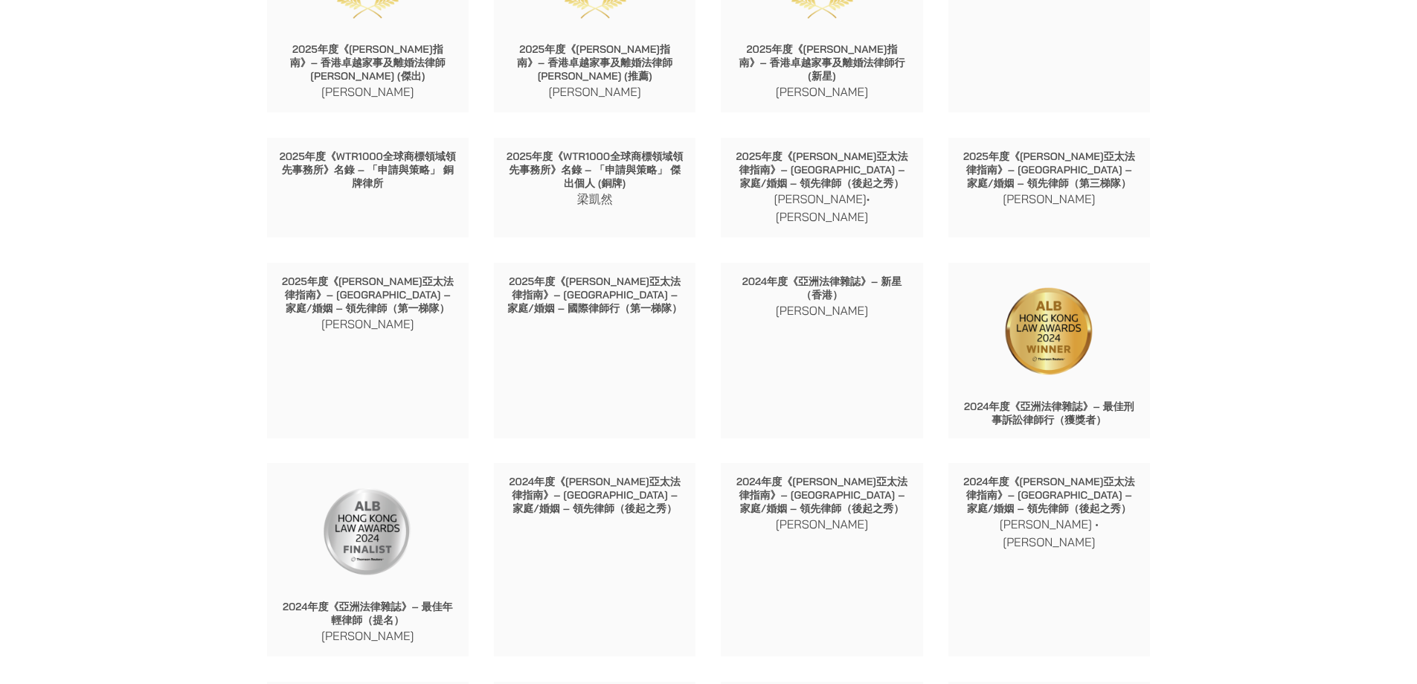
scroll to position [2008, 0]
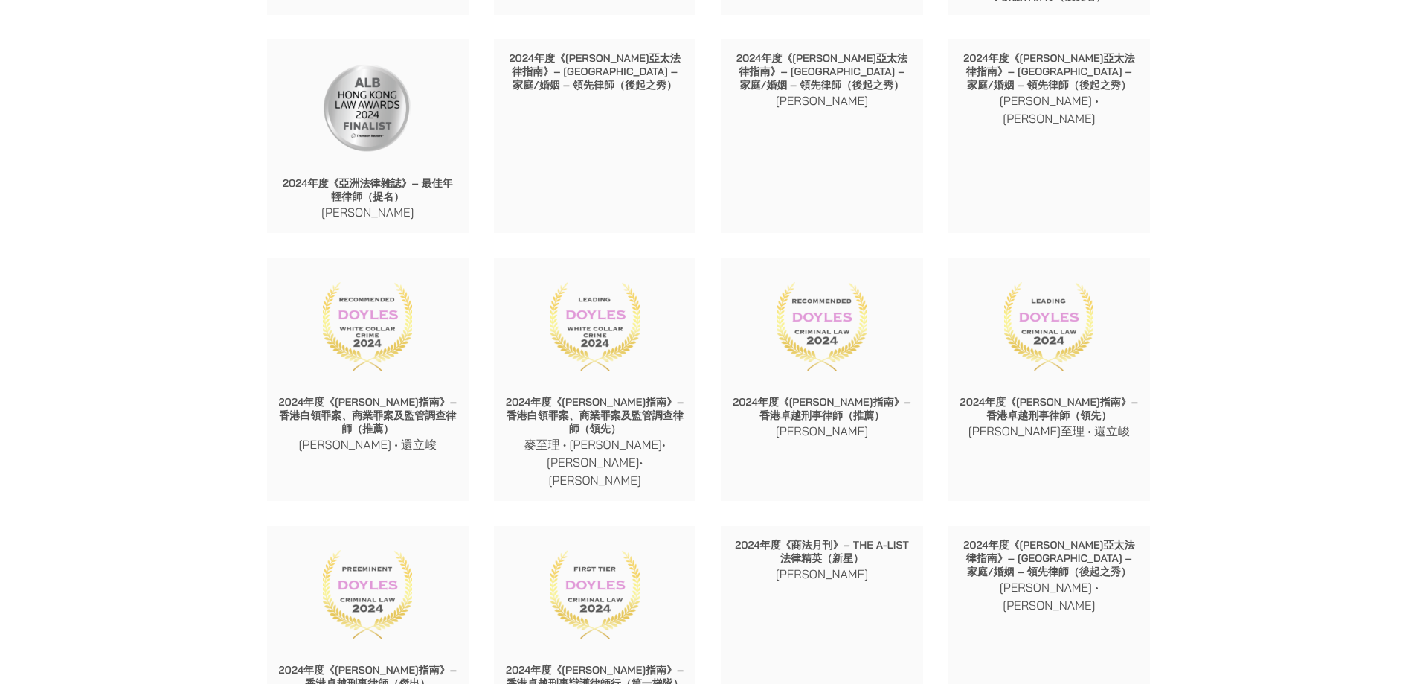
scroll to position [2380, 0]
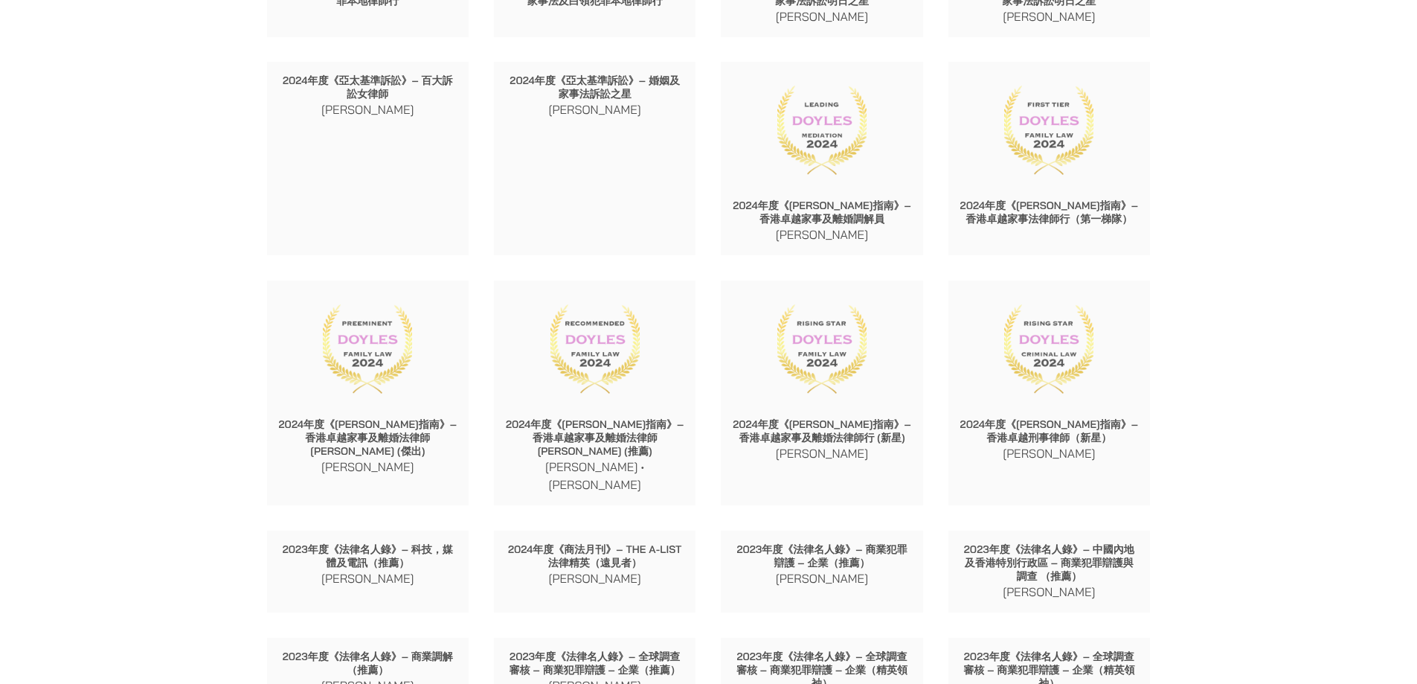
scroll to position [3273, 0]
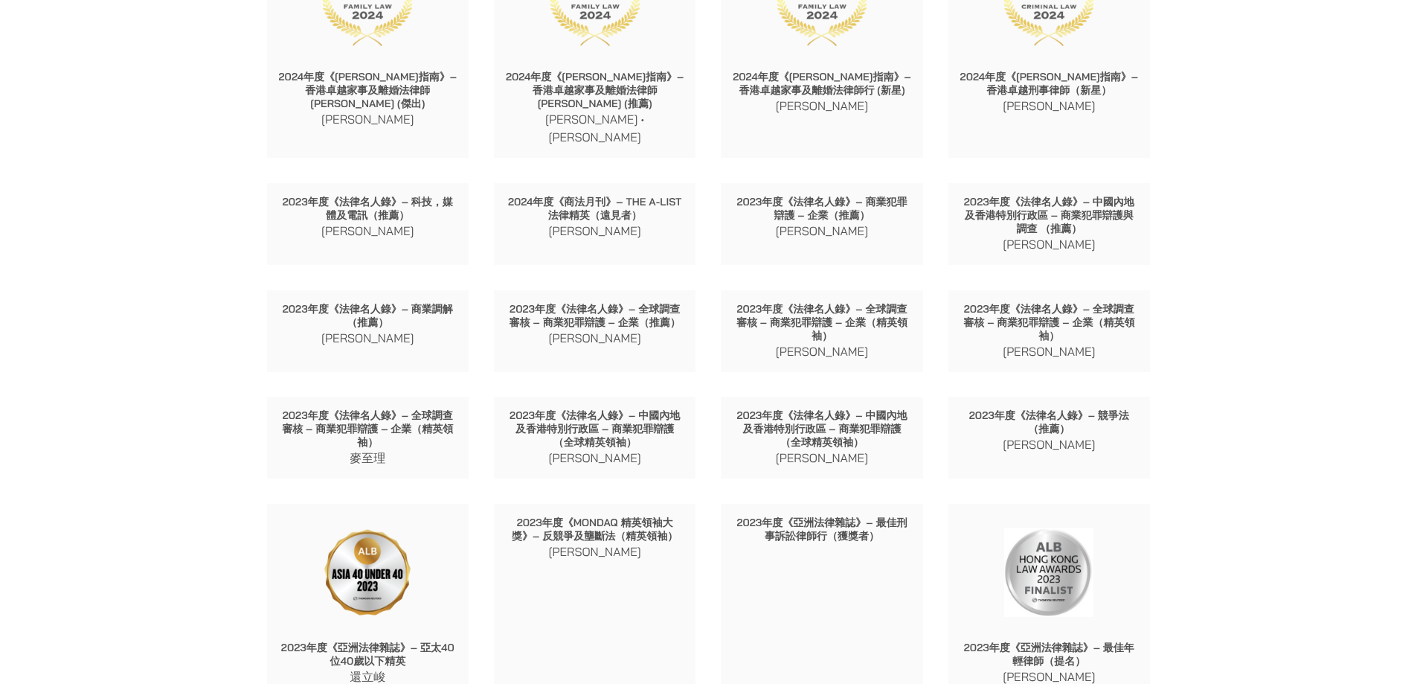
scroll to position [3496, 0]
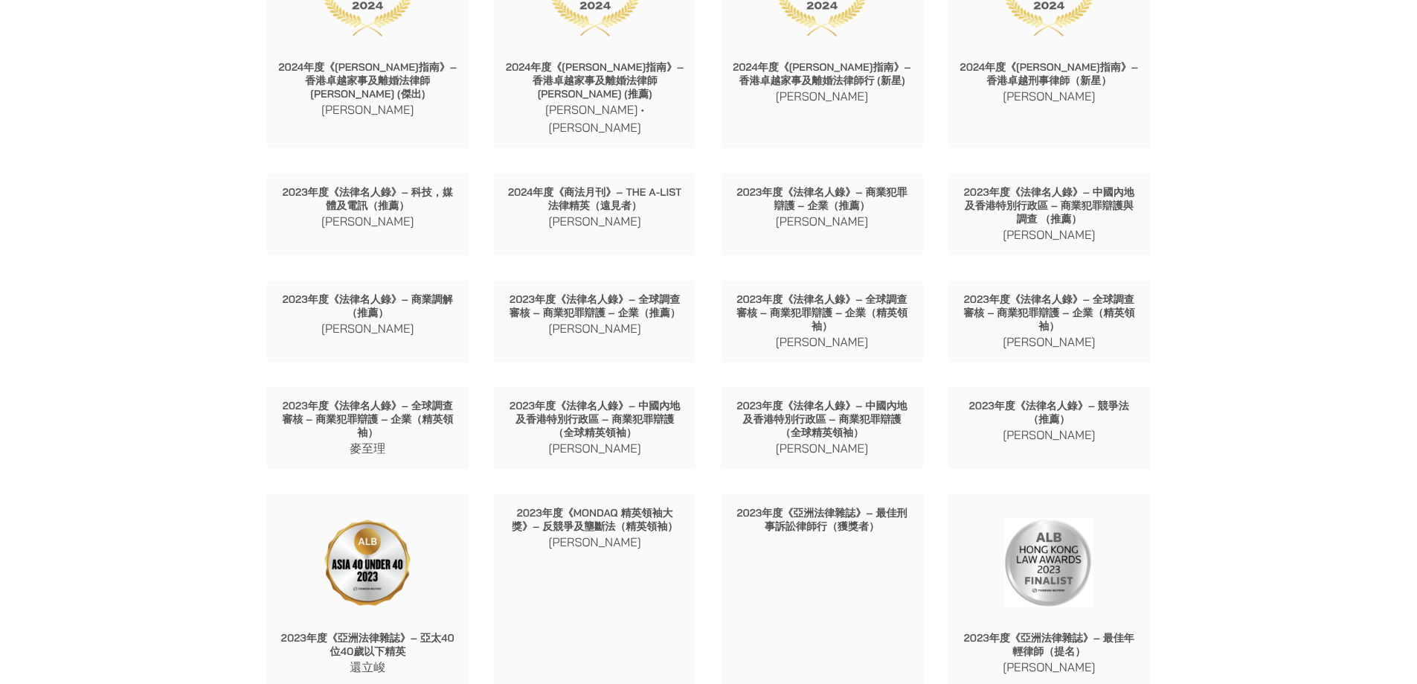
drag, startPoint x: 152, startPoint y: 260, endPoint x: 142, endPoint y: 274, distance: 17.1
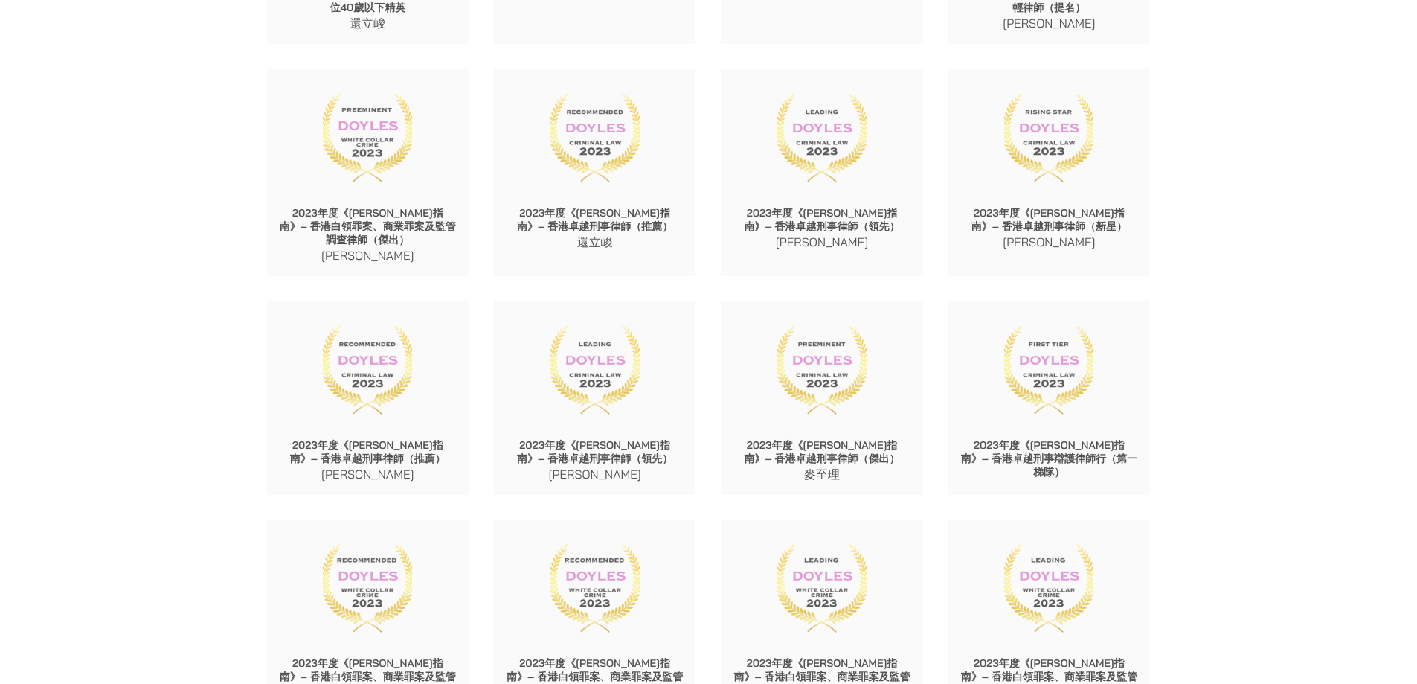
scroll to position [4165, 0]
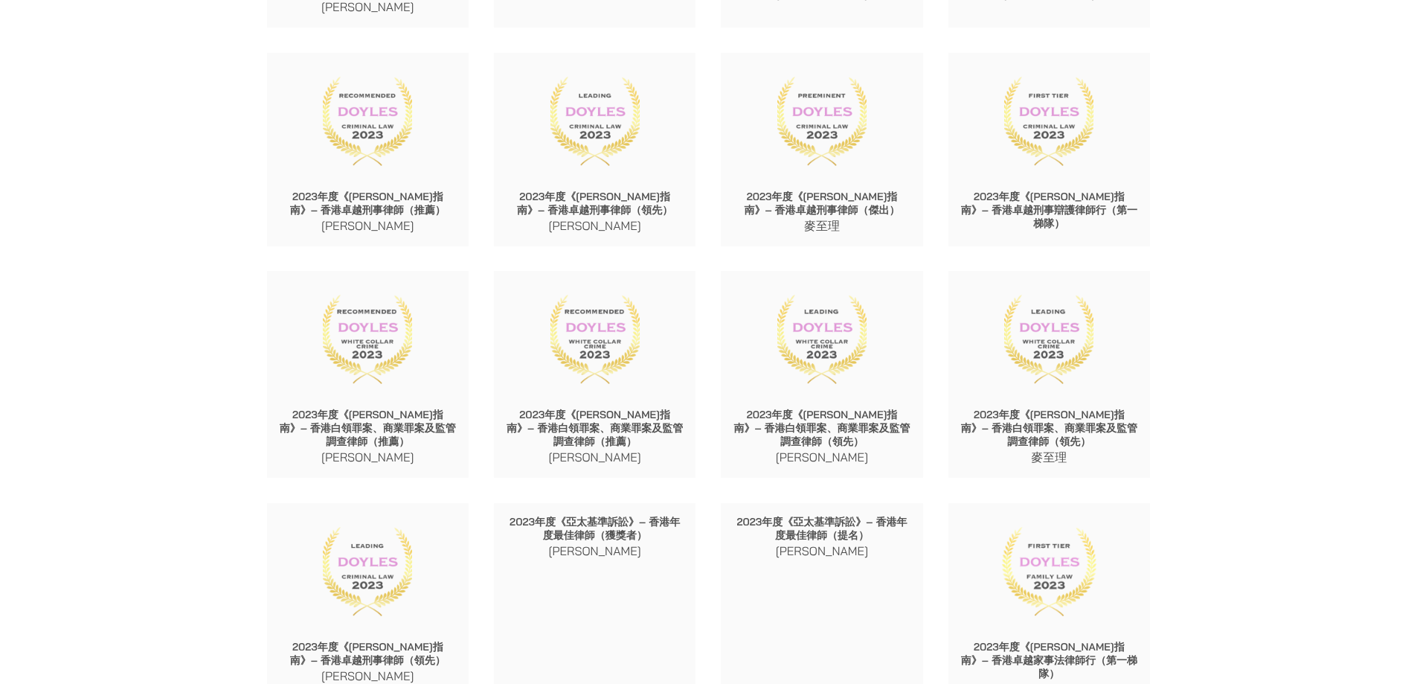
scroll to position [4388, 0]
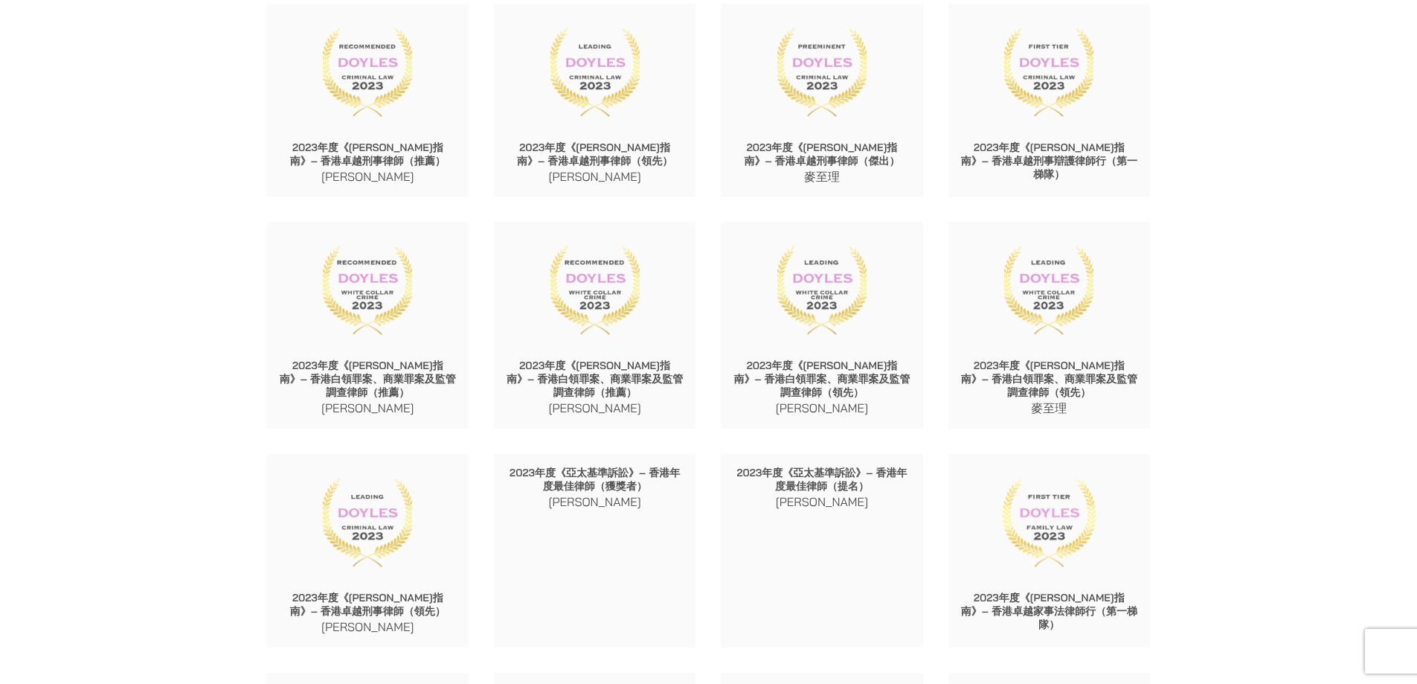
scroll to position [4463, 0]
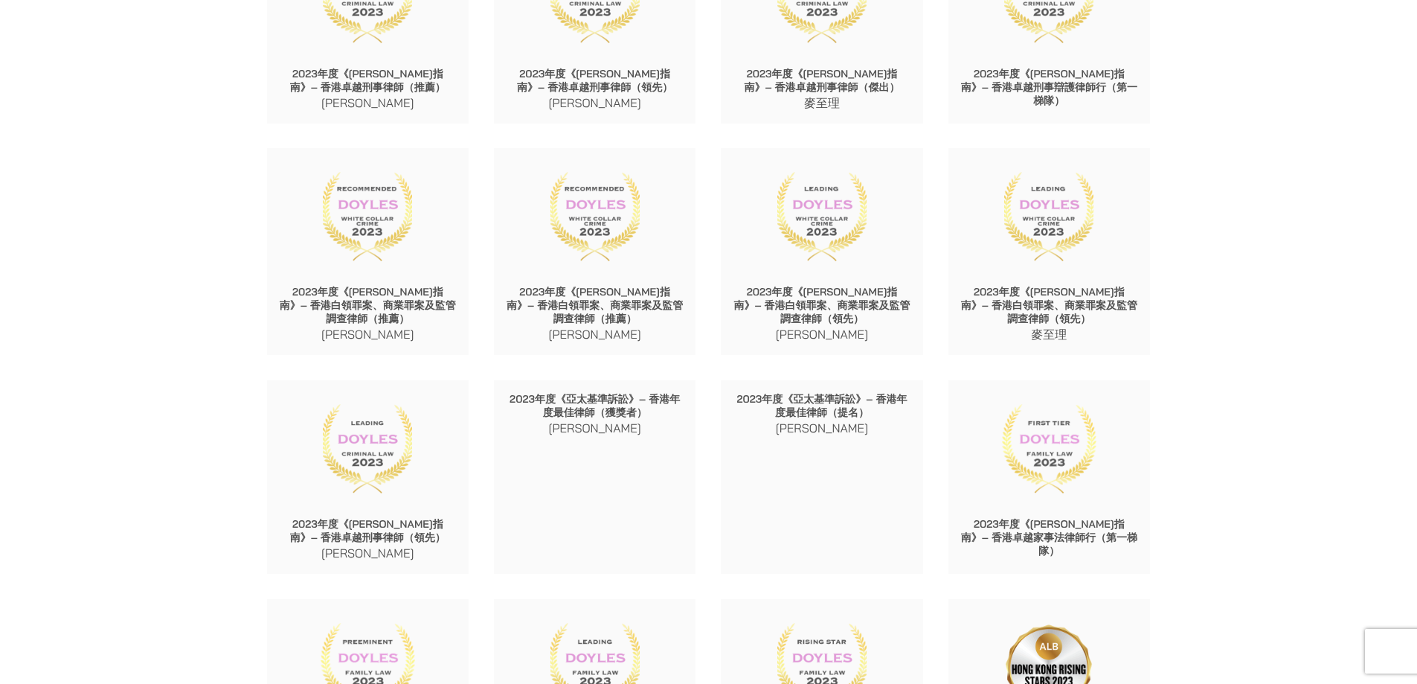
scroll to position [4537, 0]
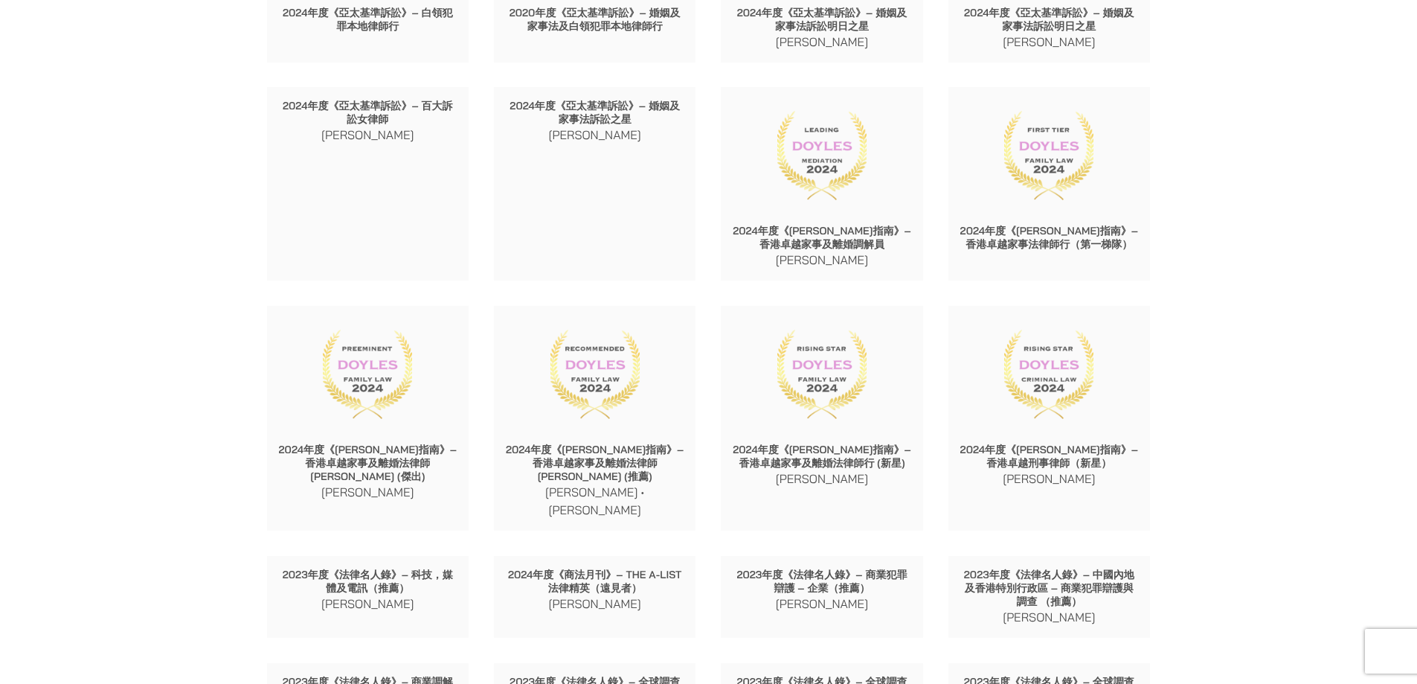
scroll to position [3124, 0]
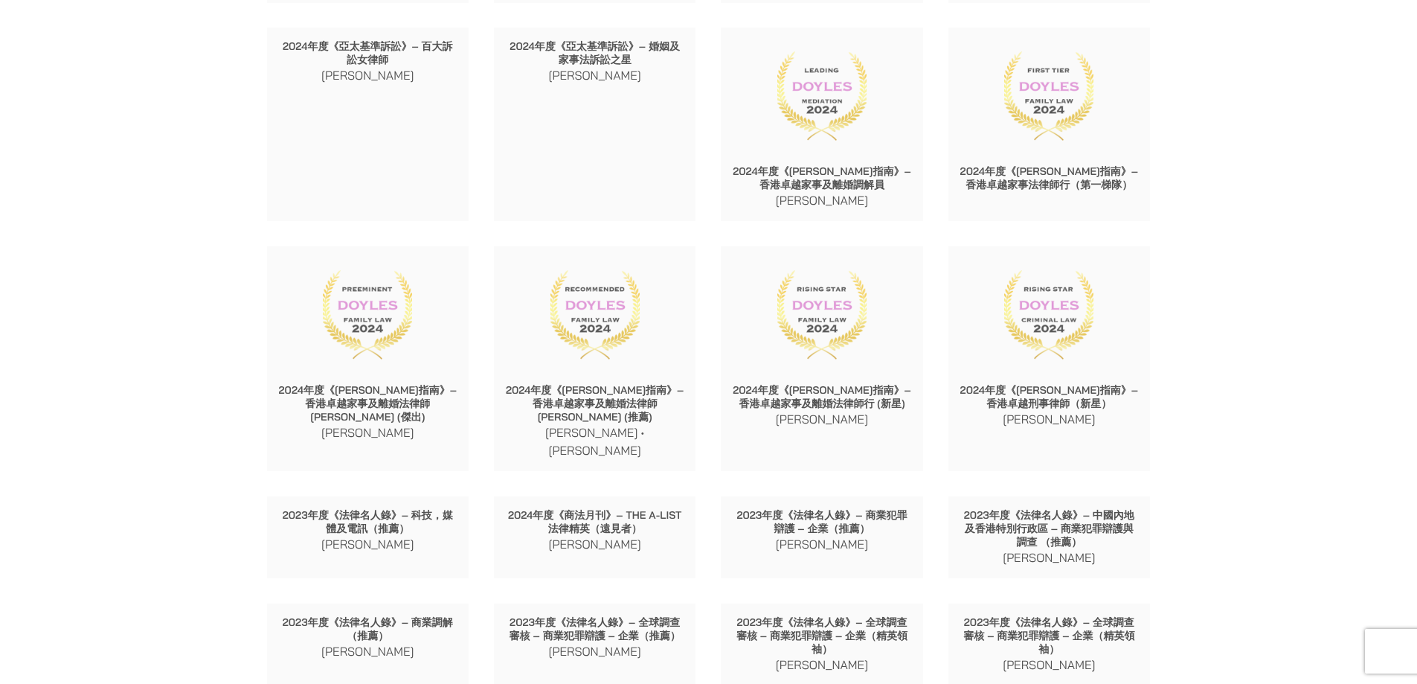
scroll to position [3198, 0]
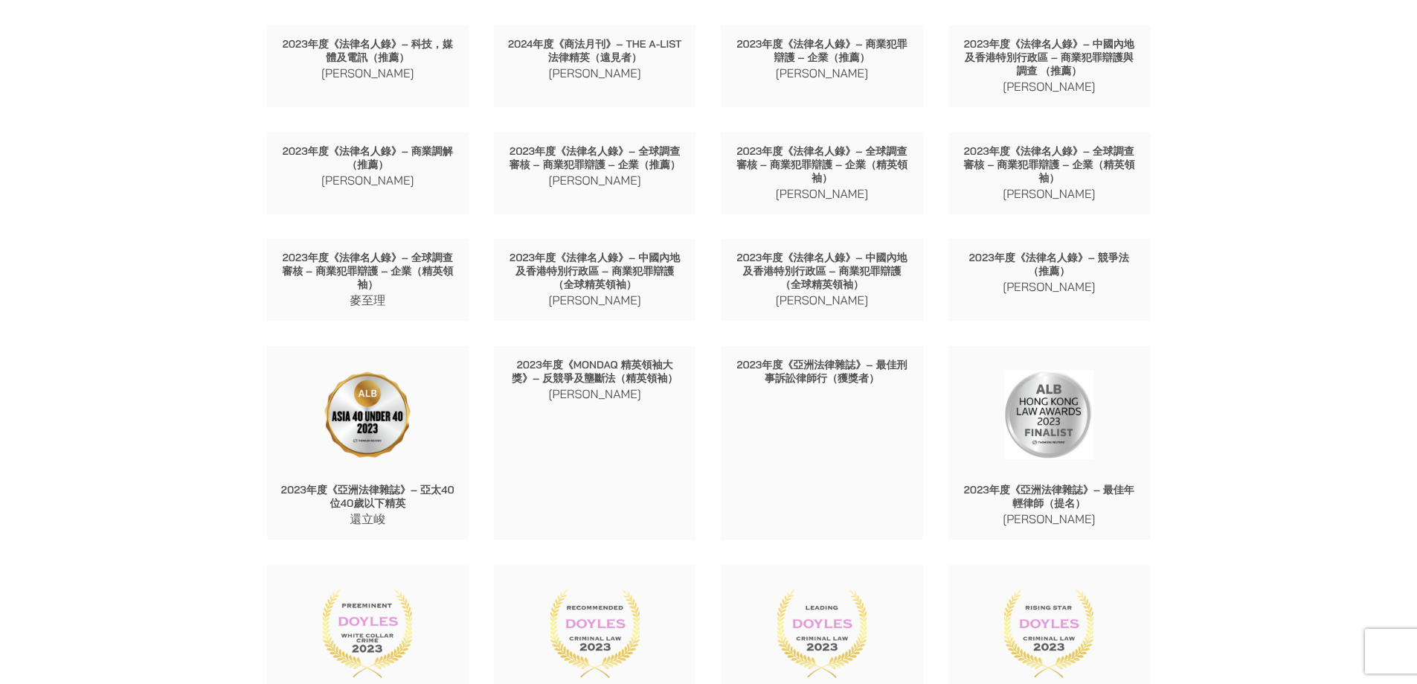
scroll to position [3645, 0]
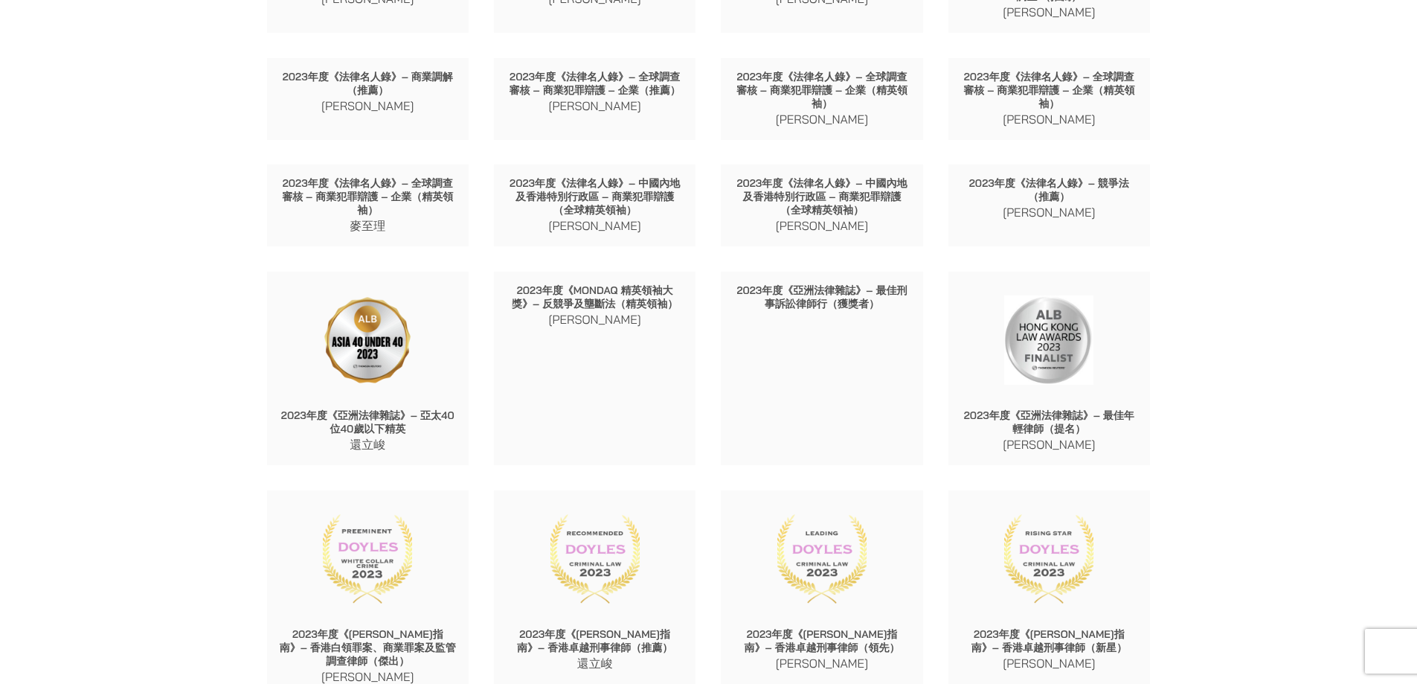
scroll to position [3719, 0]
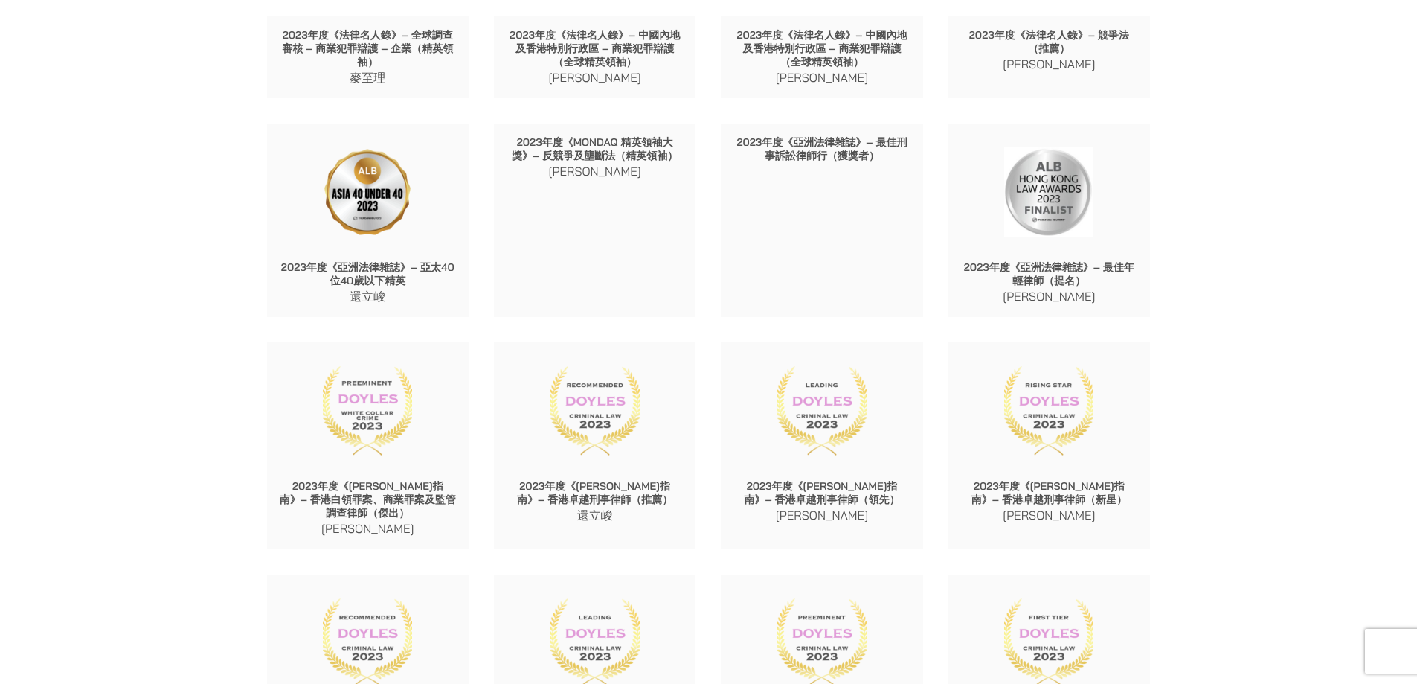
scroll to position [3868, 0]
